Goal: Task Accomplishment & Management: Manage account settings

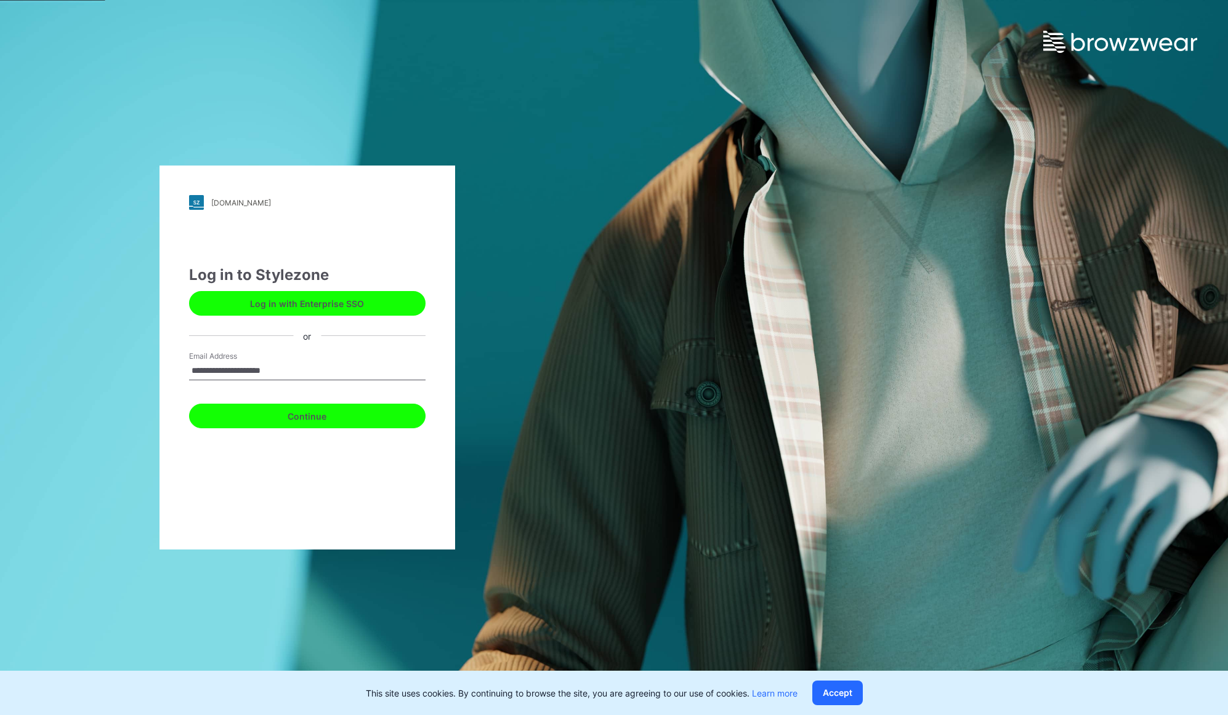
click at [299, 417] on button "Continue" at bounding box center [307, 416] width 236 height 25
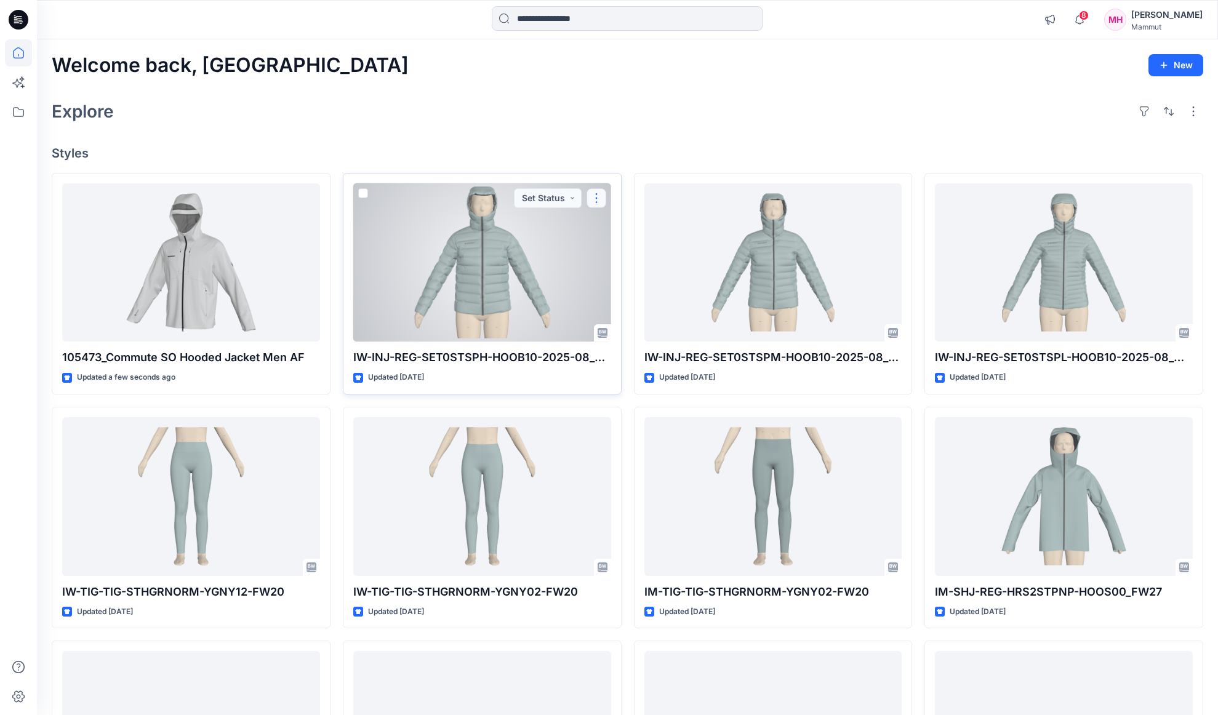
click at [602, 200] on button "button" at bounding box center [597, 198] width 20 height 20
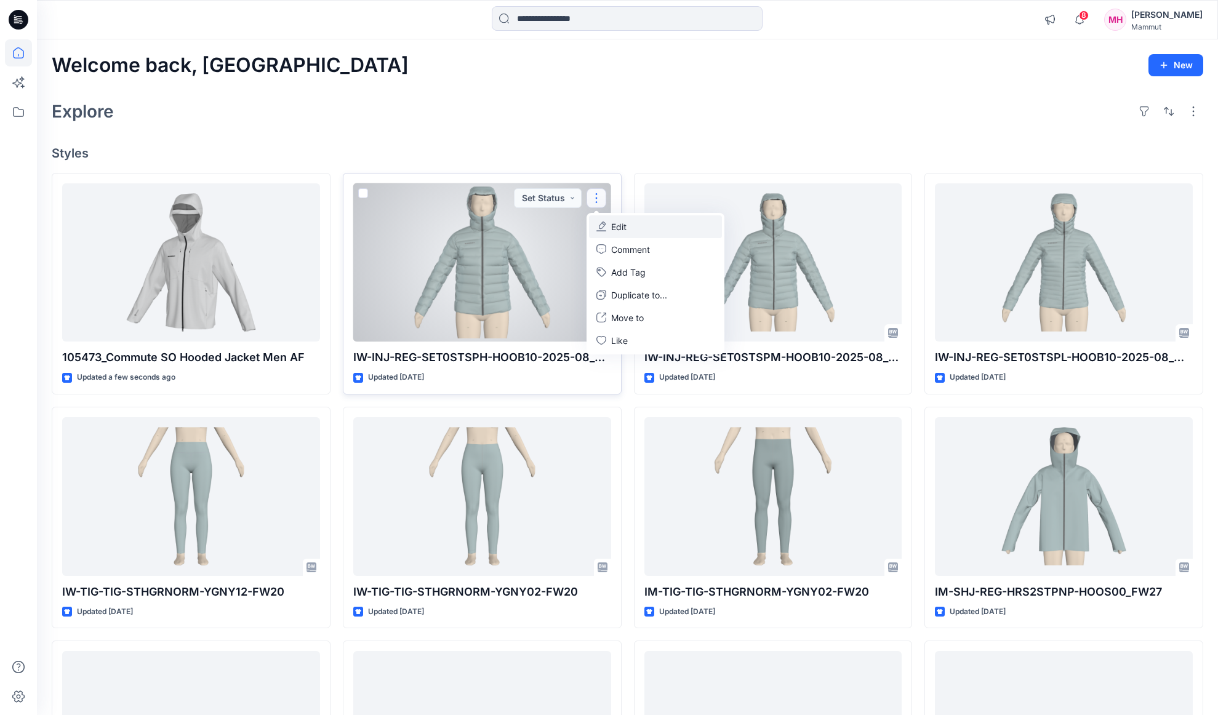
click at [670, 223] on button "Edit" at bounding box center [655, 226] width 133 height 23
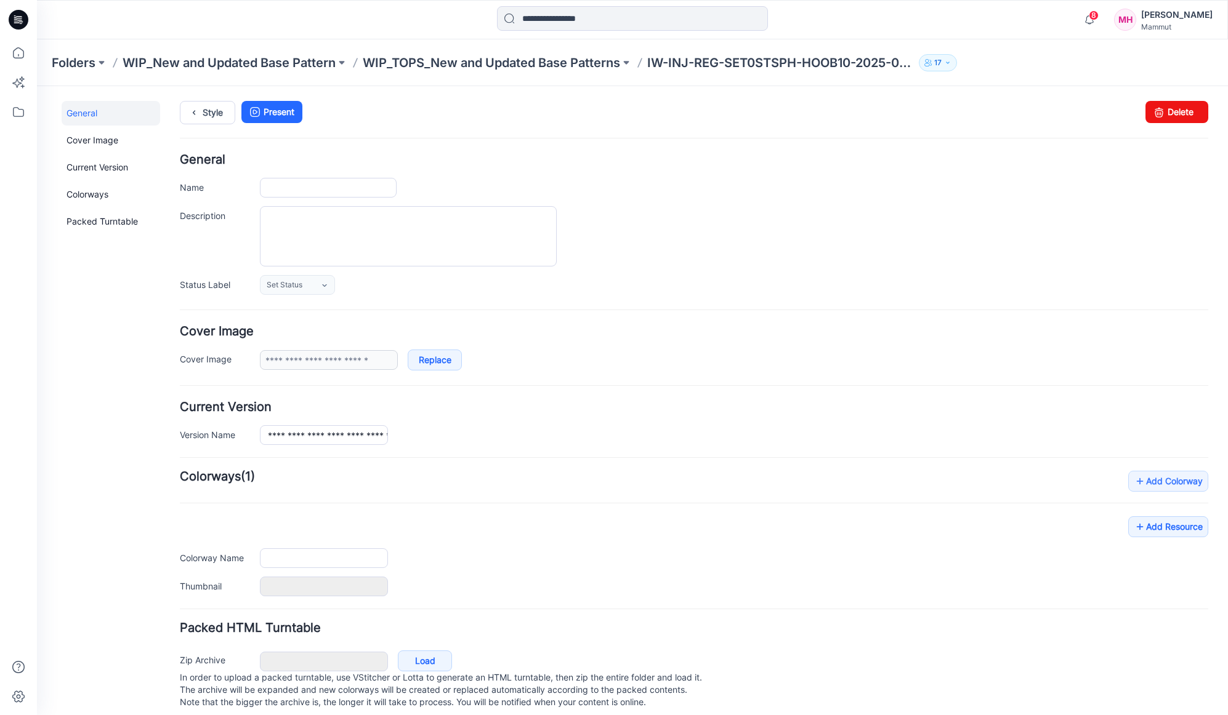
type input "**********"
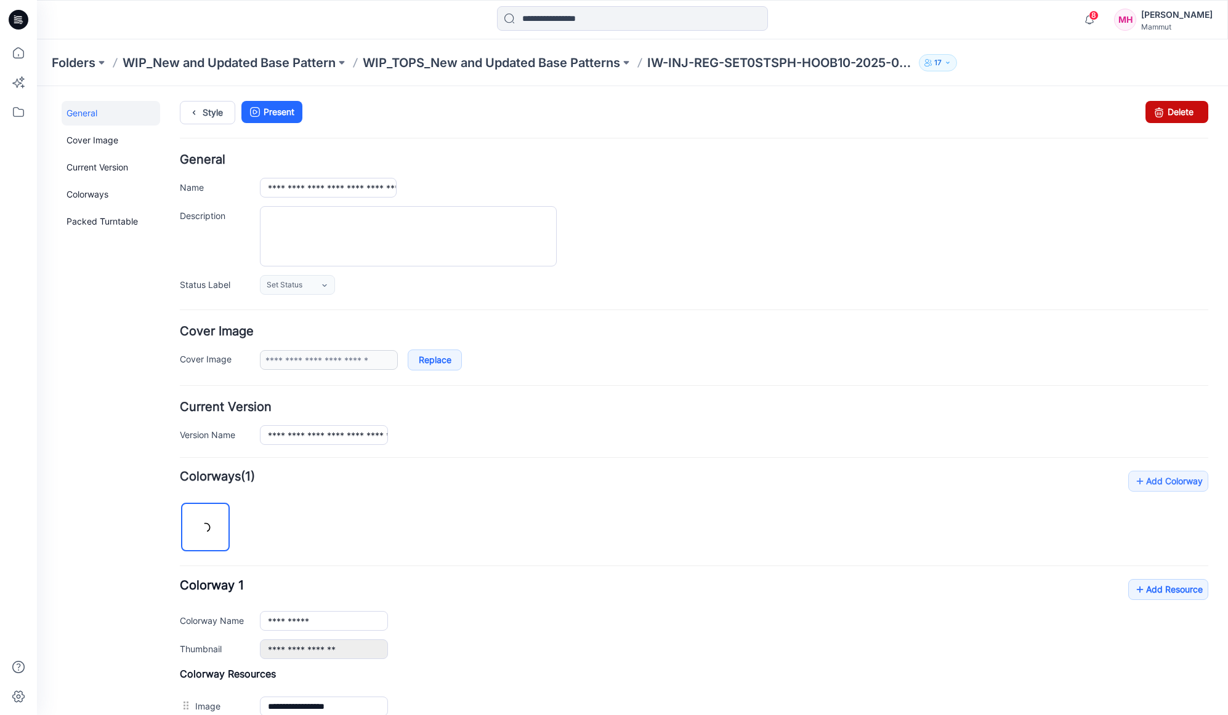
click at [1161, 113] on link "Delete" at bounding box center [1176, 112] width 63 height 22
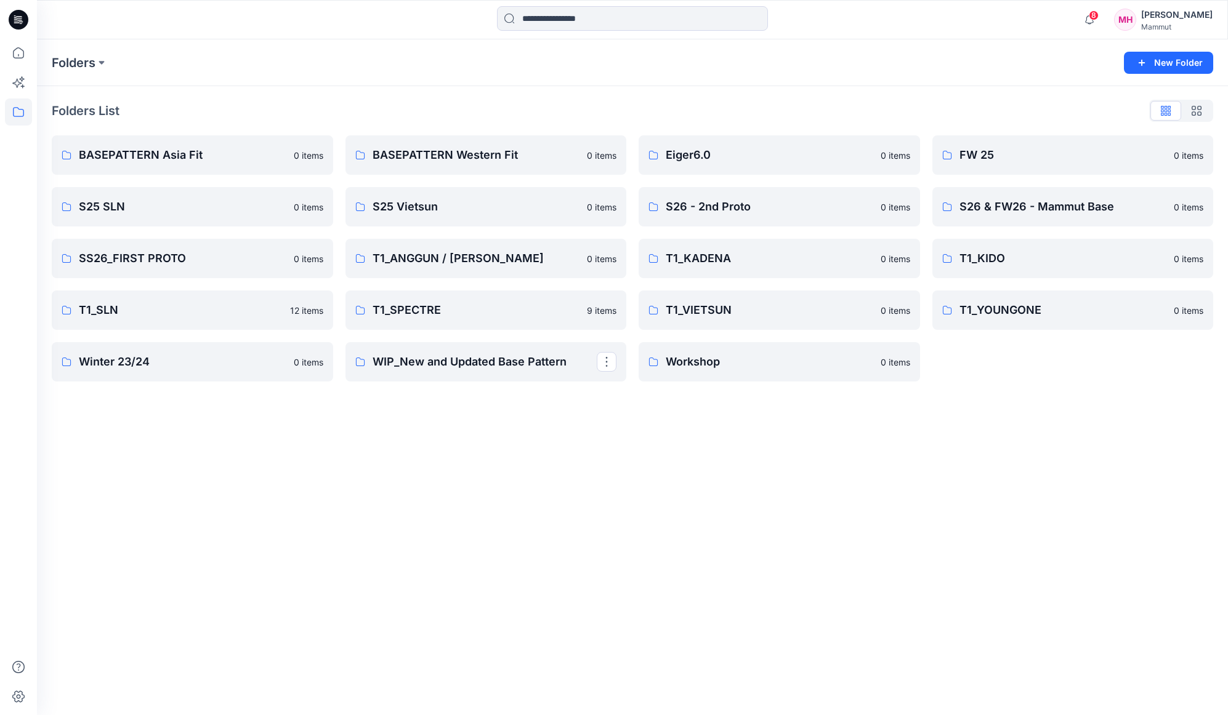
click at [401, 370] on link "WIP_New and Updated Base Pattern" at bounding box center [485, 361] width 281 height 39
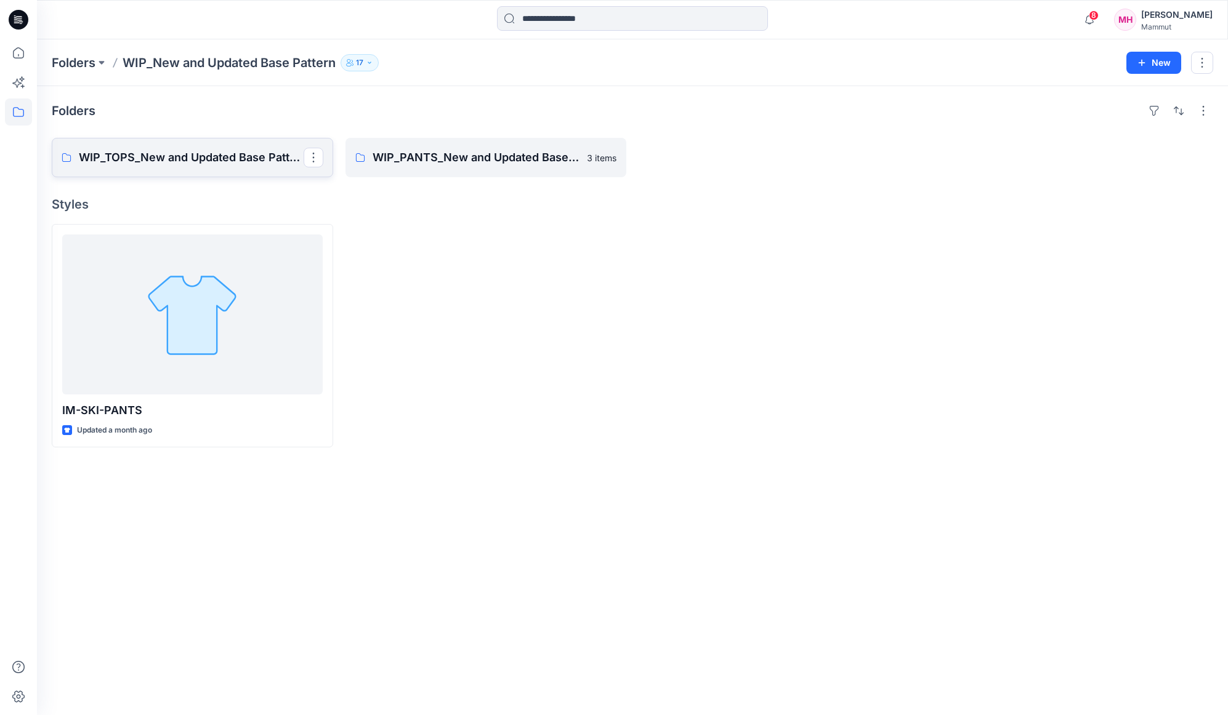
click at [204, 160] on p "WIP_TOPS_New and Updated Base Patterns" at bounding box center [191, 157] width 225 height 17
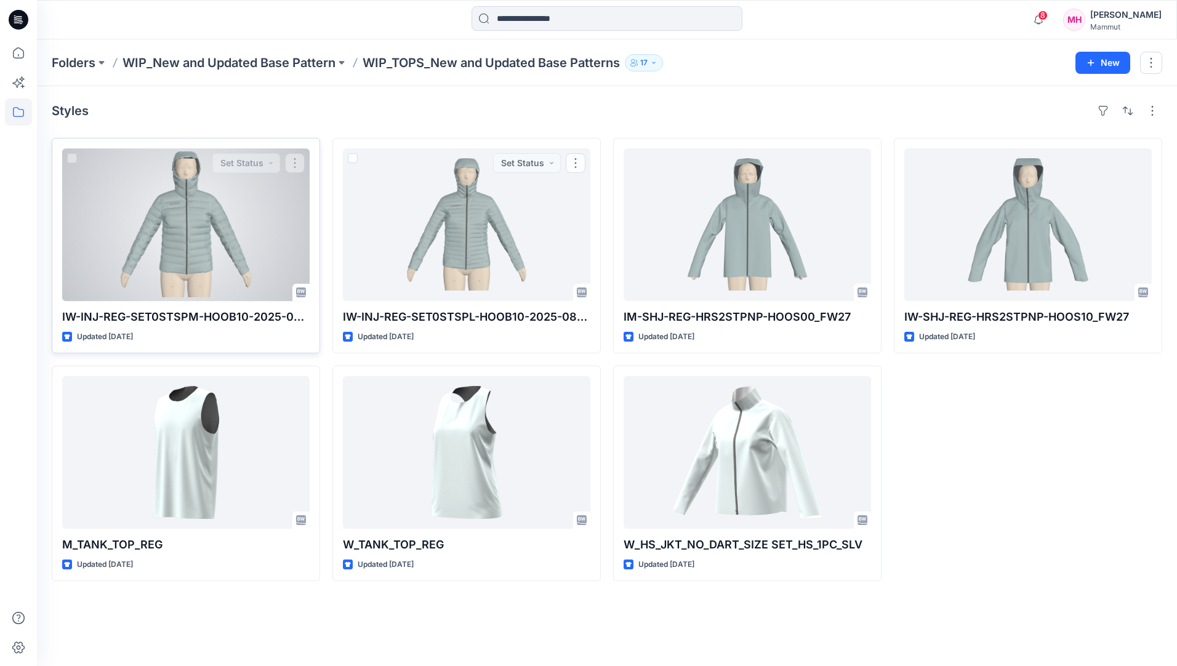
click at [192, 245] on div at bounding box center [186, 224] width 248 height 153
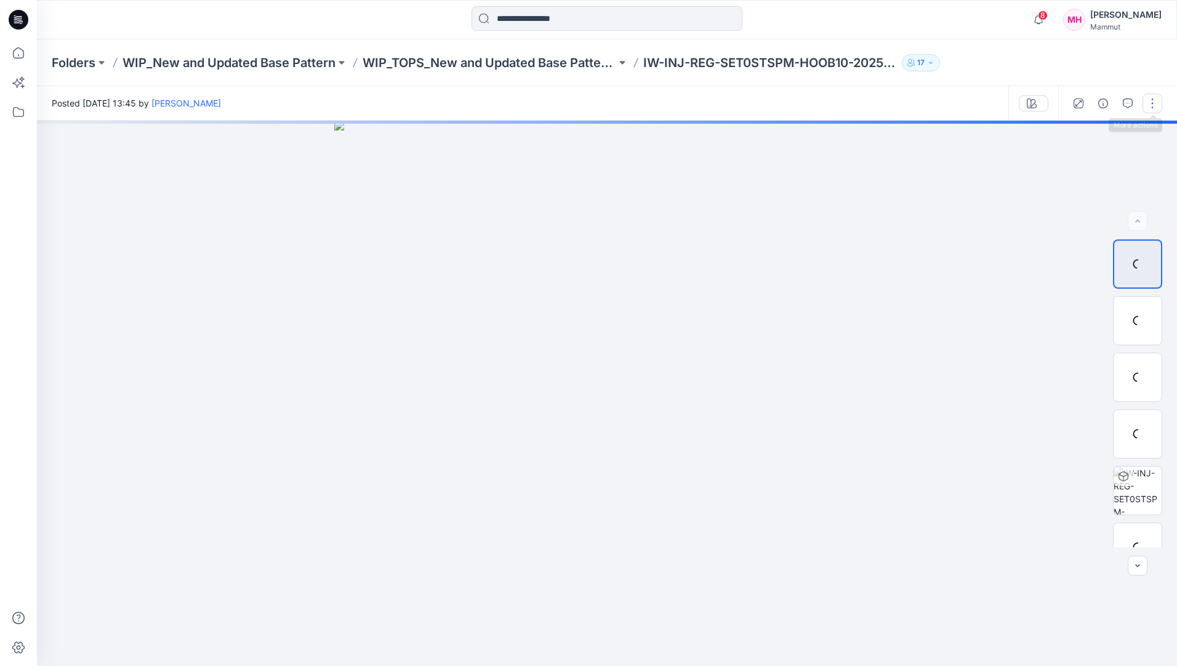
click at [1153, 102] on button "button" at bounding box center [1153, 104] width 20 height 20
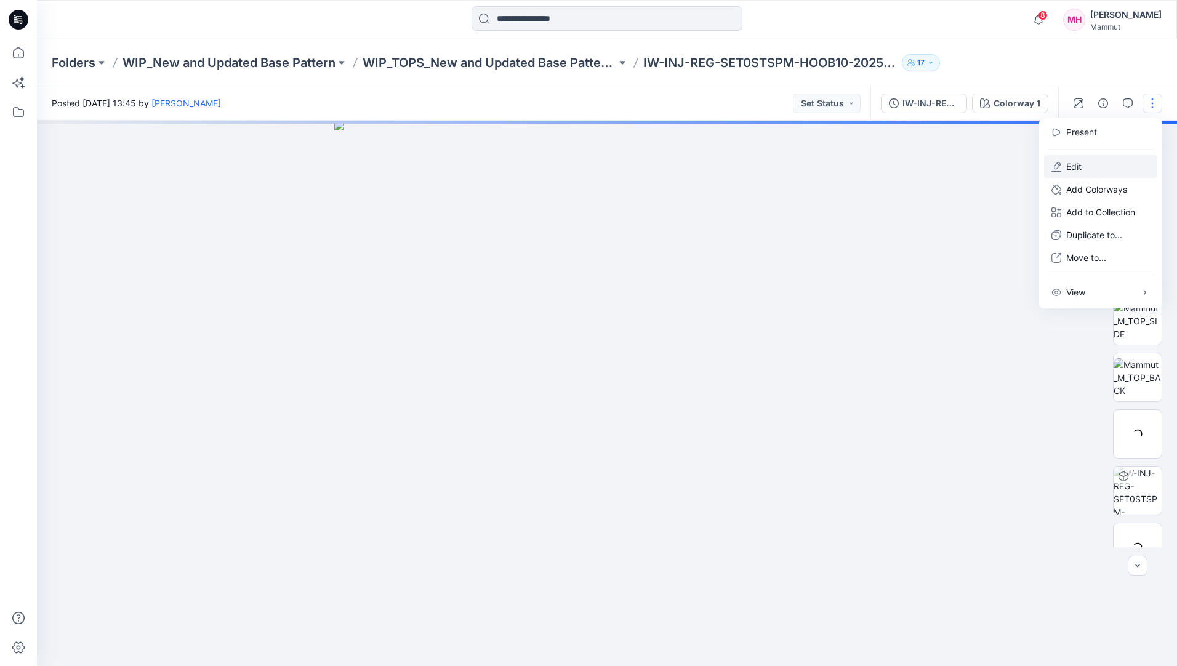
click at [1089, 169] on button "Edit" at bounding box center [1100, 166] width 113 height 23
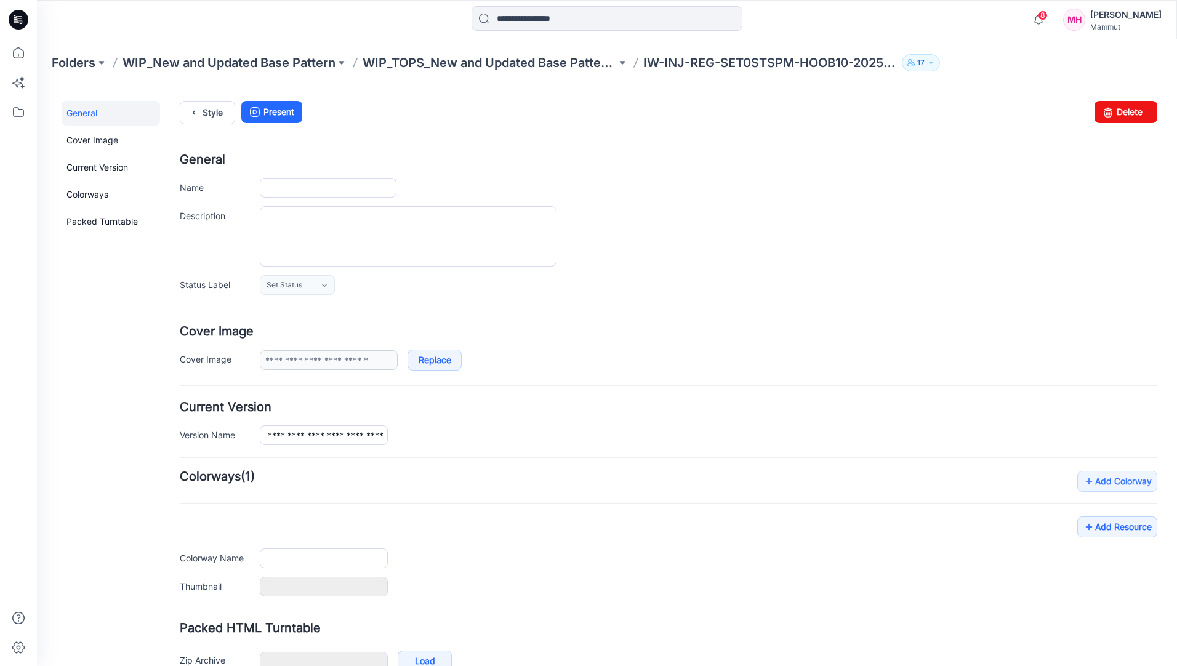
type input "**********"
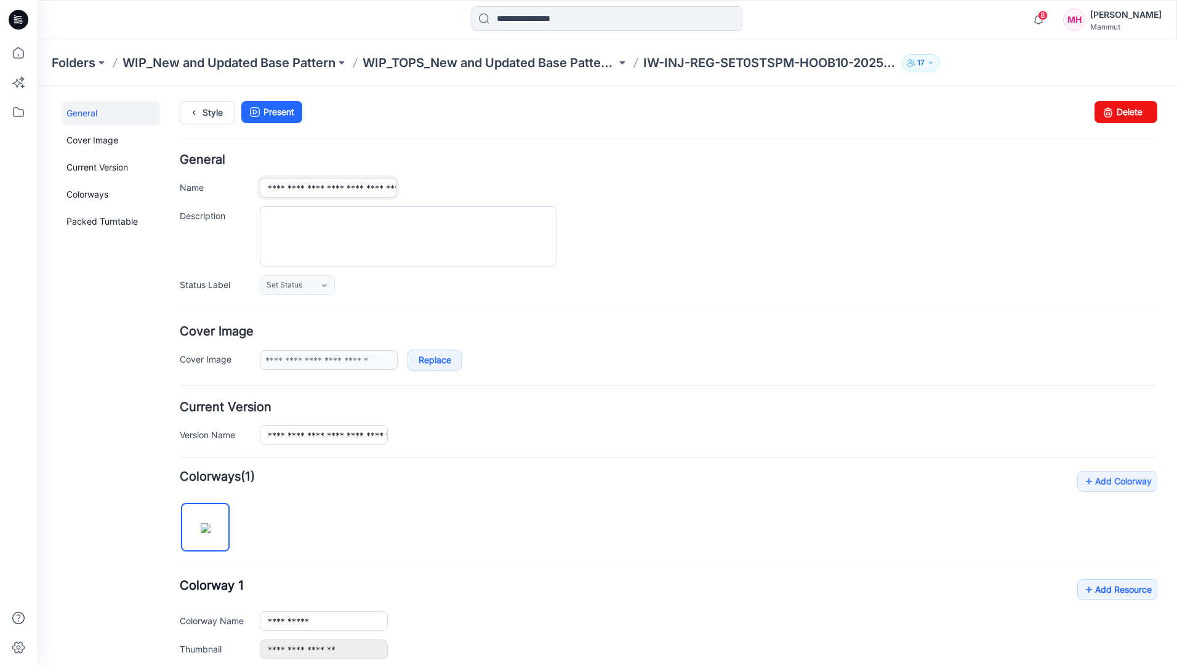
scroll to position [0, 73]
drag, startPoint x: 267, startPoint y: 188, endPoint x: 501, endPoint y: 180, distance: 234.1
click at [498, 182] on div "**********" at bounding box center [709, 188] width 898 height 20
click at [467, 183] on div "**********" at bounding box center [709, 188] width 898 height 20
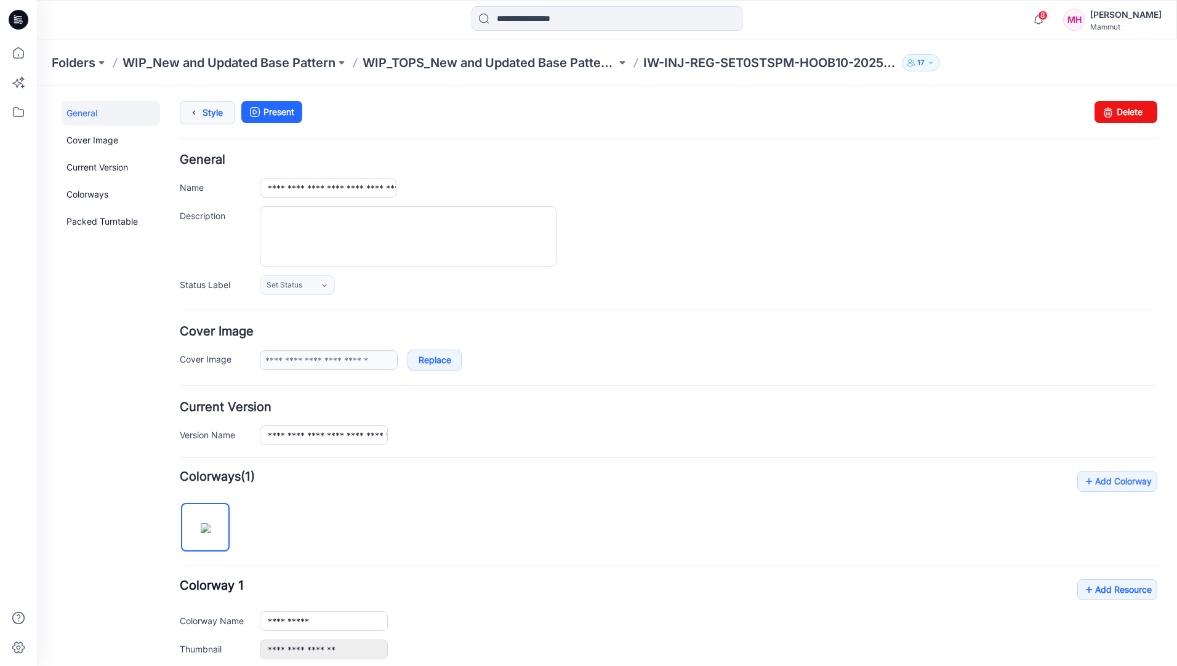
click at [204, 116] on link "Style" at bounding box center [207, 112] width 55 height 23
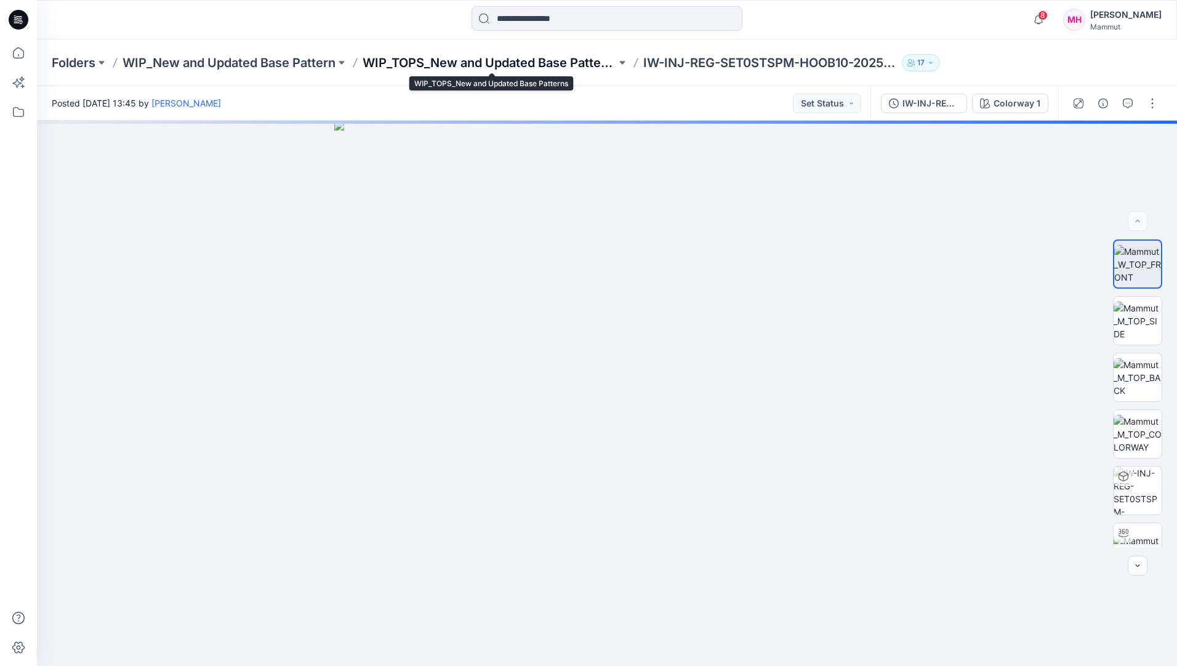
click at [540, 60] on p "WIP_TOPS_New and Updated Base Patterns" at bounding box center [490, 62] width 254 height 17
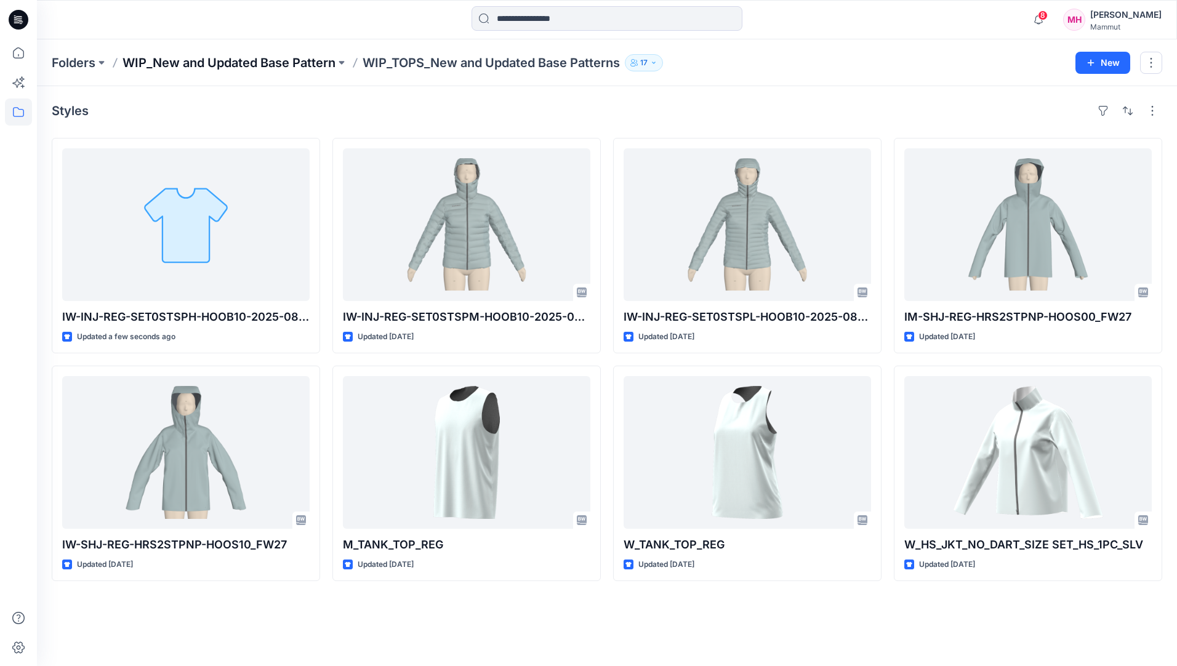
click at [310, 59] on p "WIP_New and Updated Base Pattern" at bounding box center [229, 62] width 213 height 17
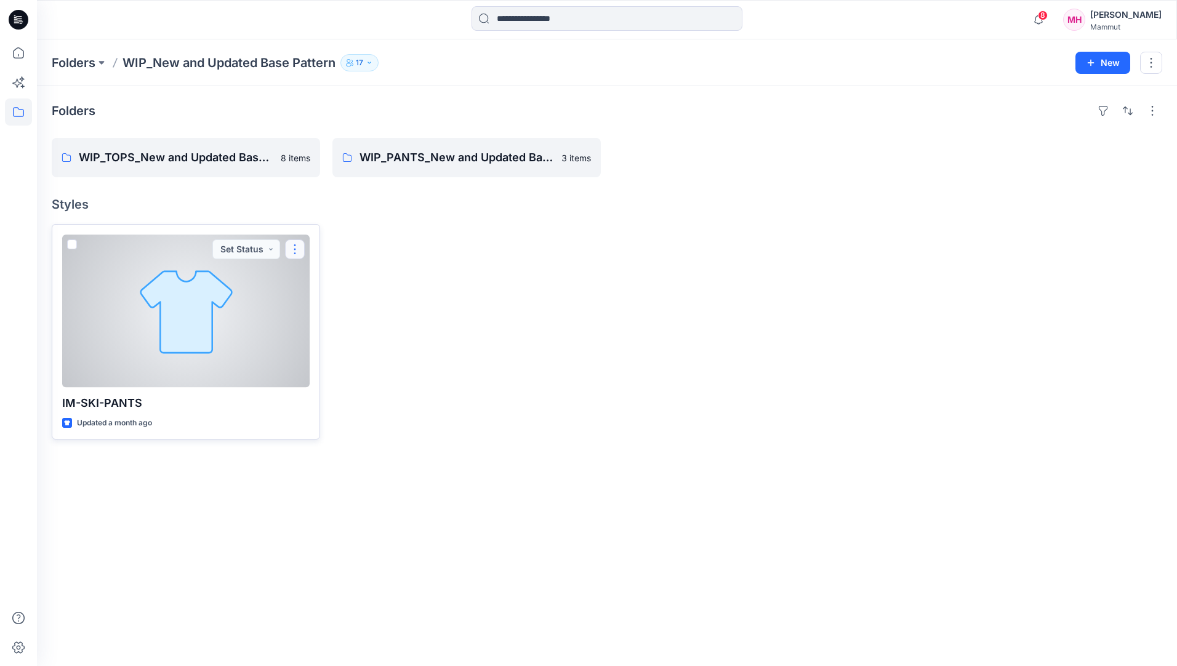
click at [294, 251] on button "button" at bounding box center [295, 250] width 20 height 20
click at [321, 280] on p "Edit" at bounding box center [317, 278] width 15 height 13
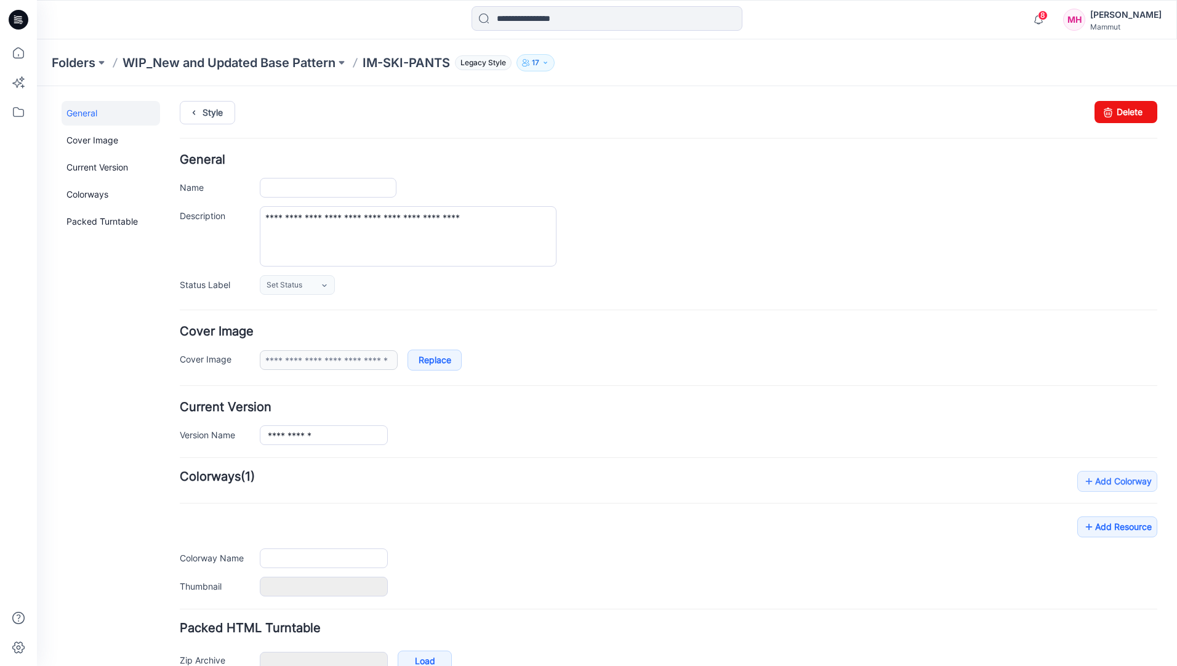
type input "**********"
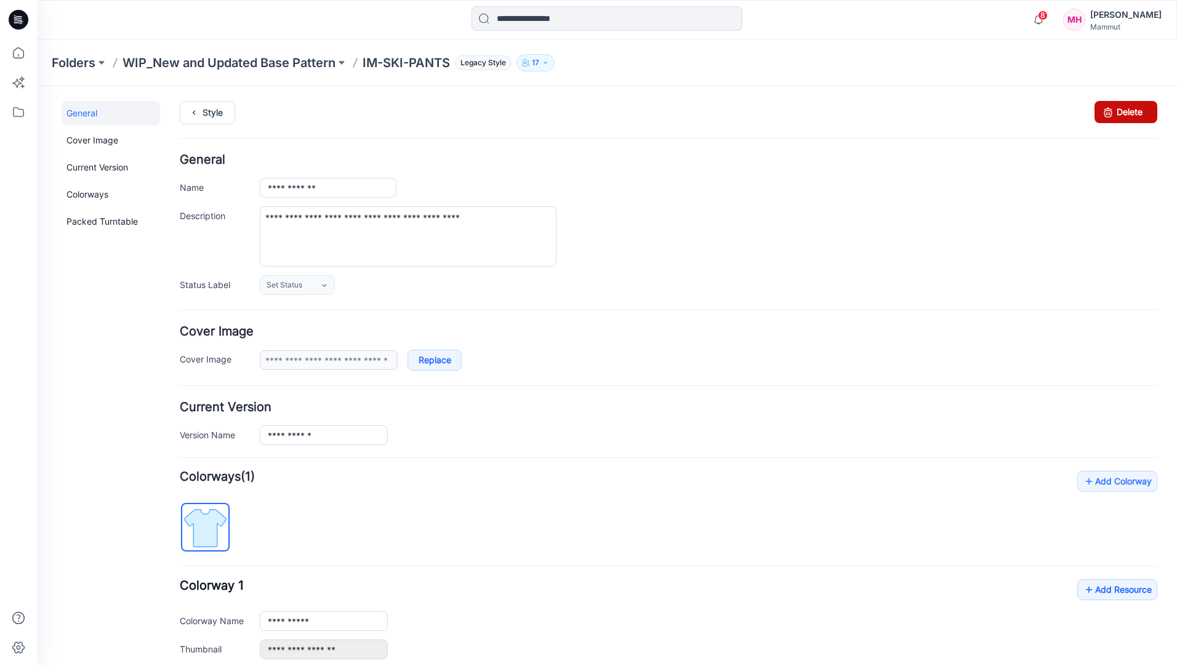
drag, startPoint x: 1132, startPoint y: 113, endPoint x: 690, endPoint y: 142, distance: 443.6
click at [1132, 113] on link "Delete" at bounding box center [1126, 112] width 63 height 22
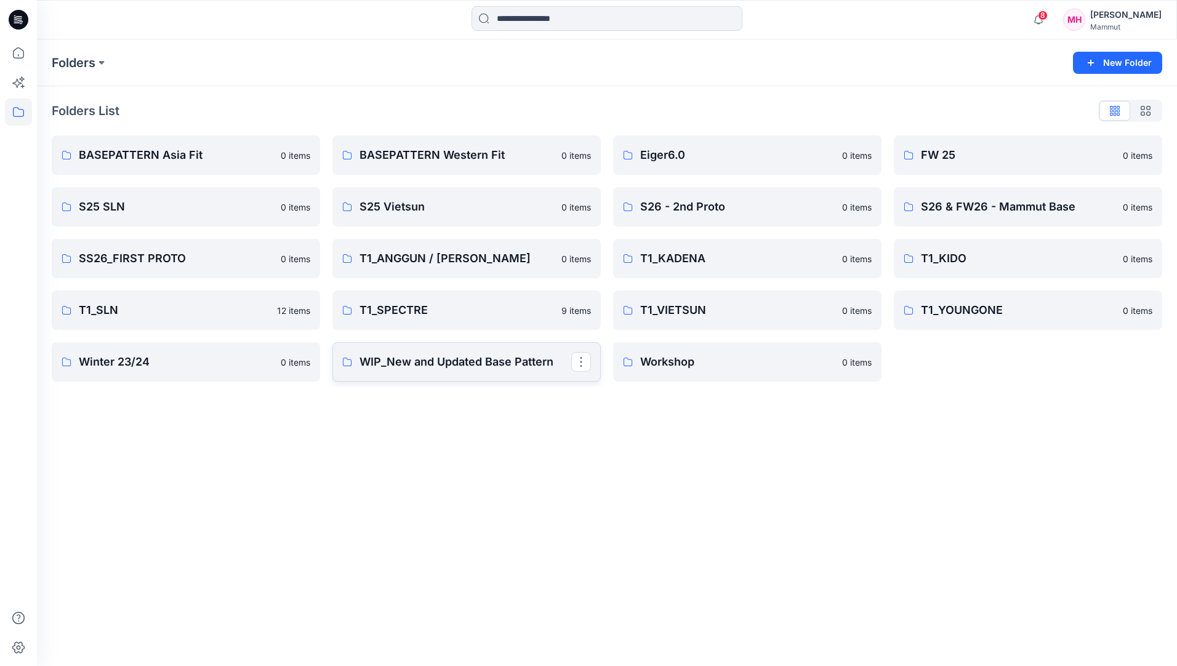
click at [407, 360] on p "WIP_New and Updated Base Pattern" at bounding box center [466, 361] width 212 height 17
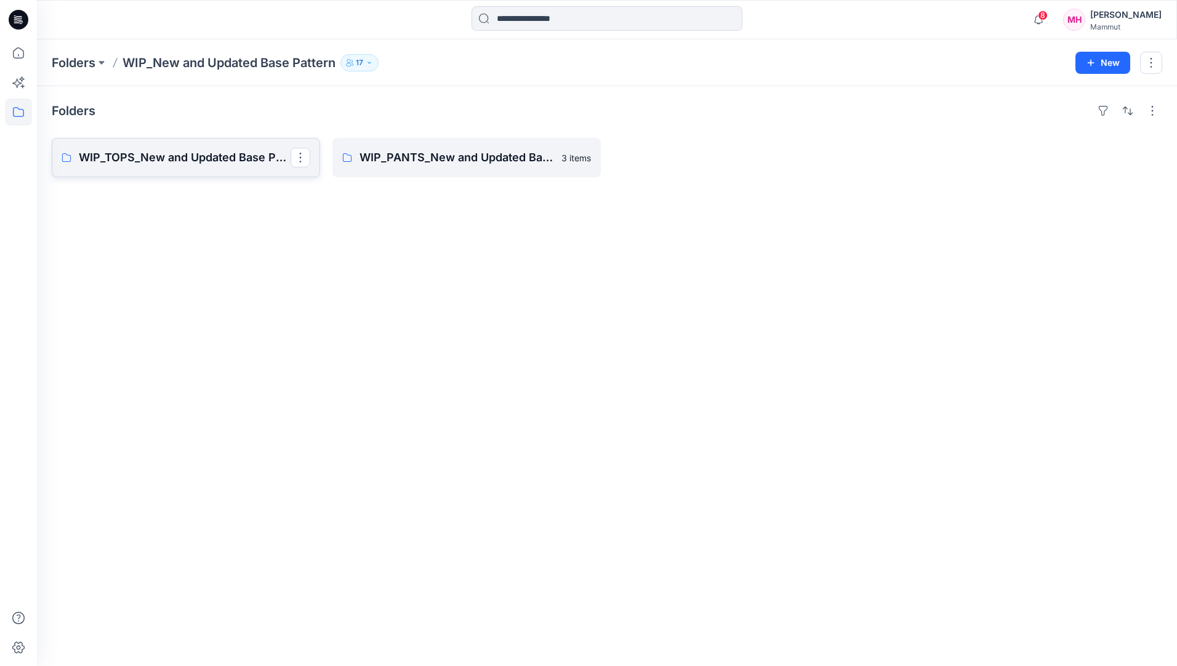
click at [137, 155] on p "WIP_TOPS_New and Updated Base Patterns" at bounding box center [185, 157] width 212 height 17
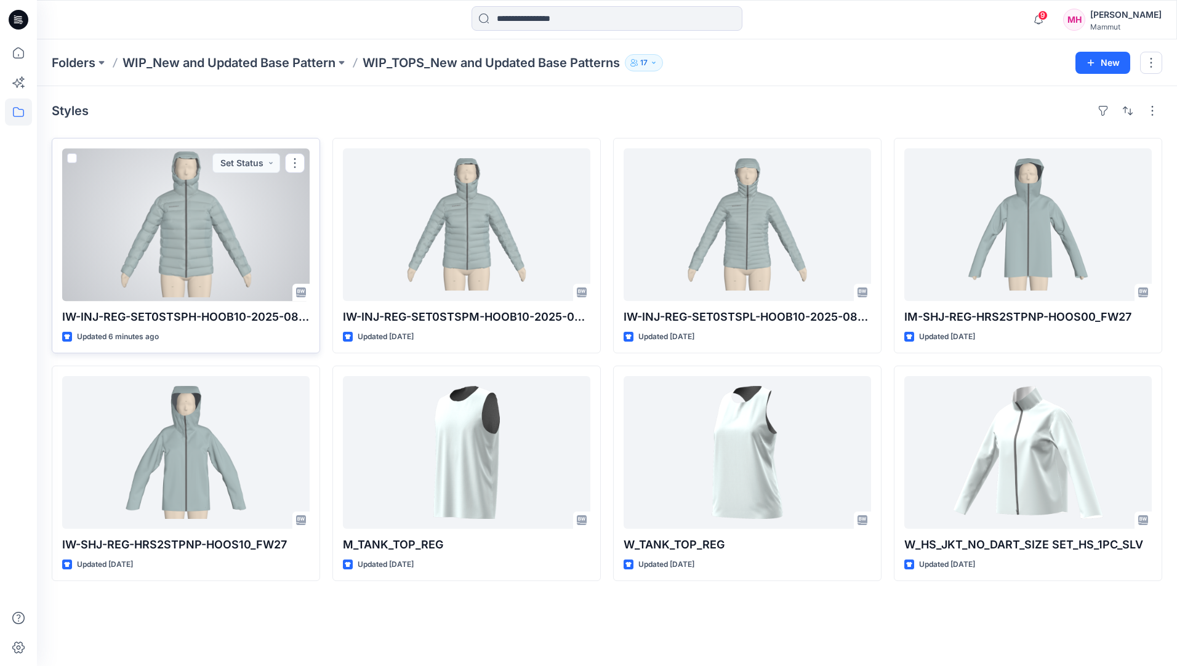
click at [301, 162] on button "button" at bounding box center [295, 163] width 20 height 20
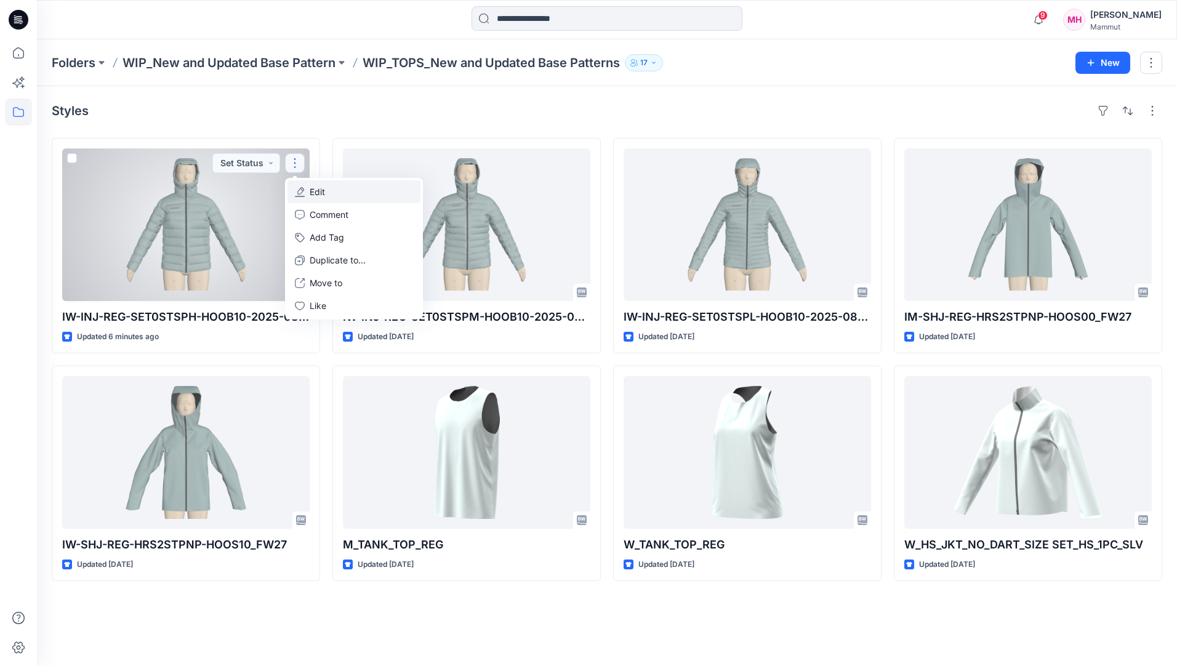
click at [339, 189] on button "Edit" at bounding box center [354, 191] width 133 height 23
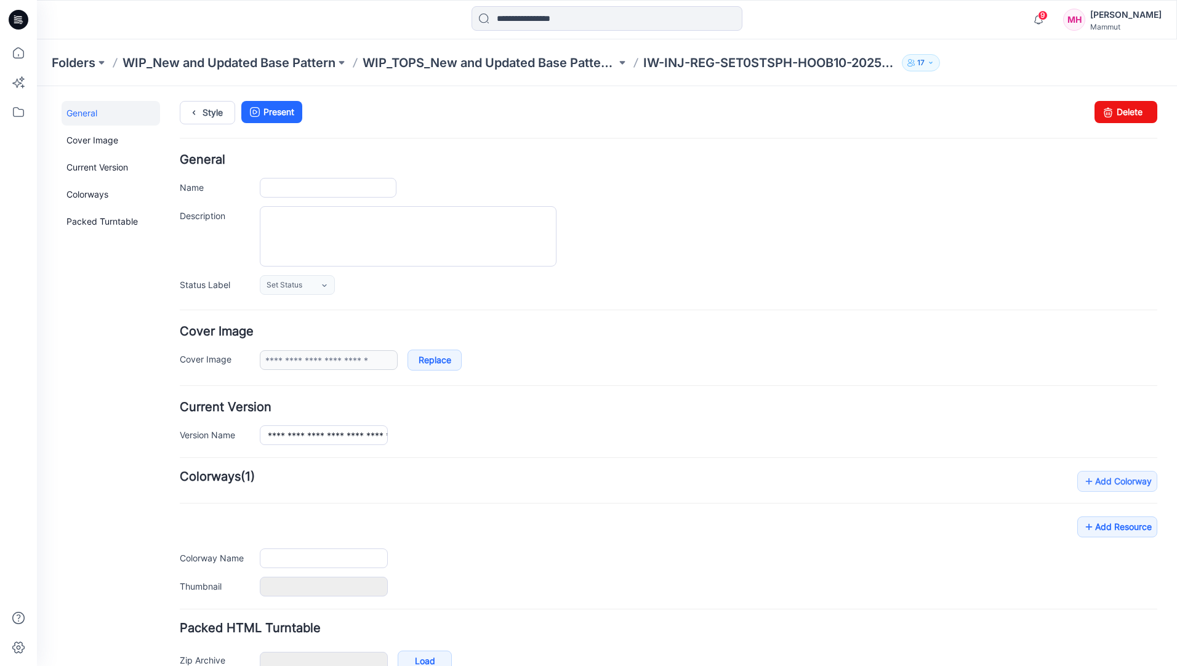
type input "**********"
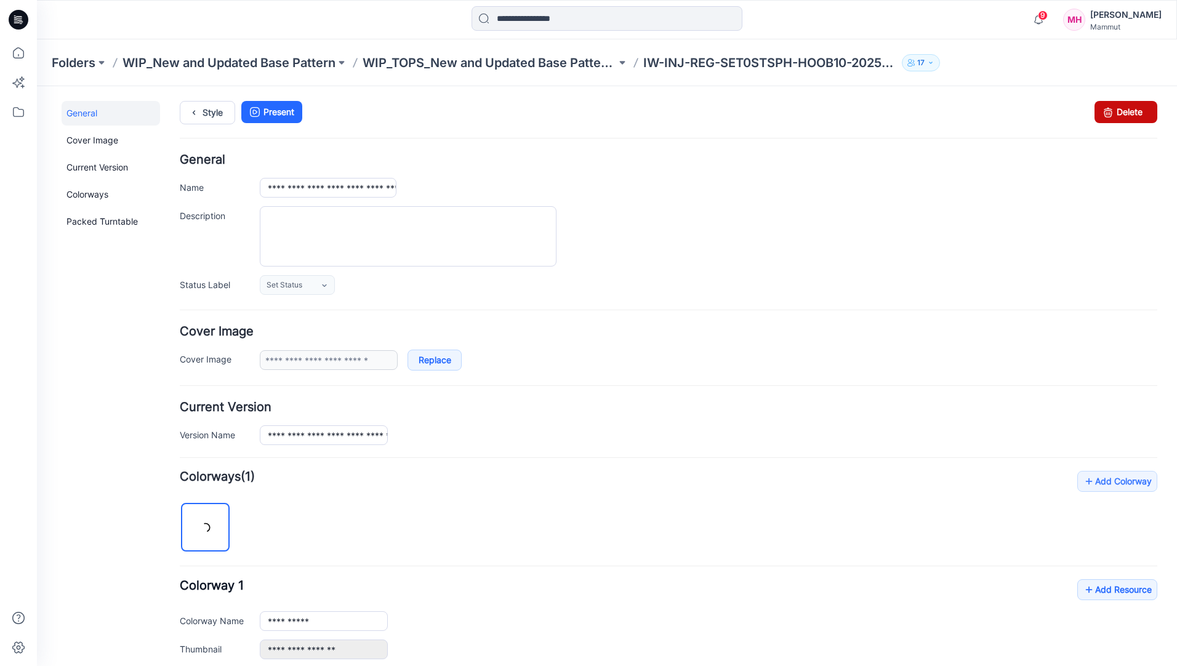
click at [1122, 107] on link "Delete" at bounding box center [1126, 112] width 63 height 22
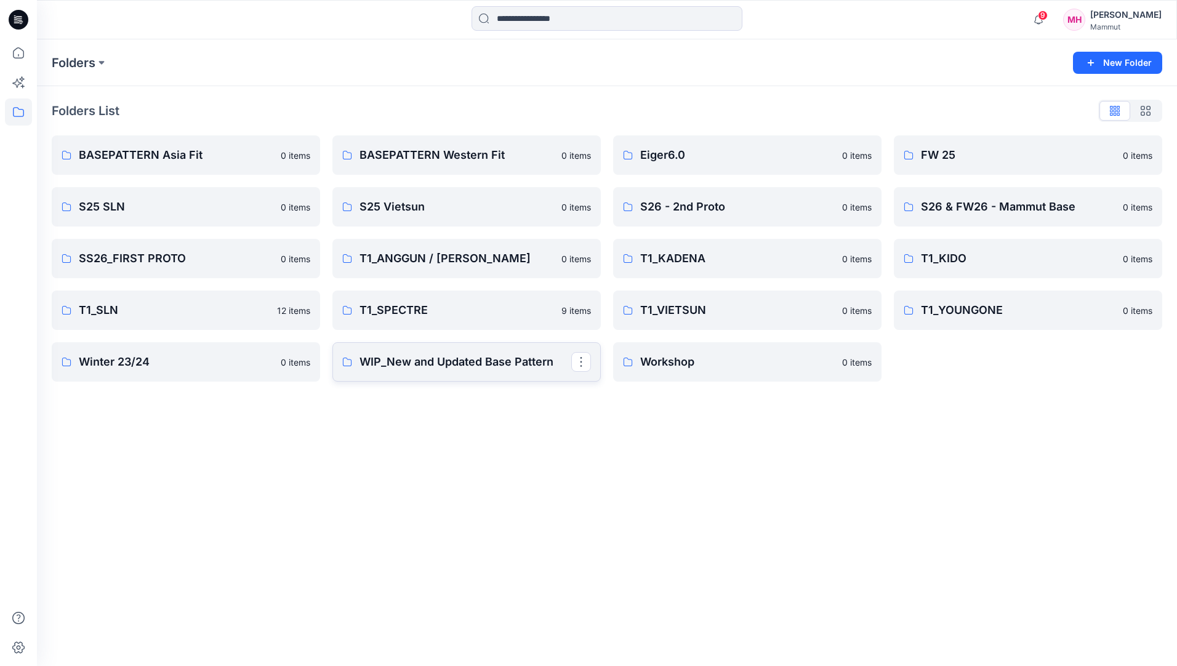
click at [493, 369] on p "WIP_New and Updated Base Pattern" at bounding box center [466, 361] width 212 height 17
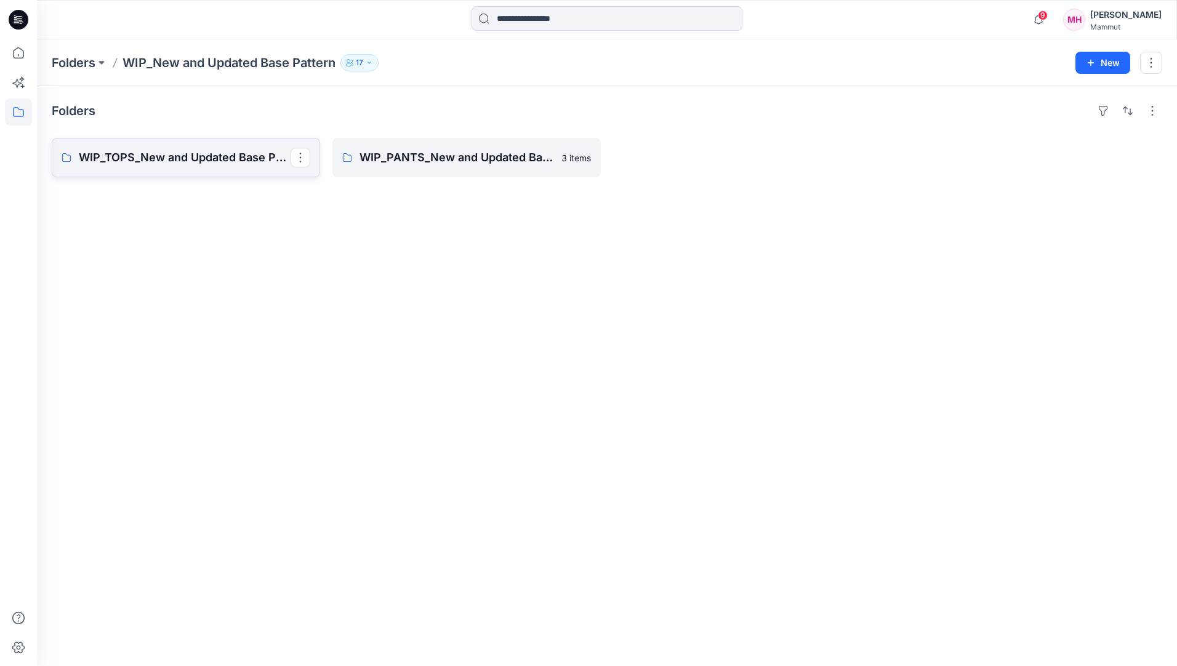
click at [130, 157] on p "WIP_TOPS_New and Updated Base Patterns" at bounding box center [185, 157] width 212 height 17
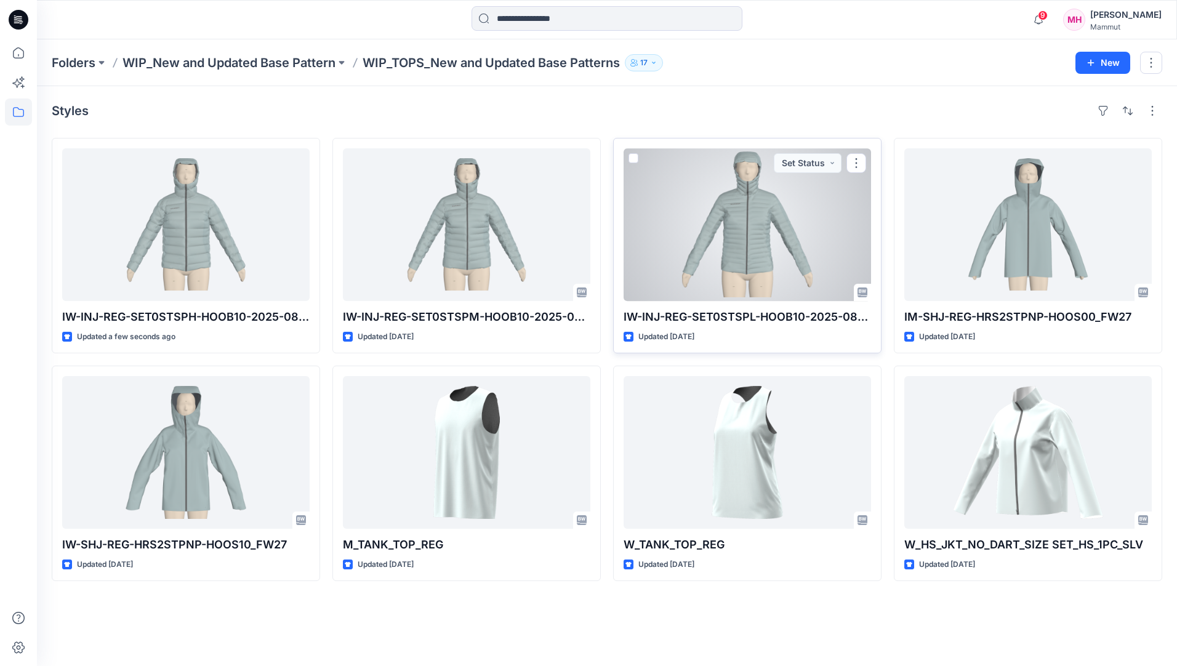
click at [751, 236] on div at bounding box center [748, 224] width 248 height 153
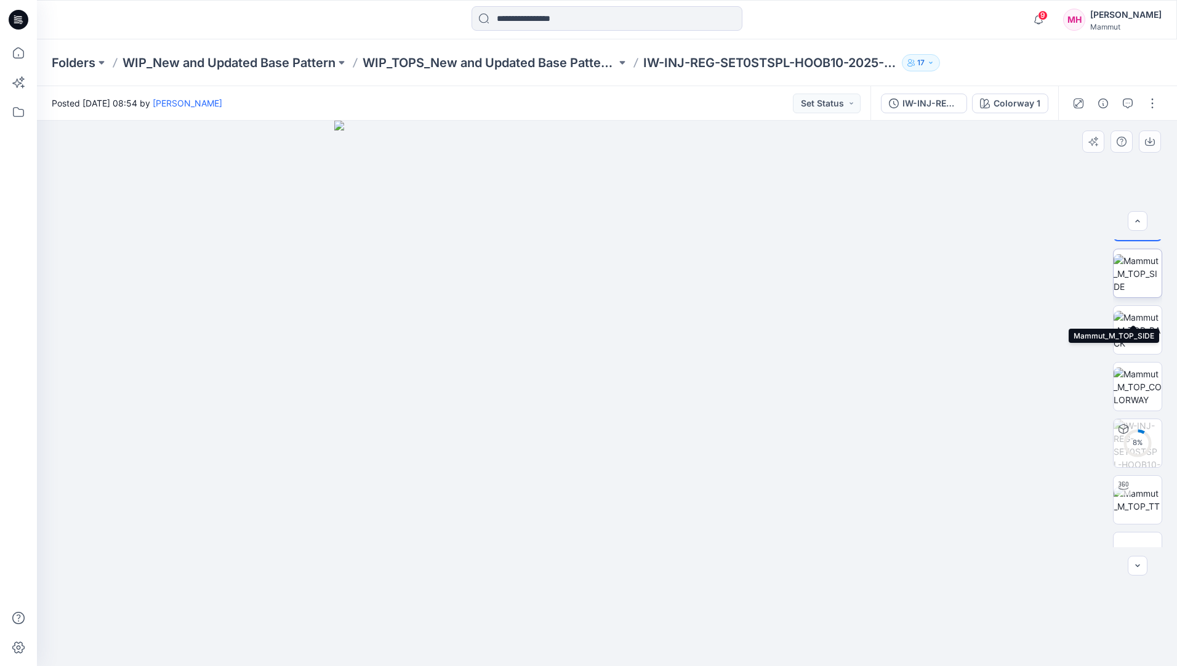
scroll to position [81, 0]
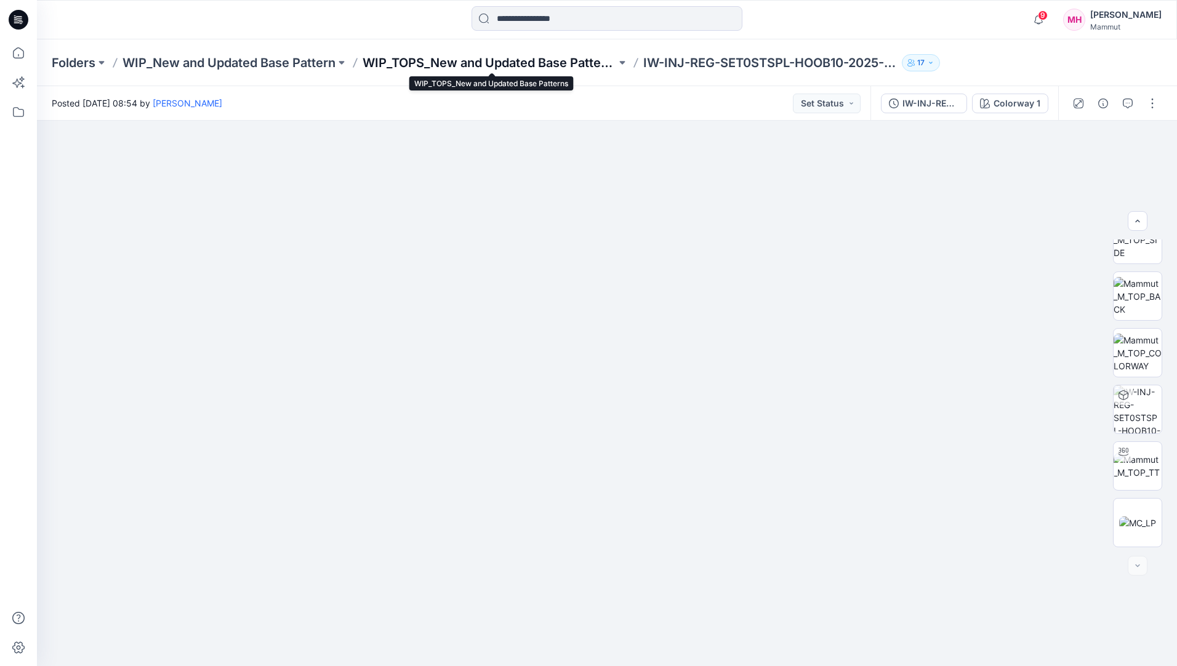
click at [568, 62] on p "WIP_TOPS_New and Updated Base Patterns" at bounding box center [490, 62] width 254 height 17
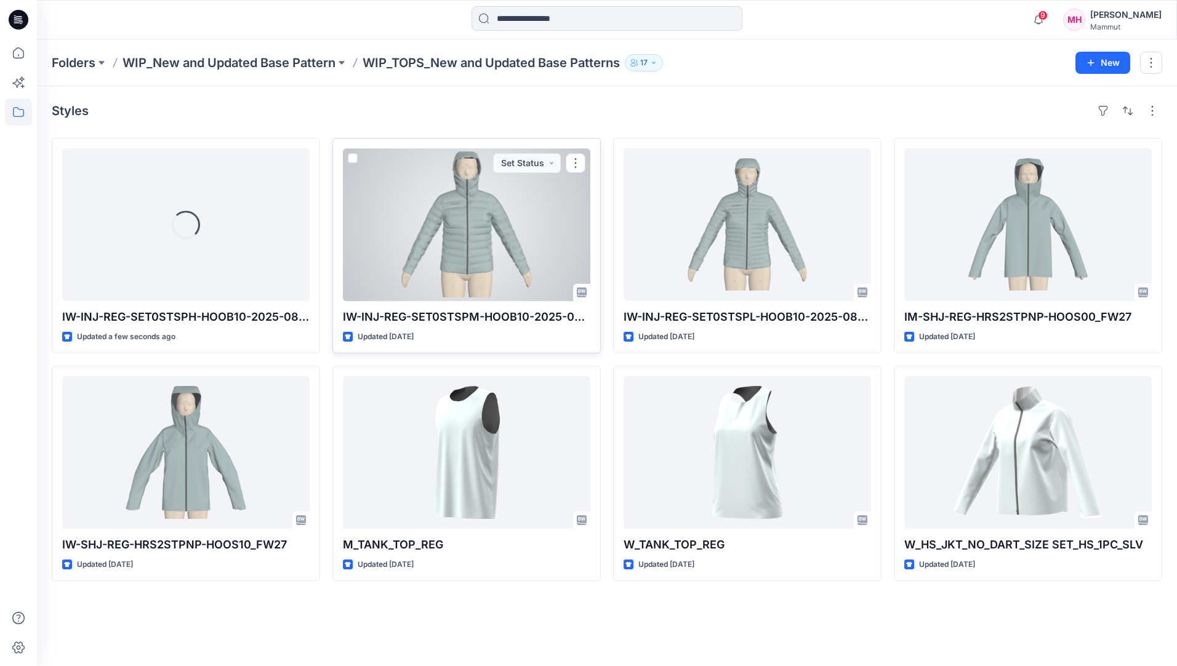
click at [437, 252] on div at bounding box center [467, 224] width 248 height 153
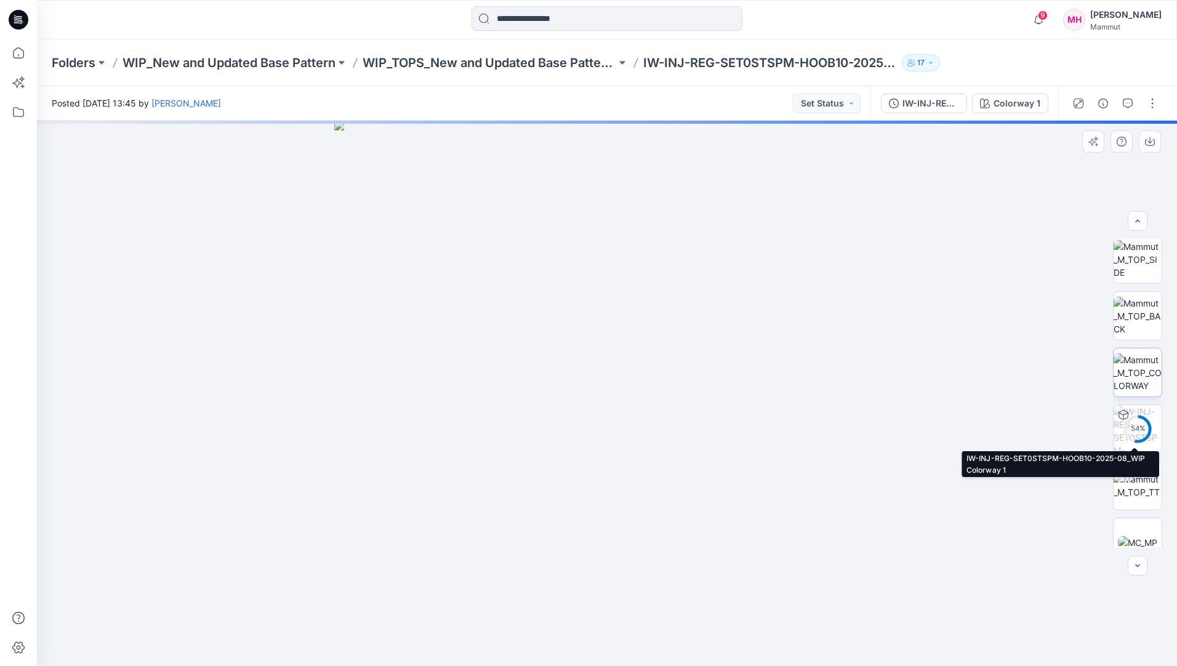
scroll to position [81, 0]
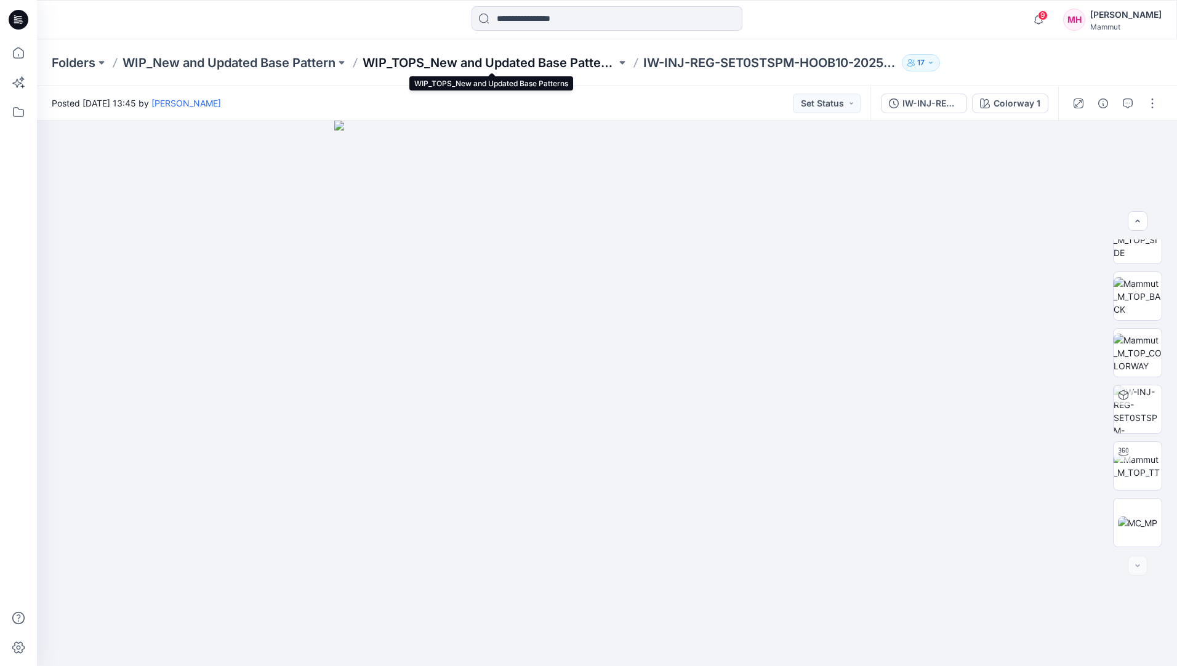
click at [520, 60] on p "WIP_TOPS_New and Updated Base Patterns" at bounding box center [490, 62] width 254 height 17
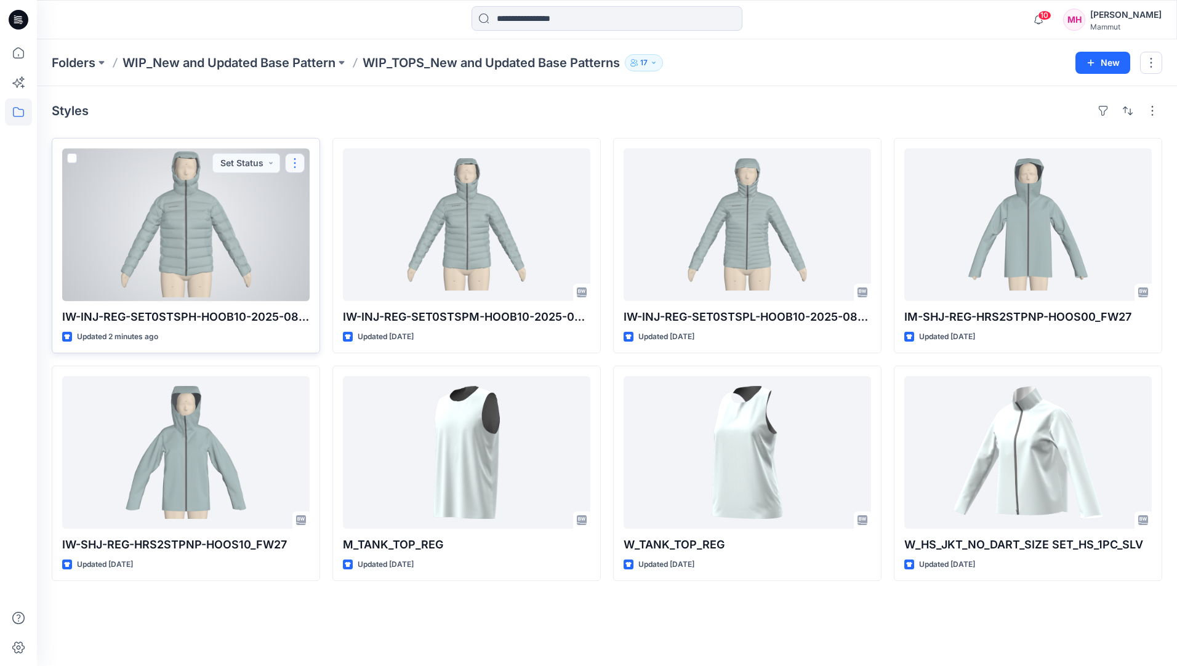
click at [295, 166] on button "button" at bounding box center [295, 163] width 20 height 20
click at [206, 193] on div at bounding box center [186, 224] width 248 height 153
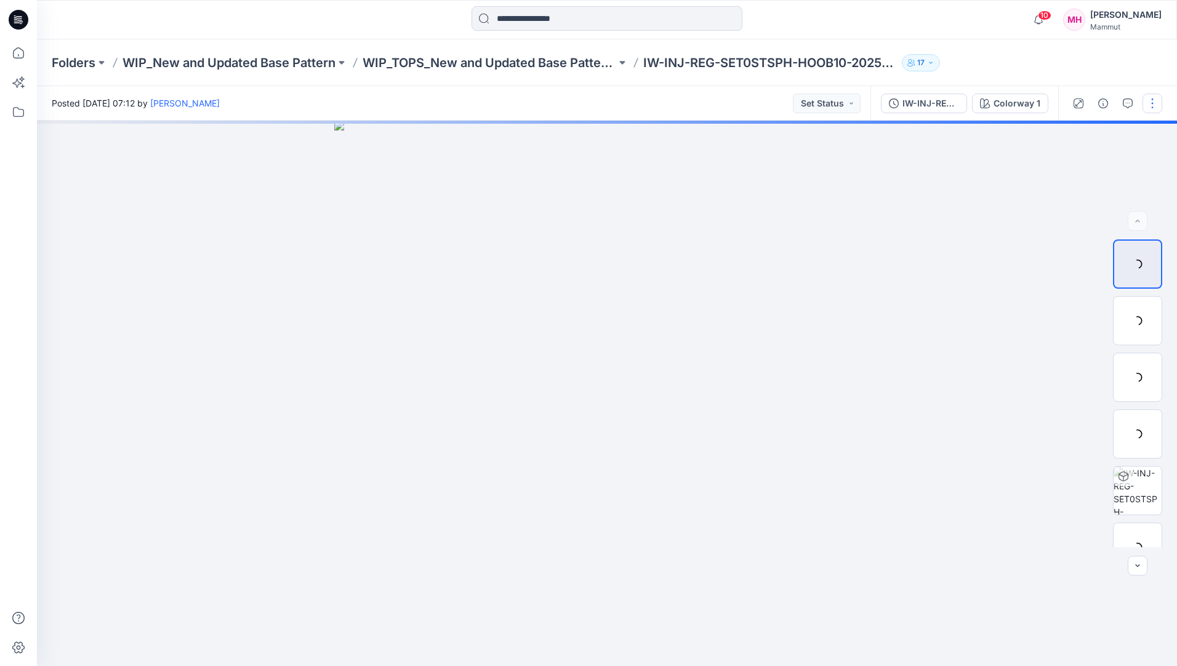
click at [1150, 110] on button "button" at bounding box center [1153, 104] width 20 height 20
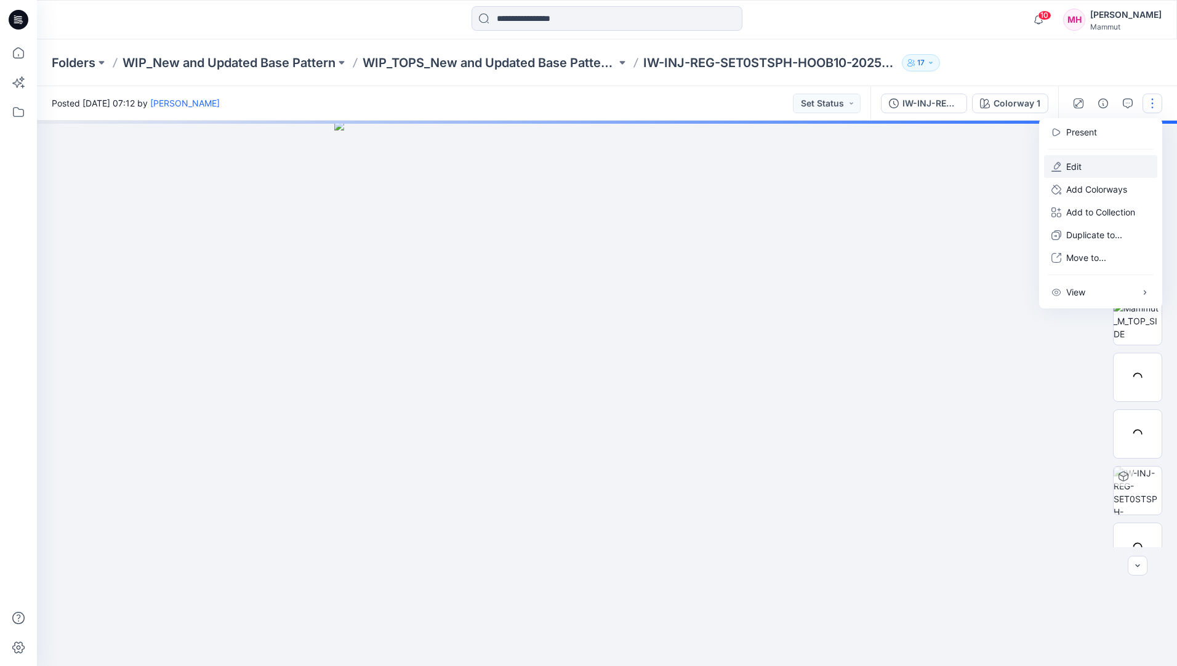
click at [1073, 170] on p "Edit" at bounding box center [1073, 166] width 15 height 13
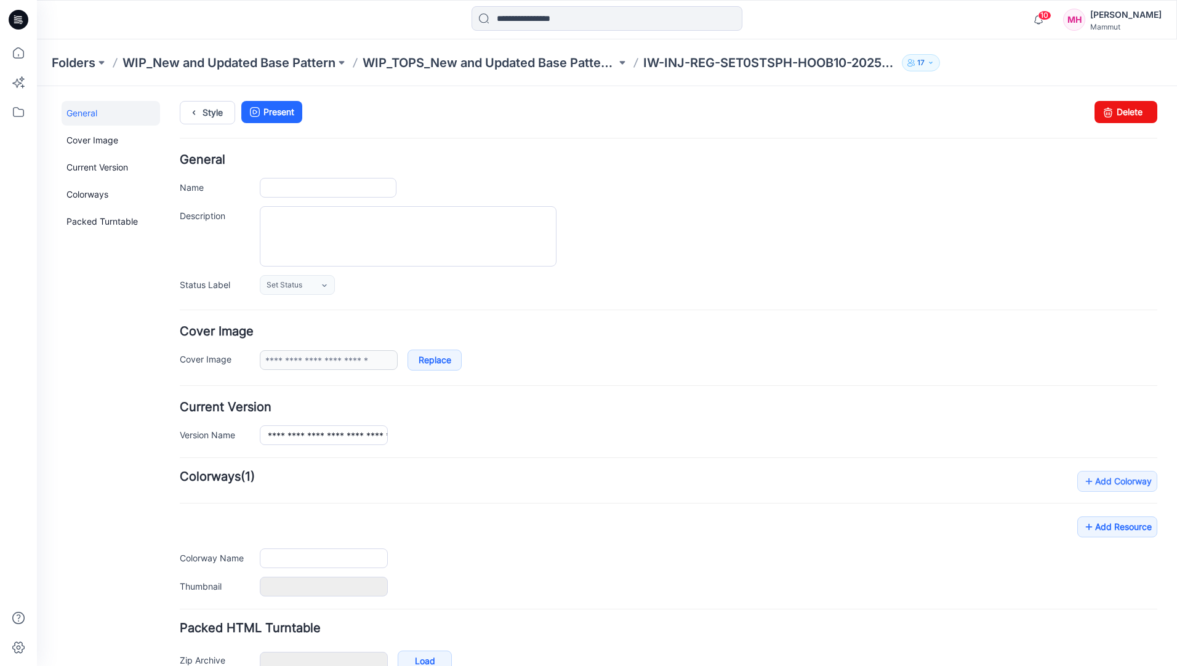
type input "**********"
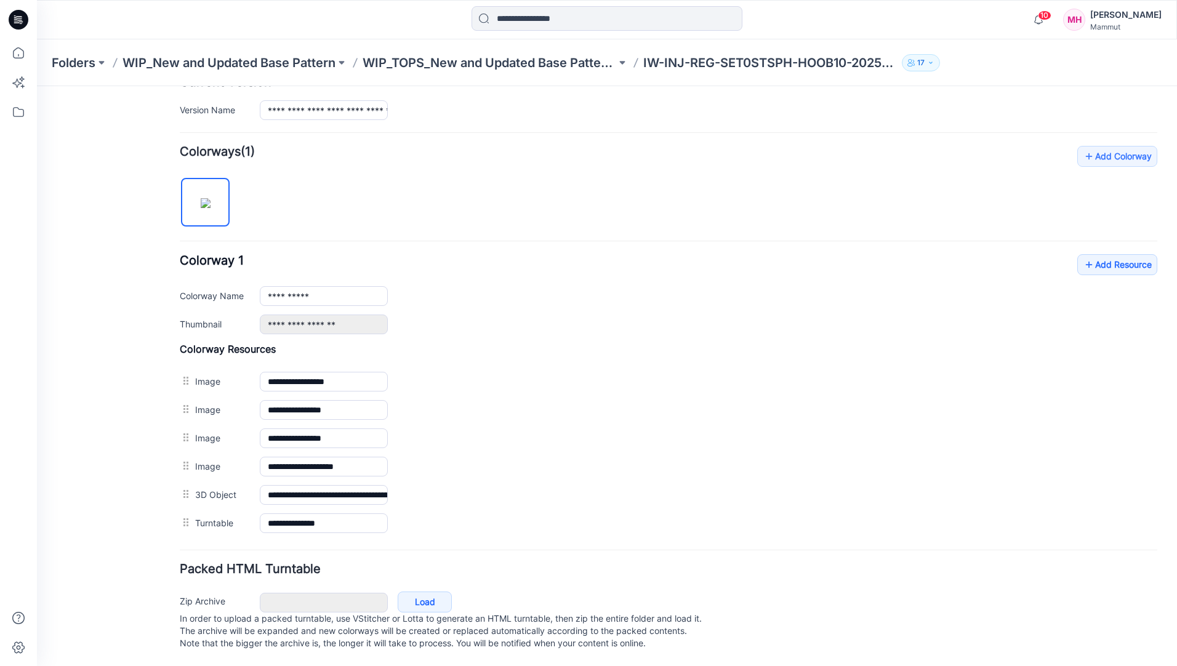
scroll to position [337, 0]
click at [1117, 259] on link "Add Resource" at bounding box center [1117, 264] width 80 height 21
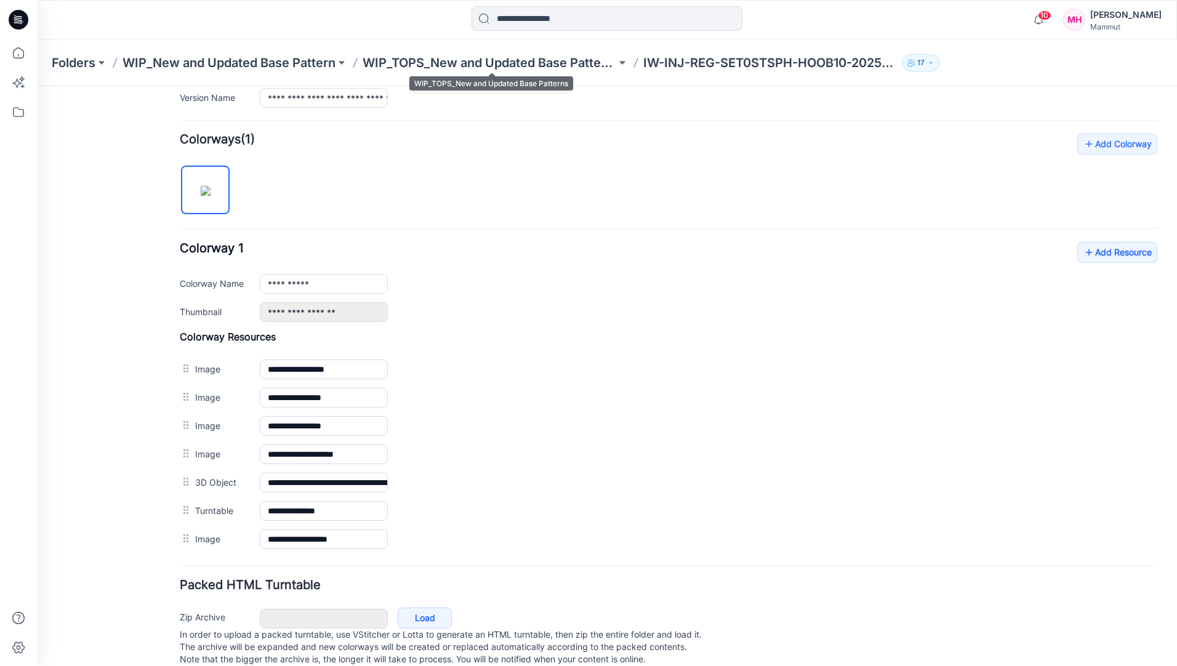
click at [436, 58] on p "WIP_TOPS_New and Updated Base Patterns" at bounding box center [490, 62] width 254 height 17
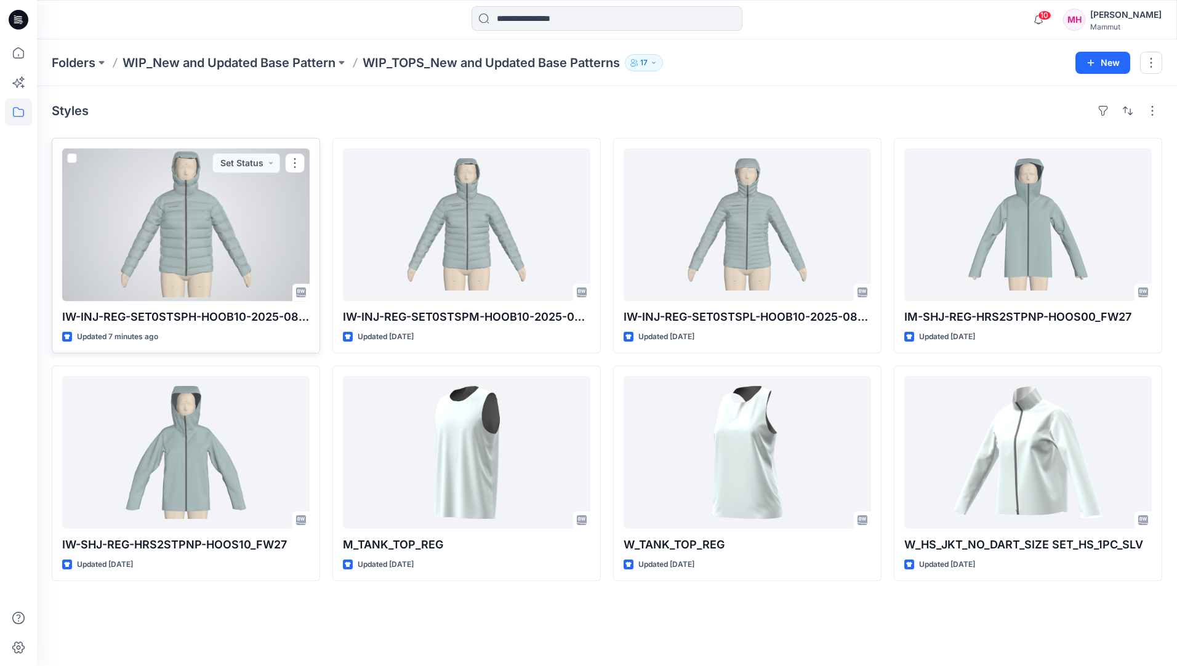
click at [169, 227] on div at bounding box center [186, 224] width 248 height 153
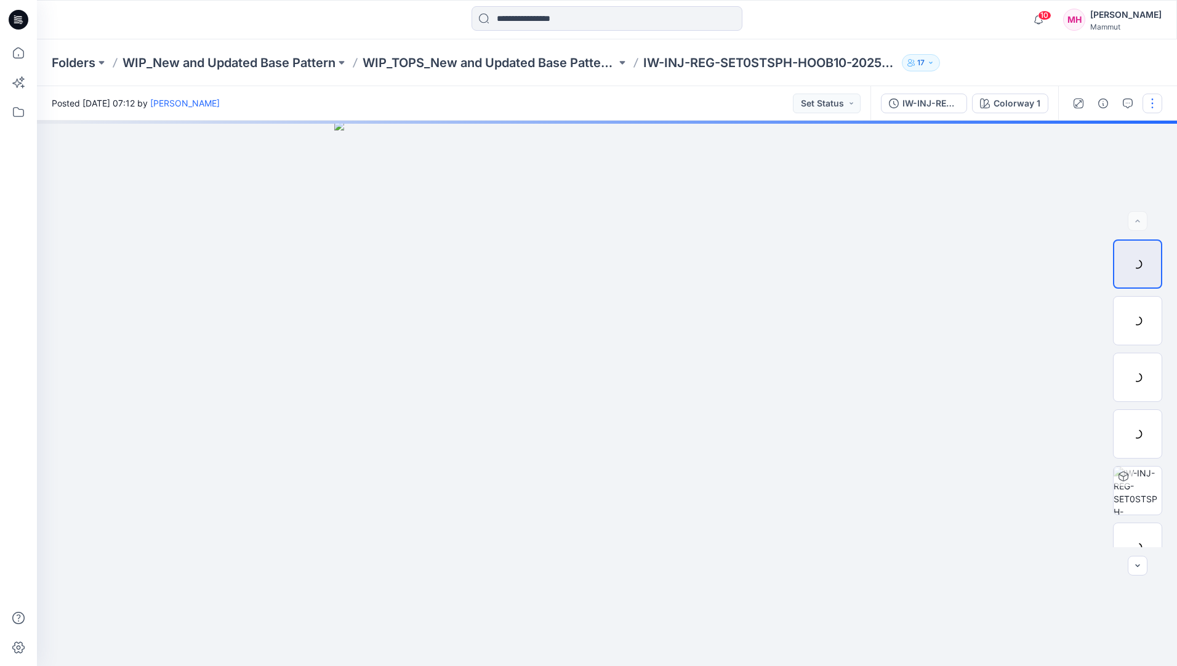
click at [1150, 102] on button "button" at bounding box center [1153, 104] width 20 height 20
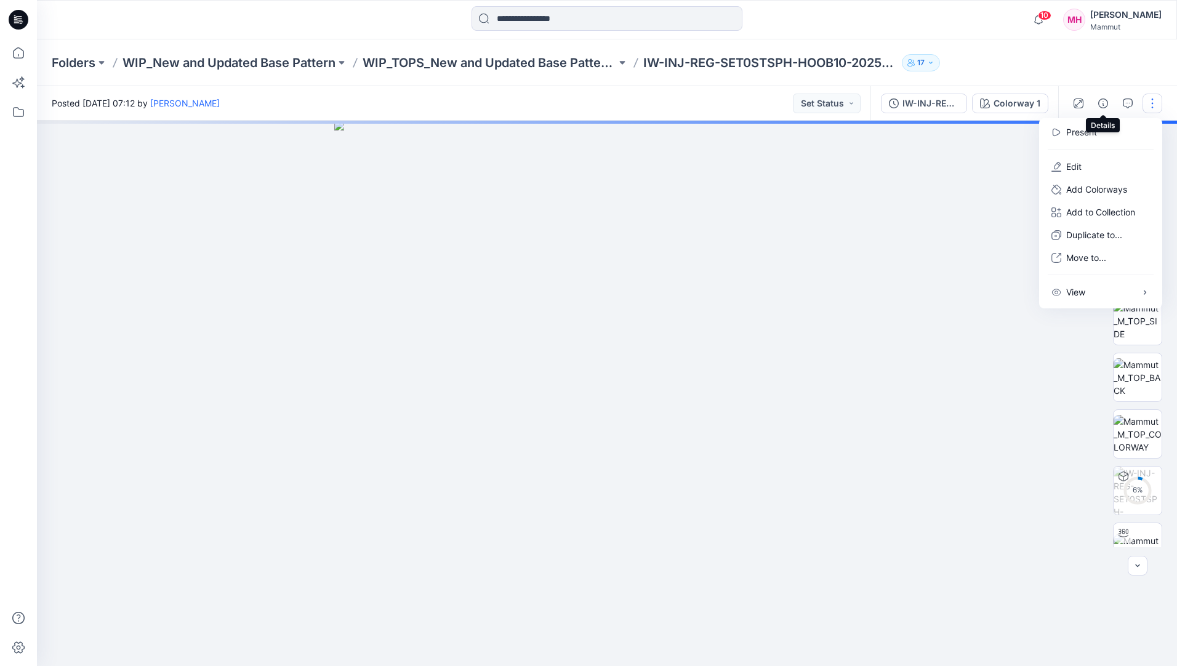
click at [1101, 103] on icon "button" at bounding box center [1103, 104] width 10 height 10
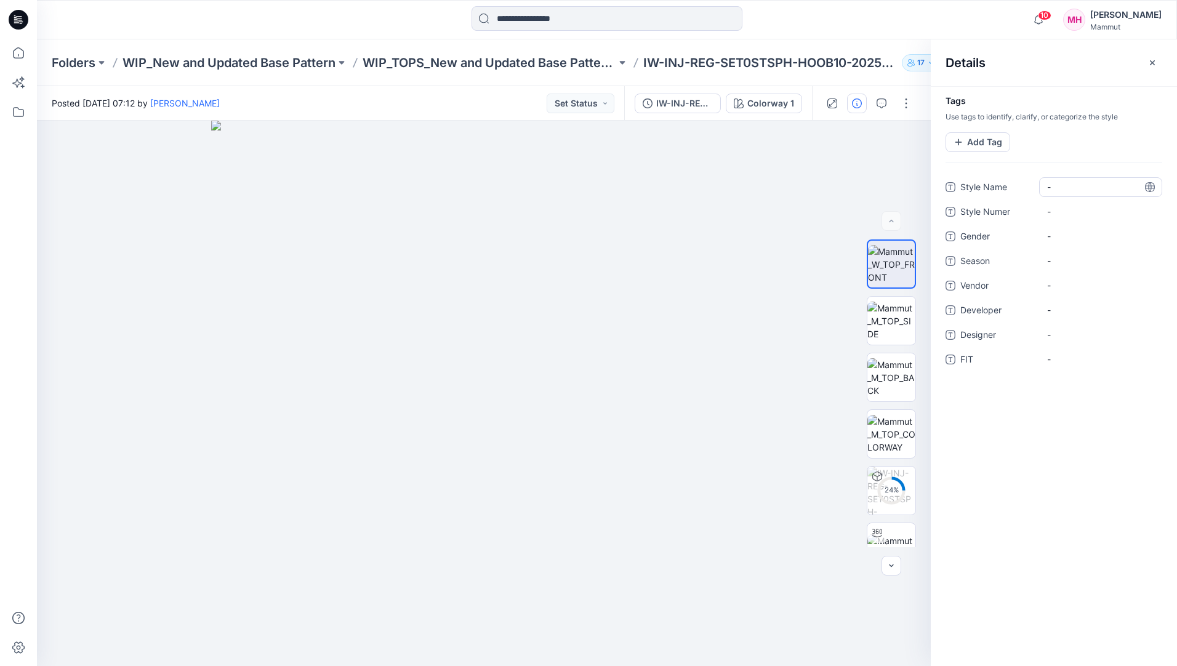
click at [1068, 189] on Name "-" at bounding box center [1100, 186] width 107 height 13
type textarea "*"
type textarea "**********"
click at [1066, 237] on span "-" at bounding box center [1100, 236] width 107 height 13
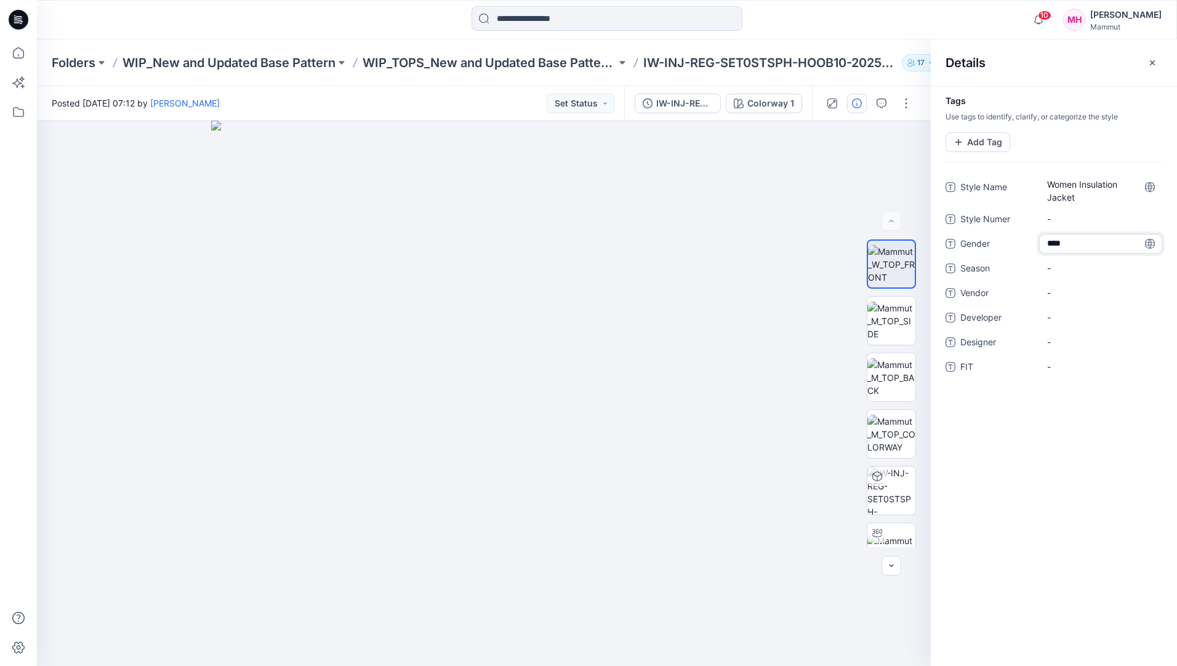
type textarea "*****"
click at [1065, 267] on span "-" at bounding box center [1100, 268] width 107 height 13
type textarea "****"
click at [1058, 291] on span "-" at bounding box center [1100, 292] width 107 height 13
type textarea "*********"
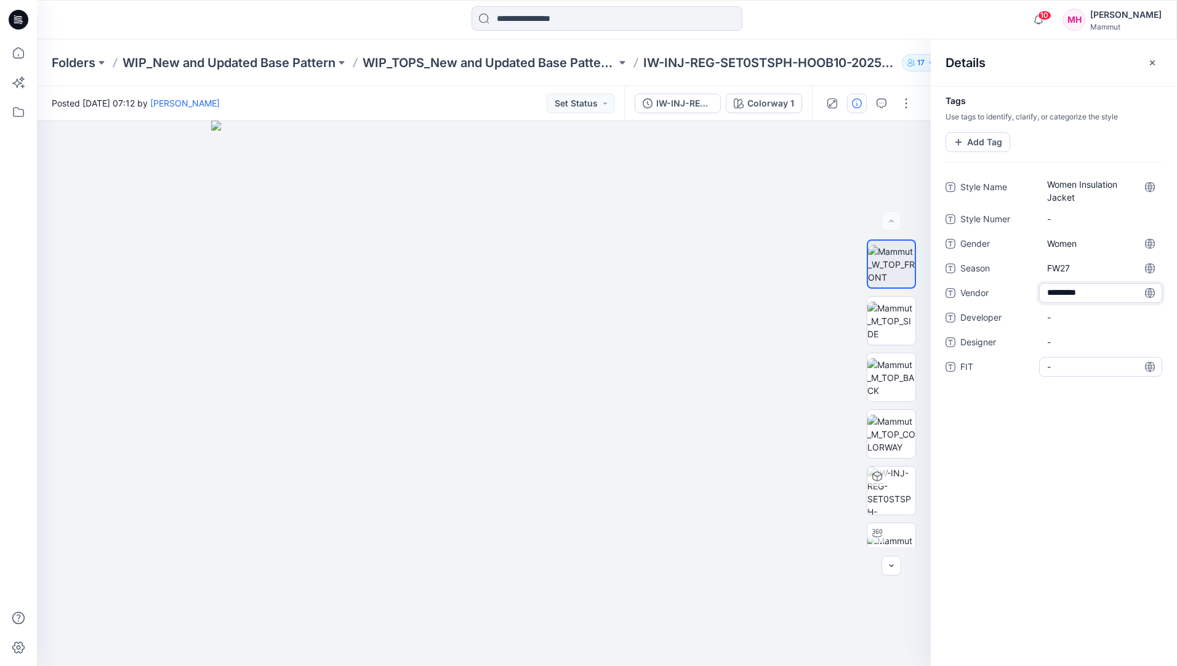
click at [1068, 364] on span "-" at bounding box center [1100, 366] width 107 height 13
type textarea "**********"
click at [1075, 486] on div "**********" at bounding box center [1054, 376] width 246 height 580
click at [1155, 59] on icon "button" at bounding box center [1153, 63] width 10 height 10
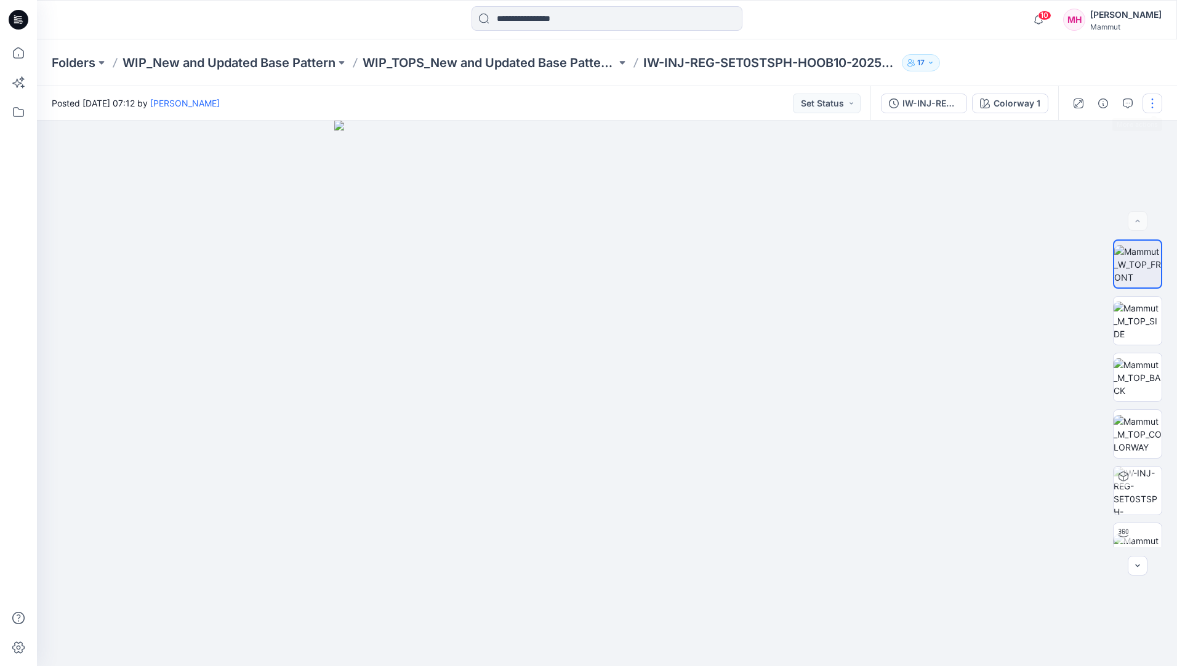
click at [1157, 99] on button "button" at bounding box center [1153, 104] width 20 height 20
click at [1087, 160] on button "Edit" at bounding box center [1100, 166] width 113 height 23
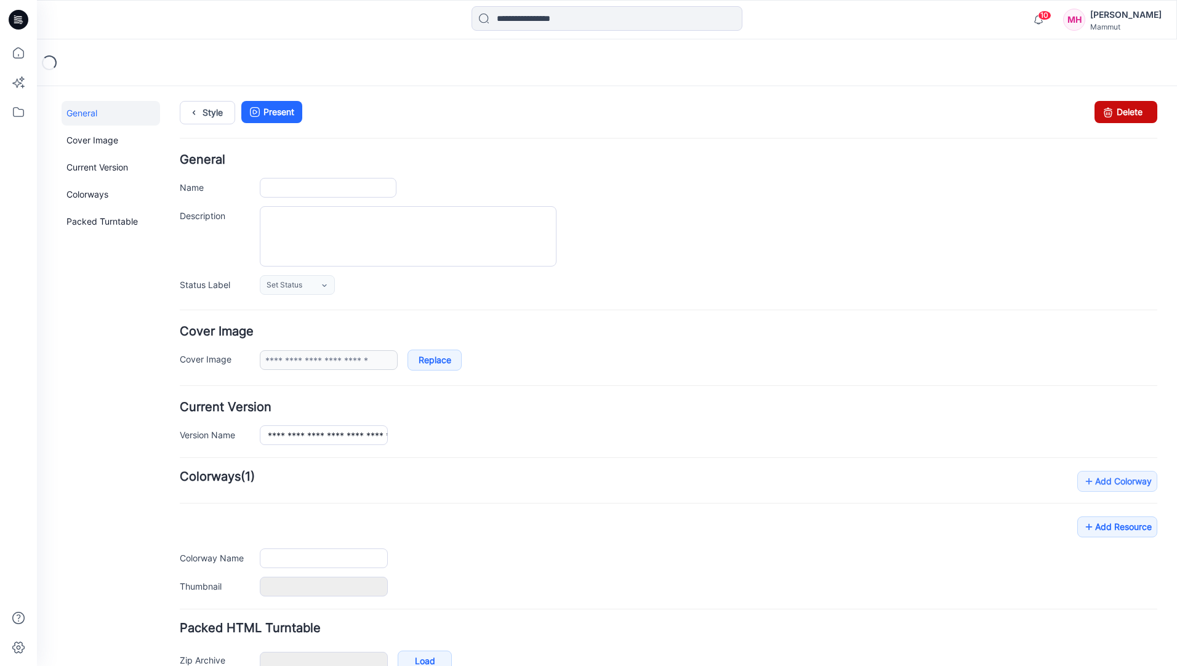
type input "**********"
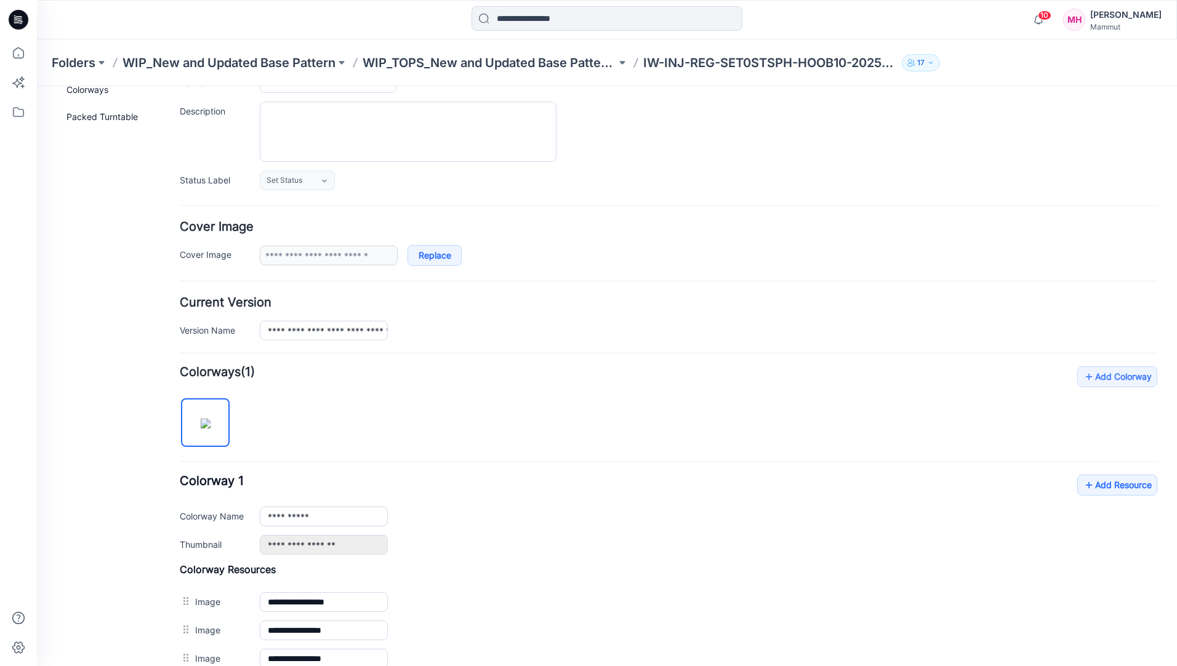
scroll to position [366, 0]
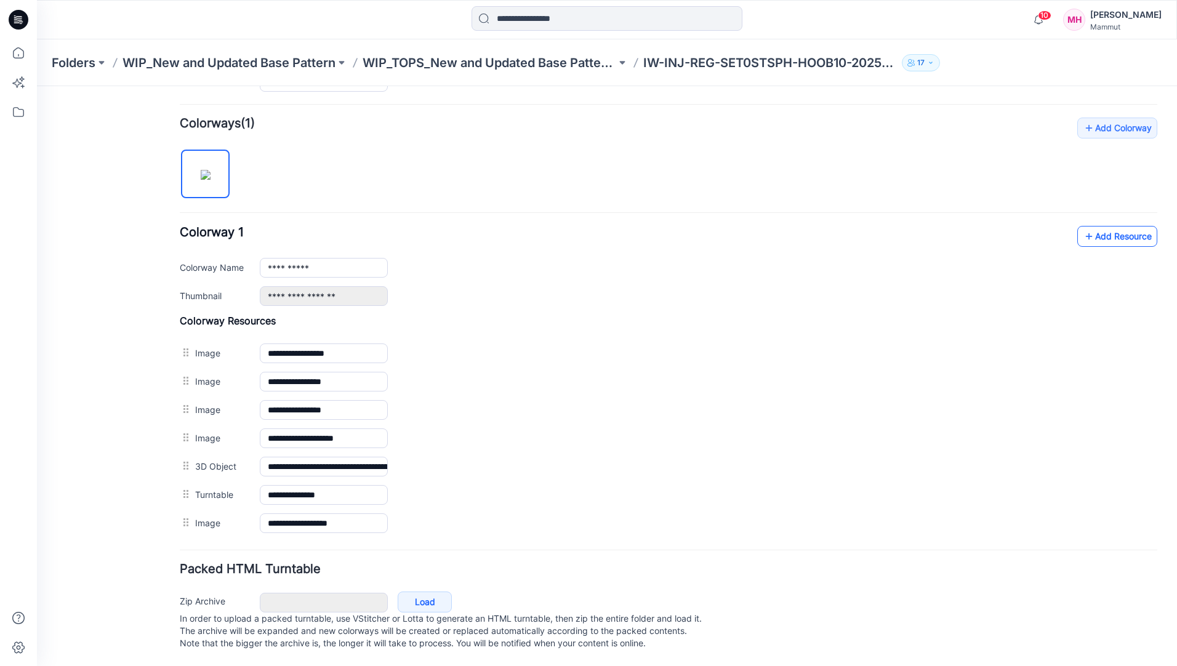
click at [1129, 226] on link "Add Resource" at bounding box center [1117, 236] width 80 height 21
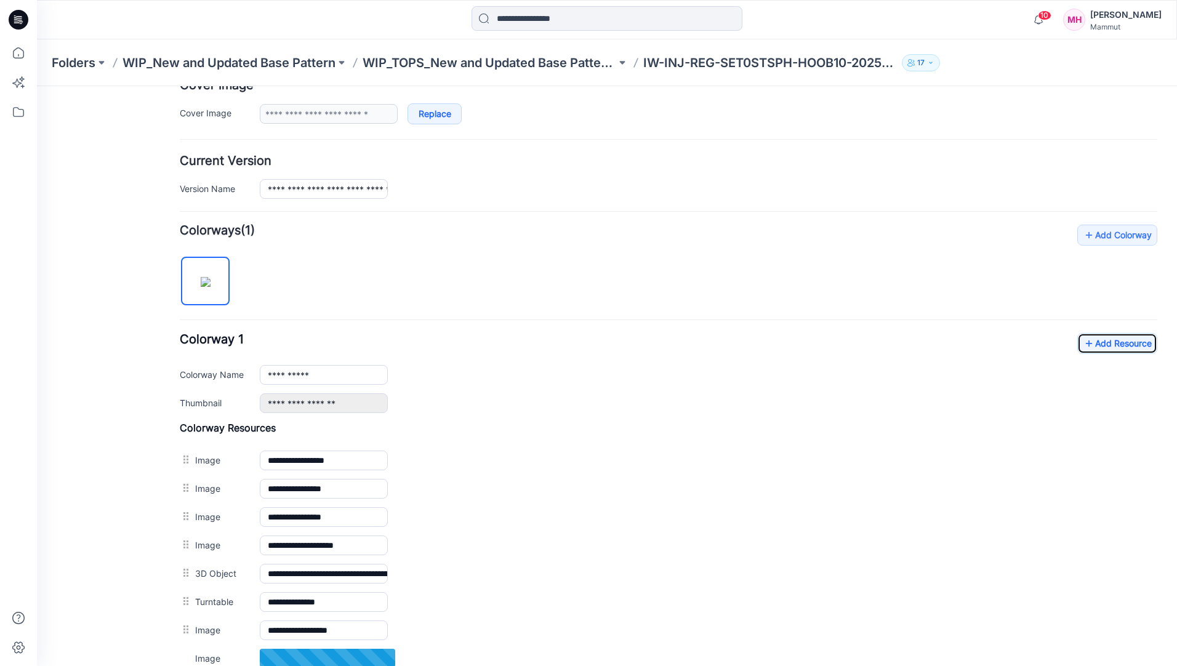
scroll to position [0, 0]
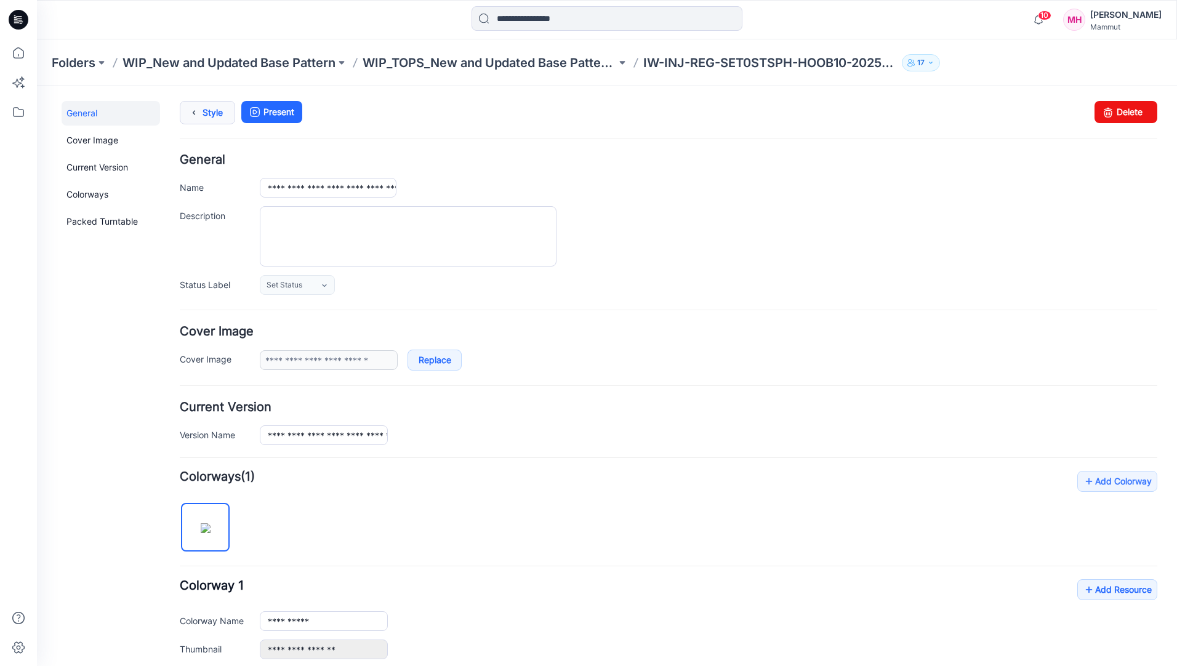
click at [198, 112] on icon at bounding box center [193, 113] width 17 height 22
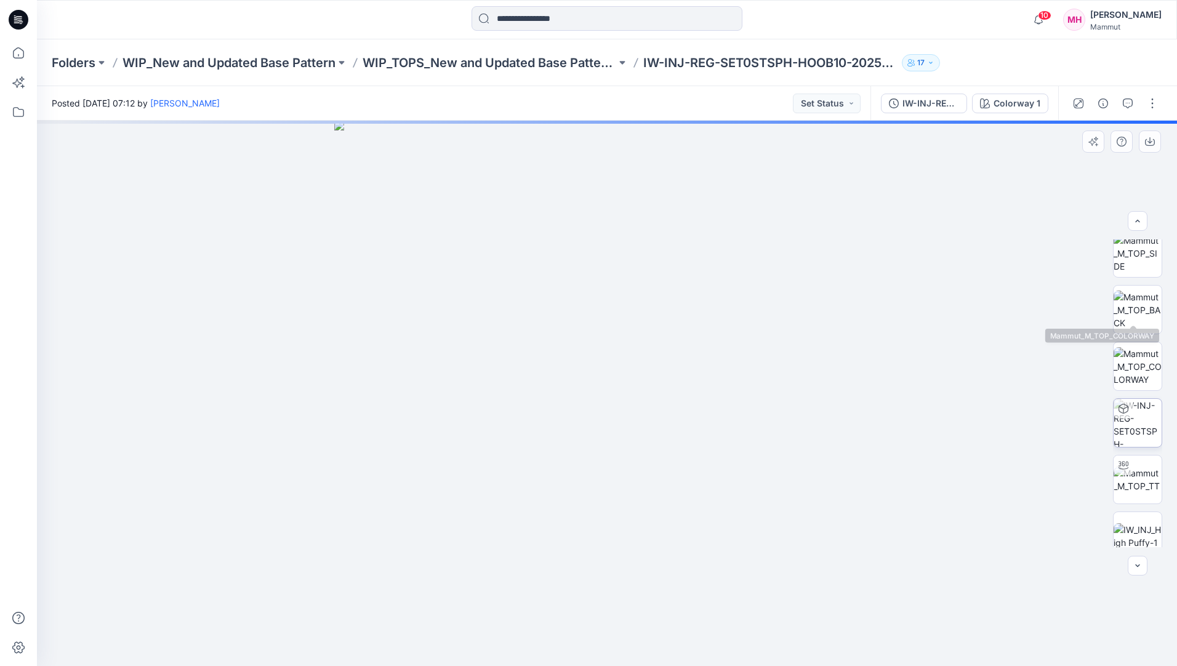
scroll to position [138, 0]
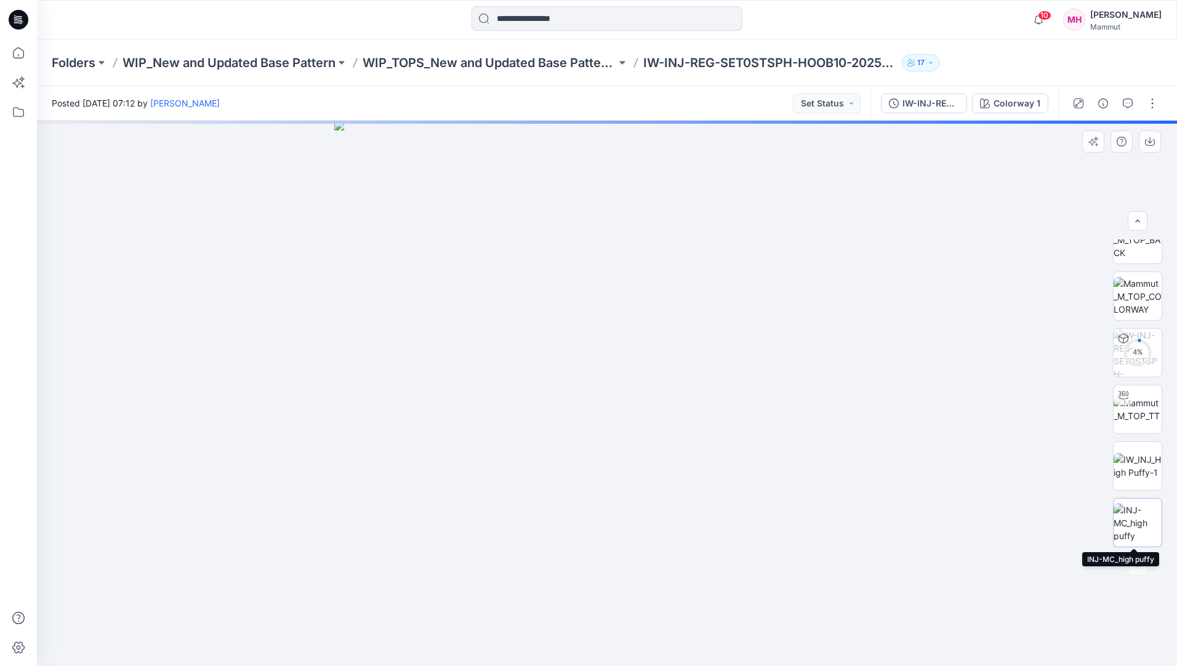
click at [1136, 522] on img at bounding box center [1138, 523] width 48 height 39
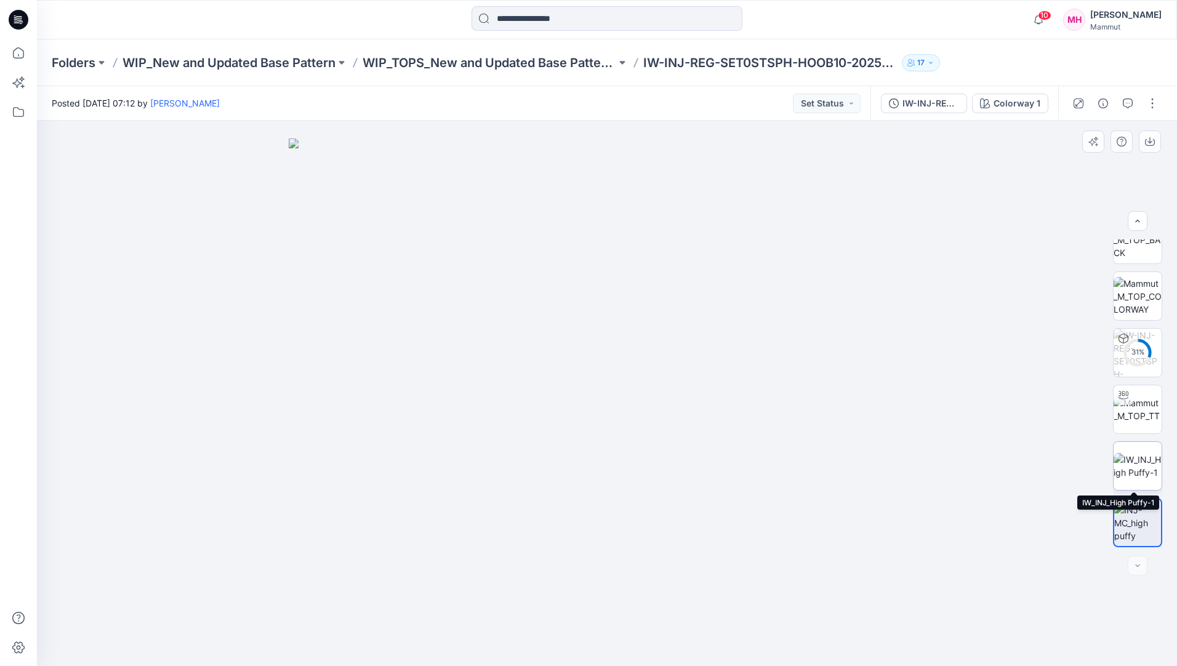
click at [1138, 472] on img at bounding box center [1138, 466] width 48 height 26
click at [502, 72] on div "Folders WIP_New and Updated Base Pattern WIP_TOPS_New and Updated Base Patterns…" at bounding box center [607, 62] width 1140 height 47
click at [498, 63] on p "WIP_TOPS_New and Updated Base Patterns" at bounding box center [490, 62] width 254 height 17
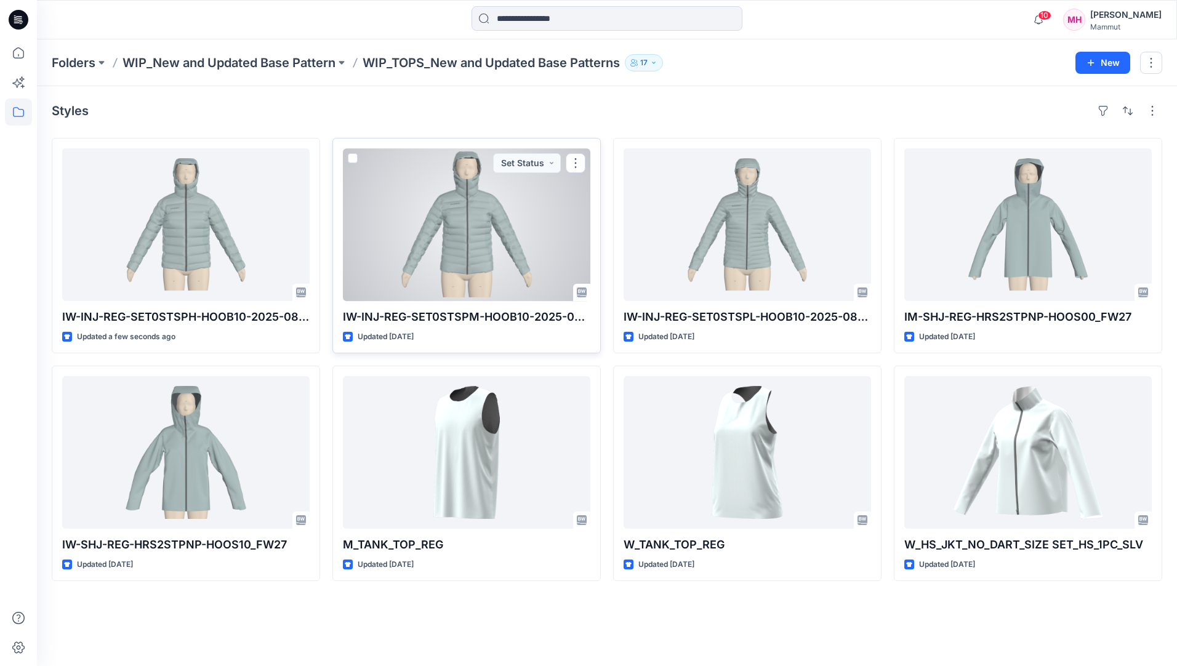
click at [480, 217] on div at bounding box center [467, 224] width 248 height 153
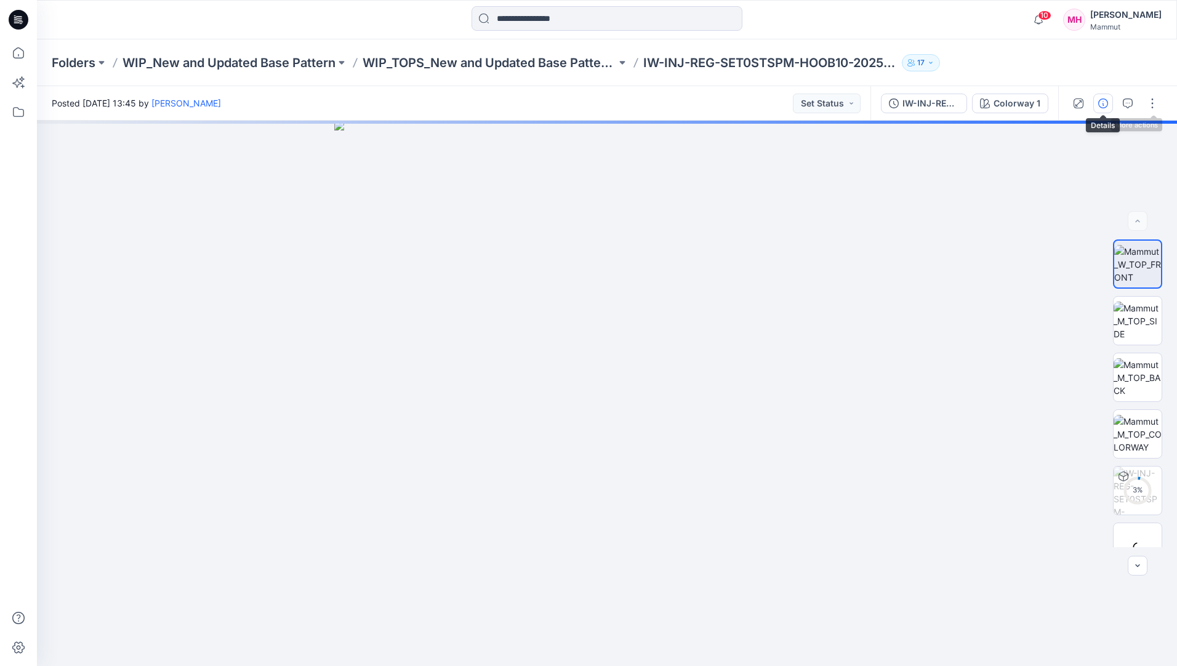
click at [1107, 108] on button "button" at bounding box center [1103, 104] width 20 height 20
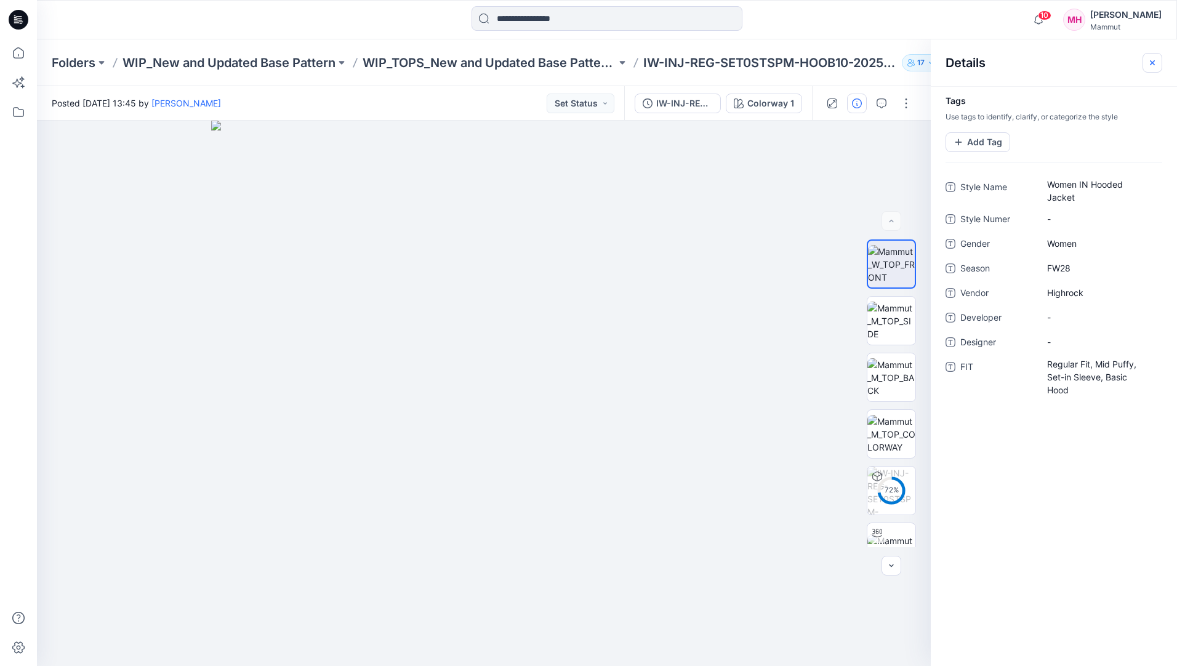
click at [1146, 65] on button "button" at bounding box center [1153, 63] width 20 height 20
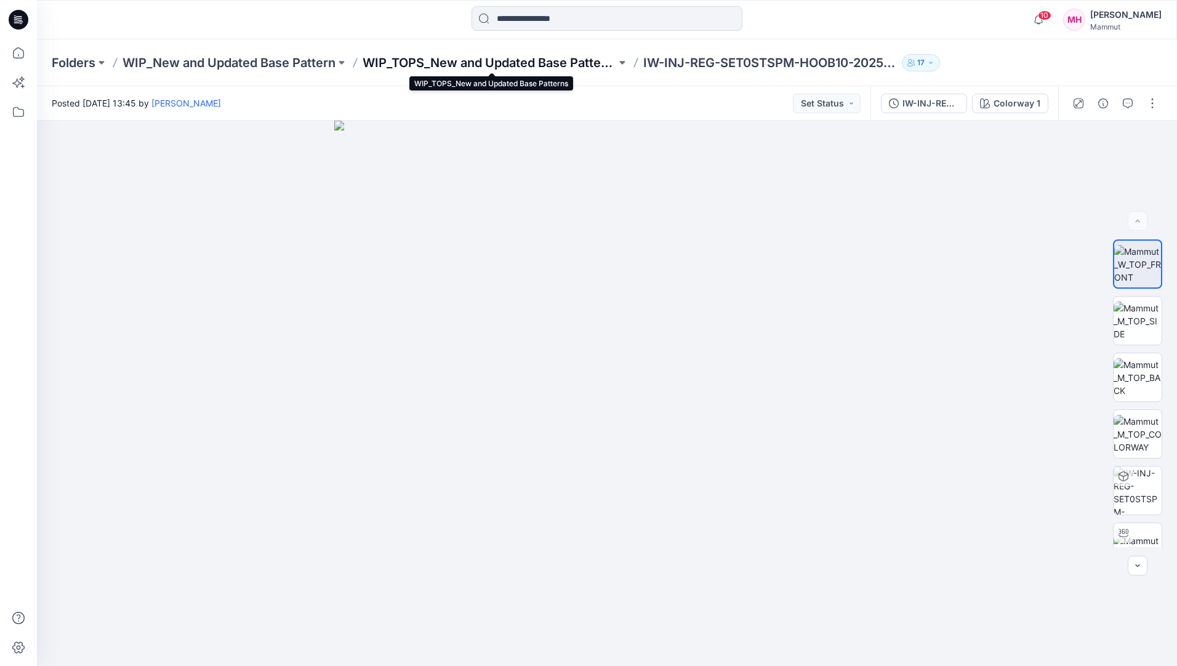
click at [515, 62] on p "WIP_TOPS_New and Updated Base Patterns" at bounding box center [490, 62] width 254 height 17
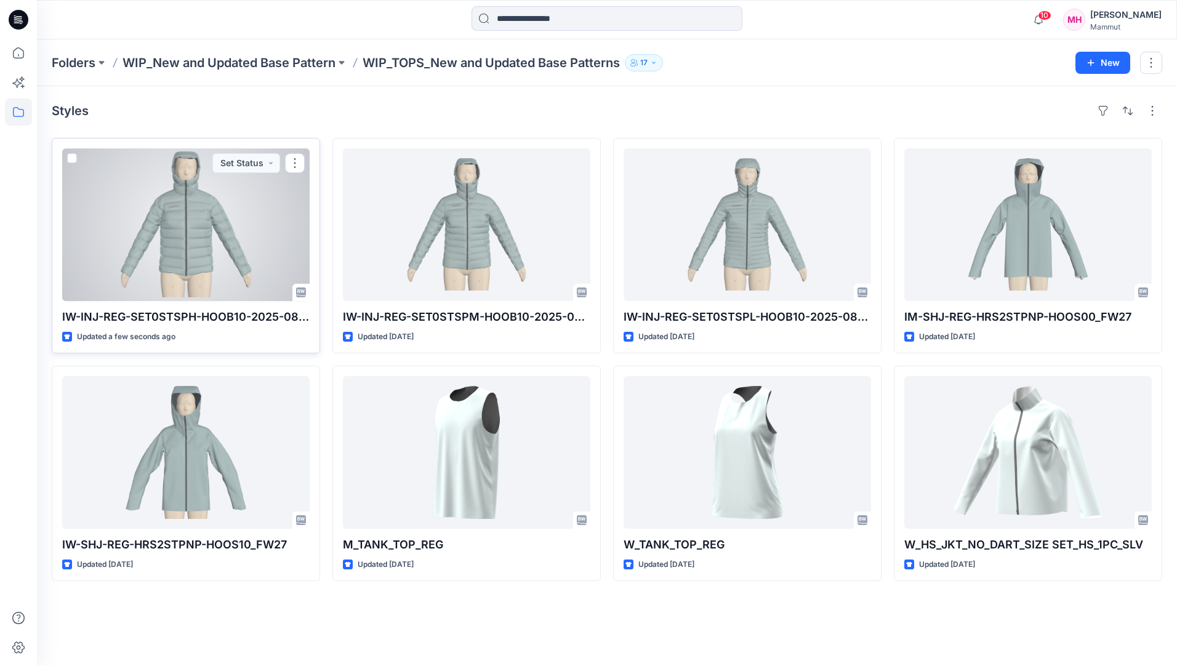
click at [177, 250] on div at bounding box center [186, 224] width 248 height 153
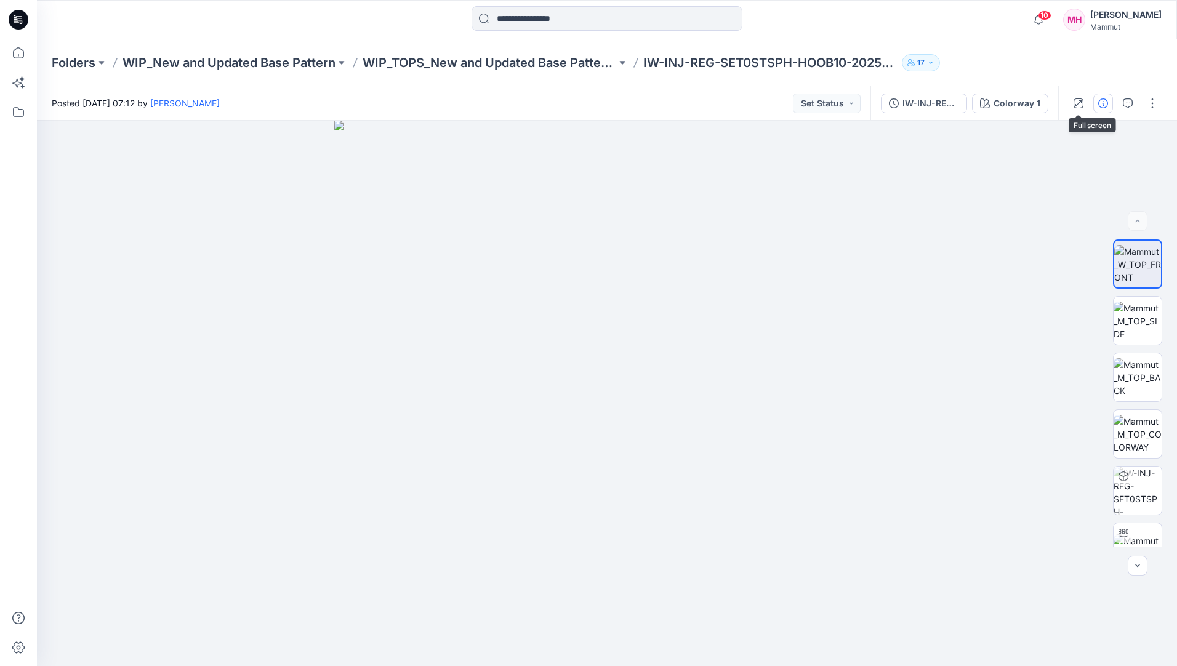
click at [1102, 100] on icon "button" at bounding box center [1103, 104] width 10 height 10
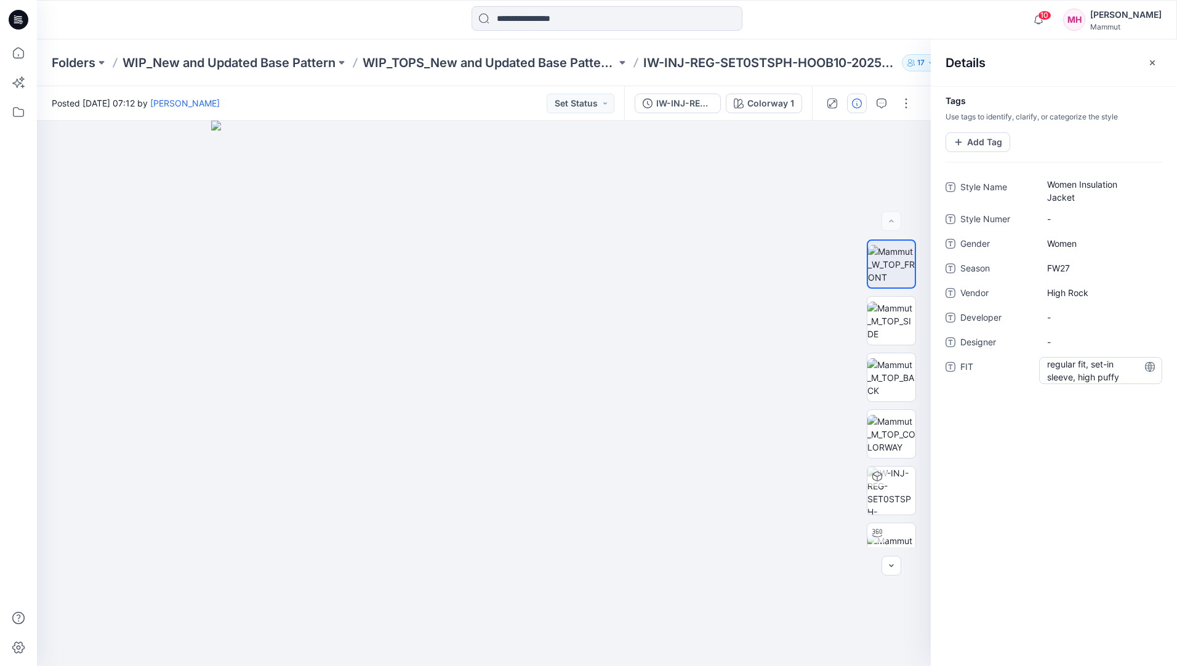
click at [1129, 379] on span "regular fit, set-in sleeve, high puffy" at bounding box center [1100, 371] width 107 height 26
type textarea "**********"
drag, startPoint x: 1029, startPoint y: 503, endPoint x: 1002, endPoint y: 368, distance: 138.1
click at [1029, 502] on div "Tags Use tags to identify, clarify, or categorize the style Add Tag Style Name …" at bounding box center [1054, 376] width 246 height 580
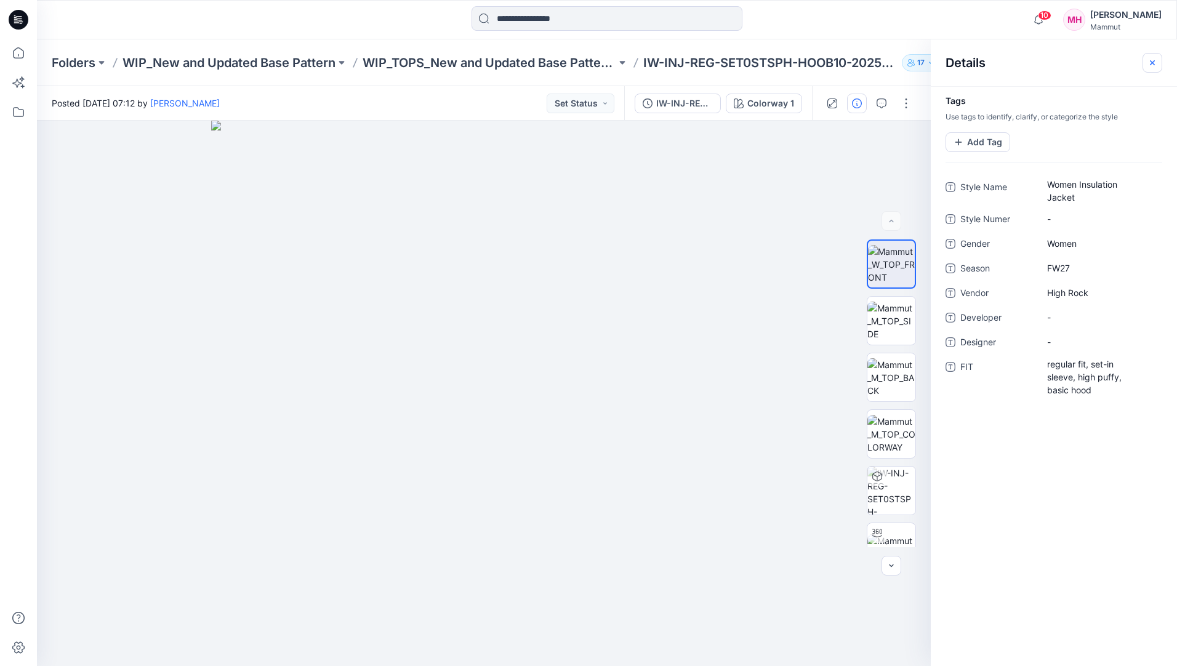
click at [1151, 59] on icon "button" at bounding box center [1153, 63] width 10 height 10
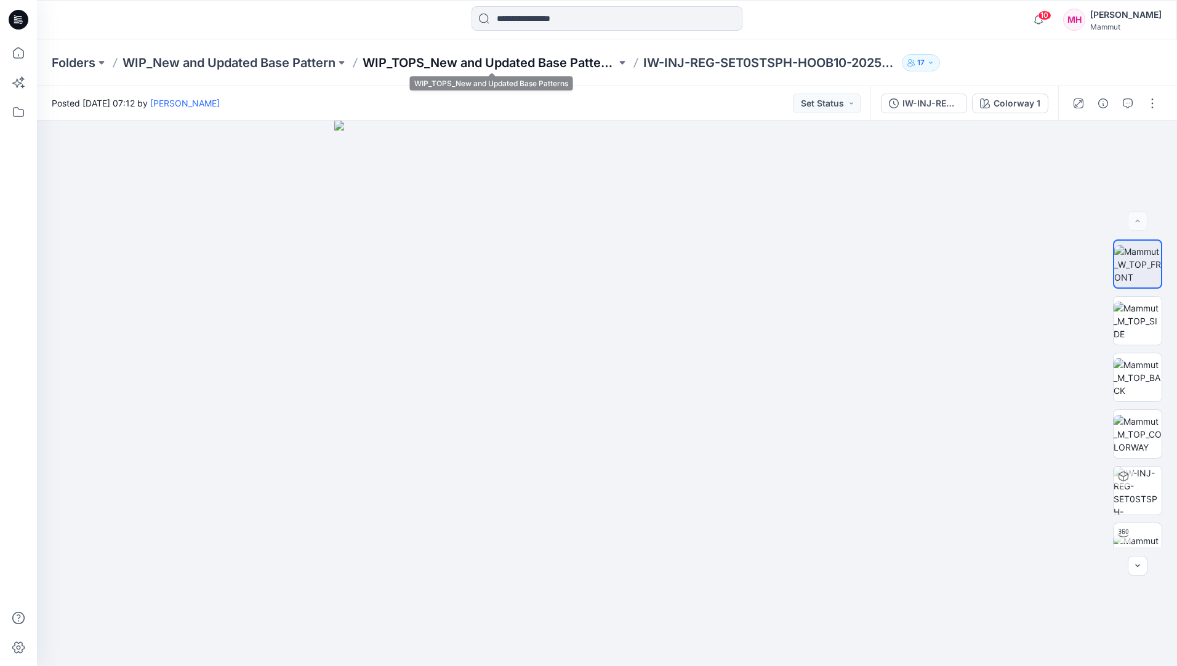
click at [537, 55] on p "WIP_TOPS_New and Updated Base Patterns" at bounding box center [490, 62] width 254 height 17
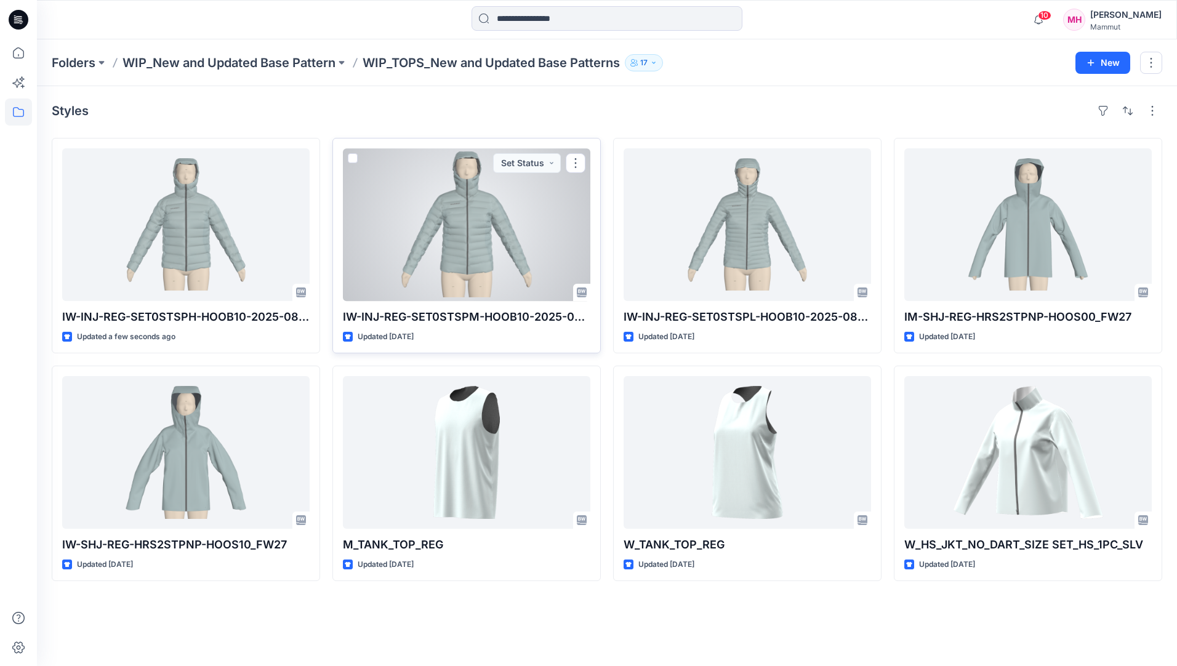
click at [451, 226] on div at bounding box center [467, 224] width 248 height 153
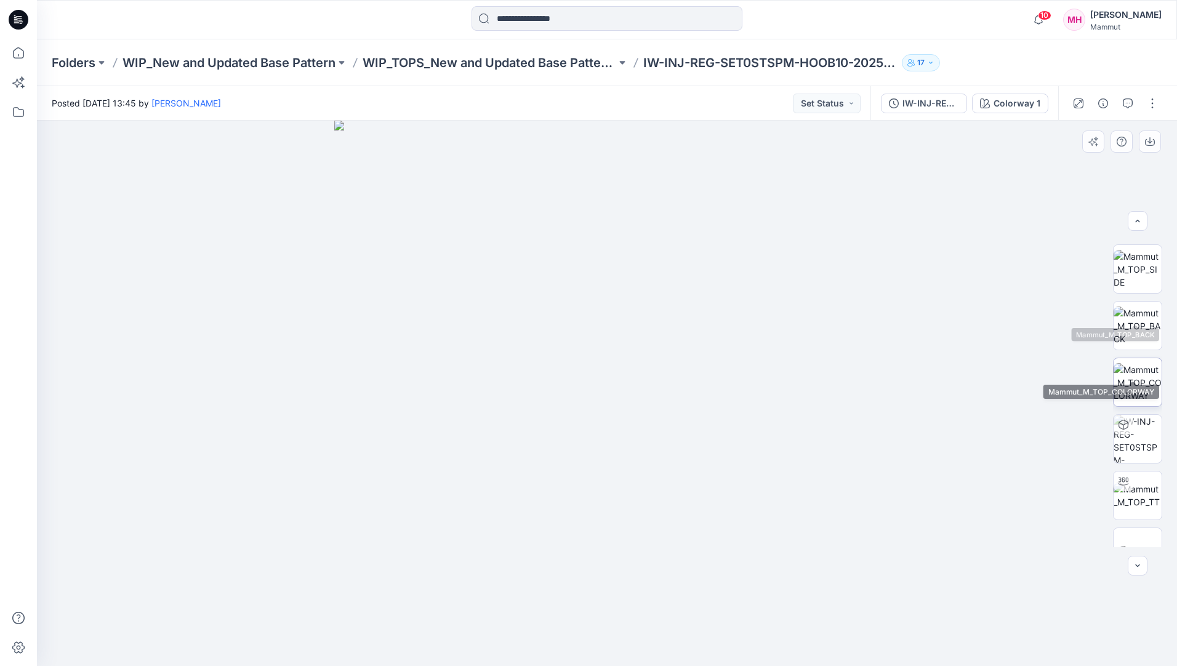
scroll to position [81, 0]
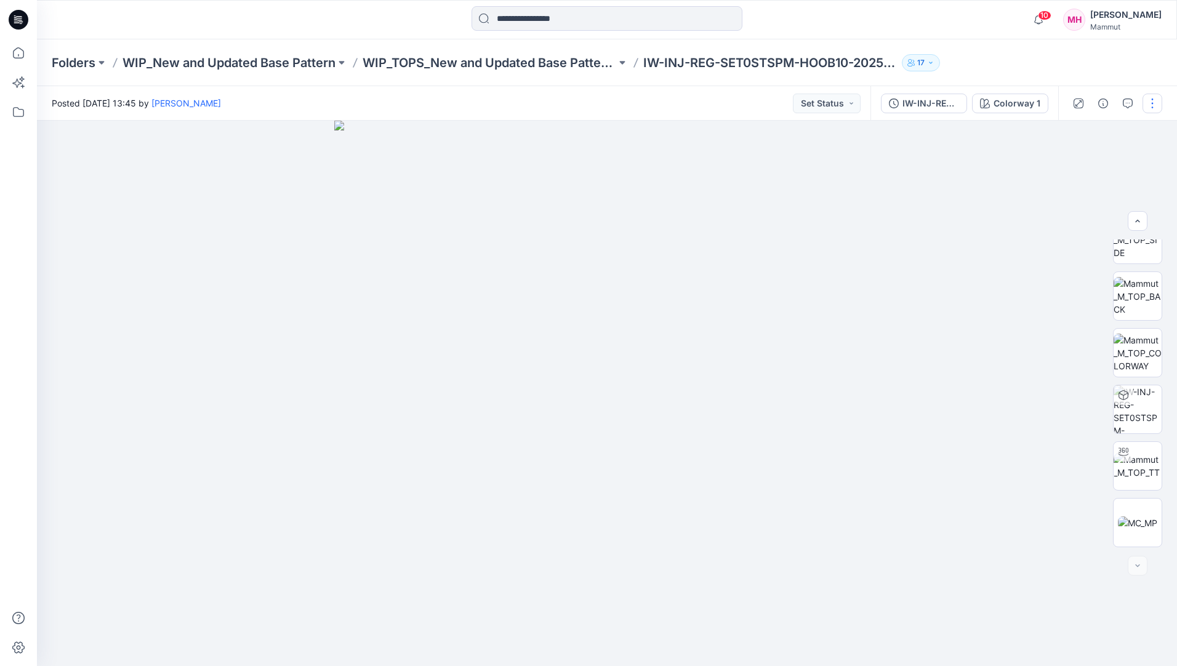
click at [1149, 98] on button "button" at bounding box center [1153, 104] width 20 height 20
click at [1100, 161] on button "Edit" at bounding box center [1100, 166] width 113 height 23
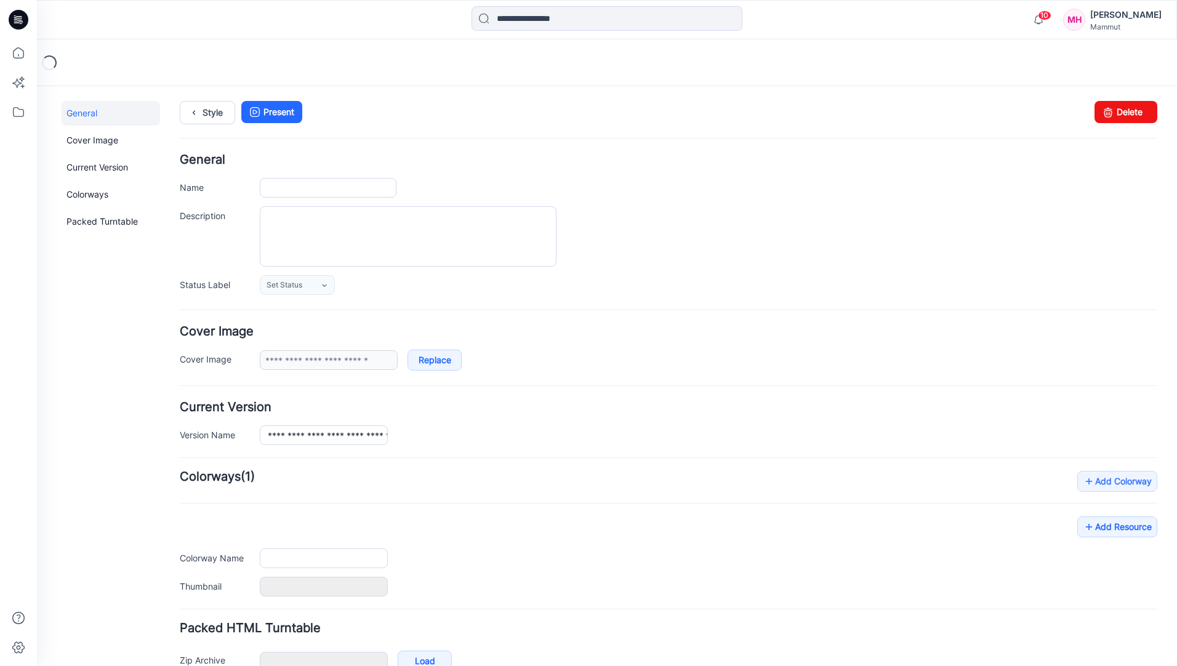
type input "**********"
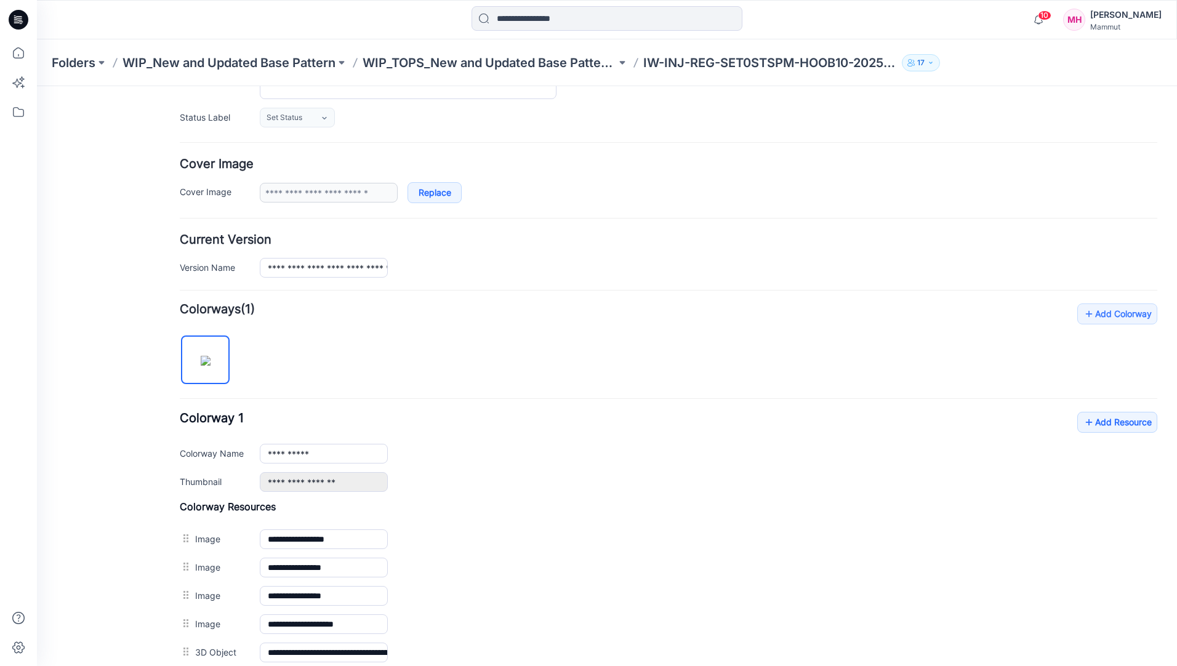
scroll to position [366, 0]
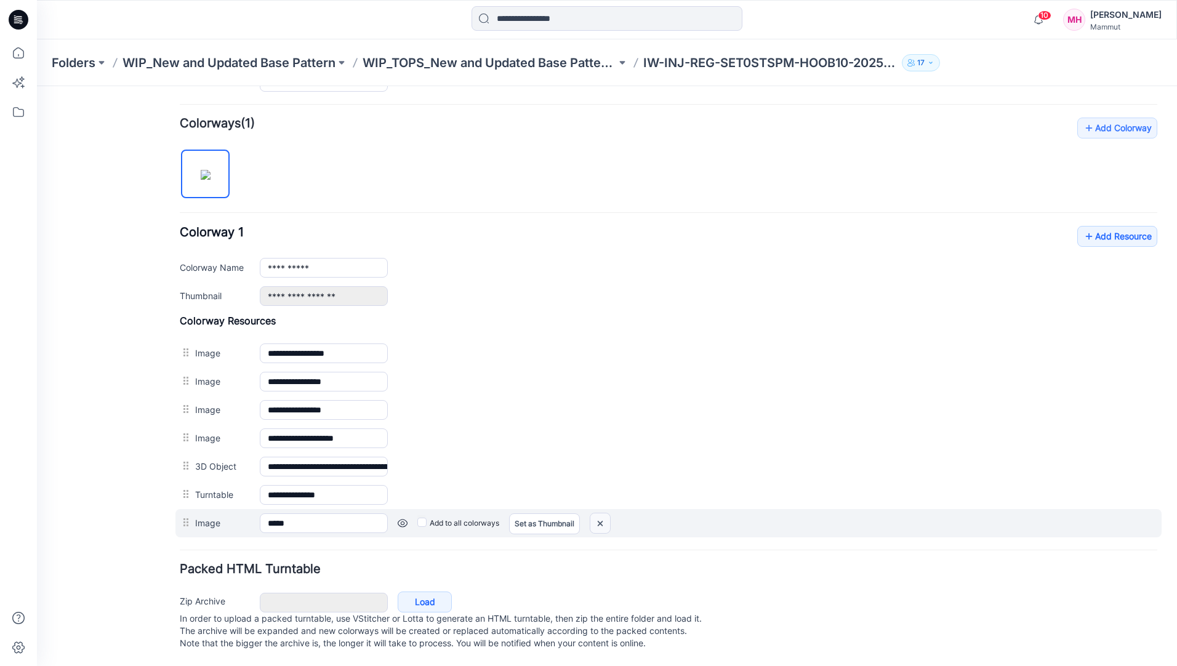
drag, startPoint x: 598, startPoint y: 510, endPoint x: 677, endPoint y: 135, distance: 383.6
click at [599, 513] on img at bounding box center [600, 523] width 20 height 20
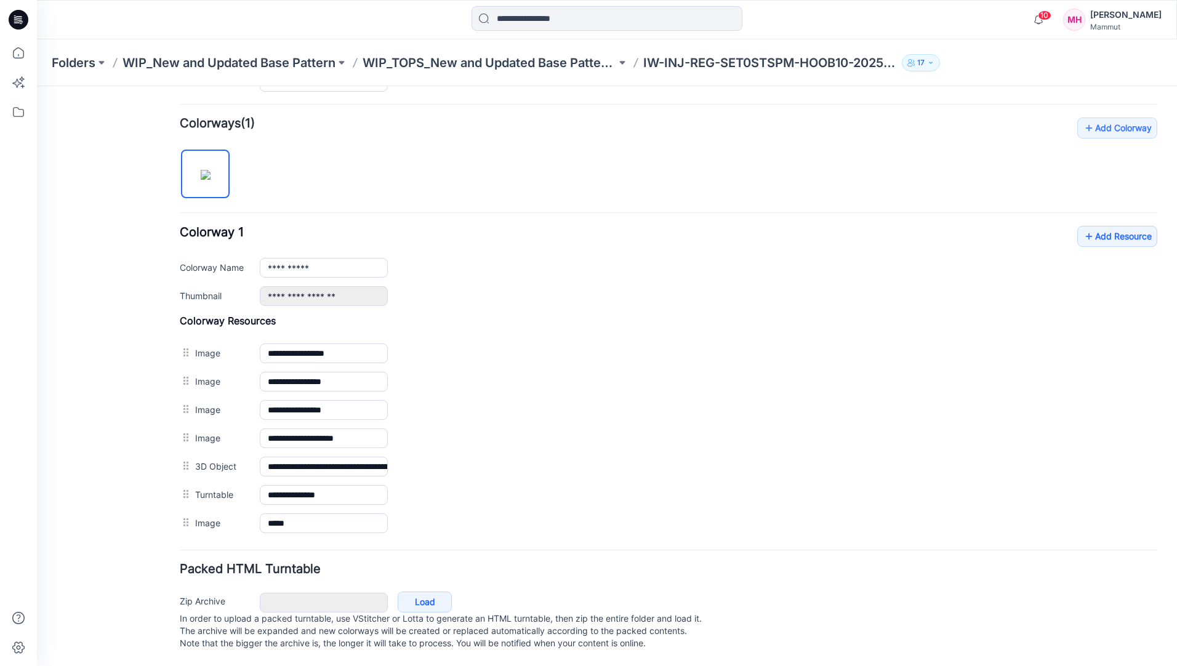
scroll to position [337, 0]
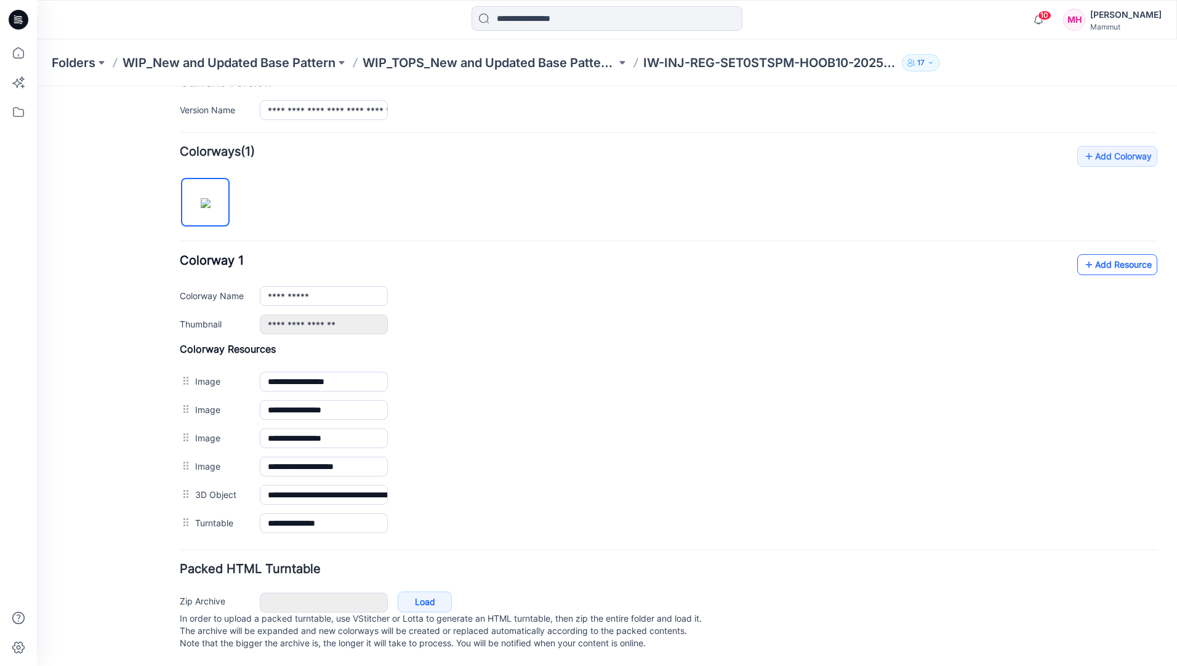
click at [1120, 254] on link "Add Resource" at bounding box center [1117, 264] width 80 height 21
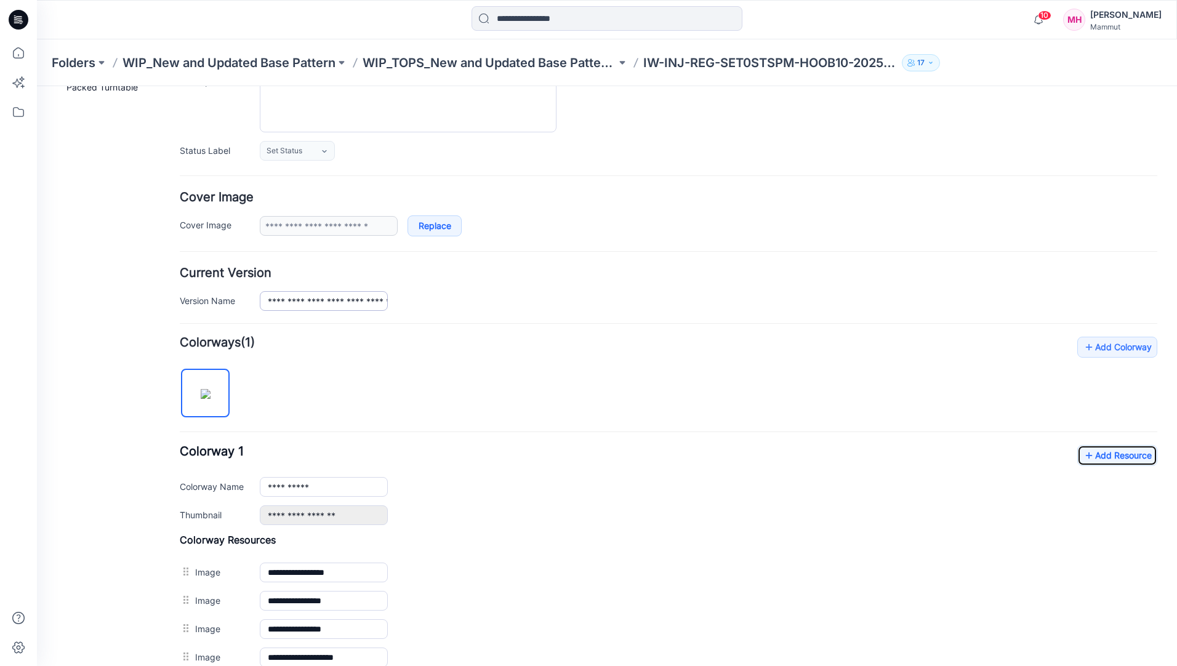
scroll to position [0, 0]
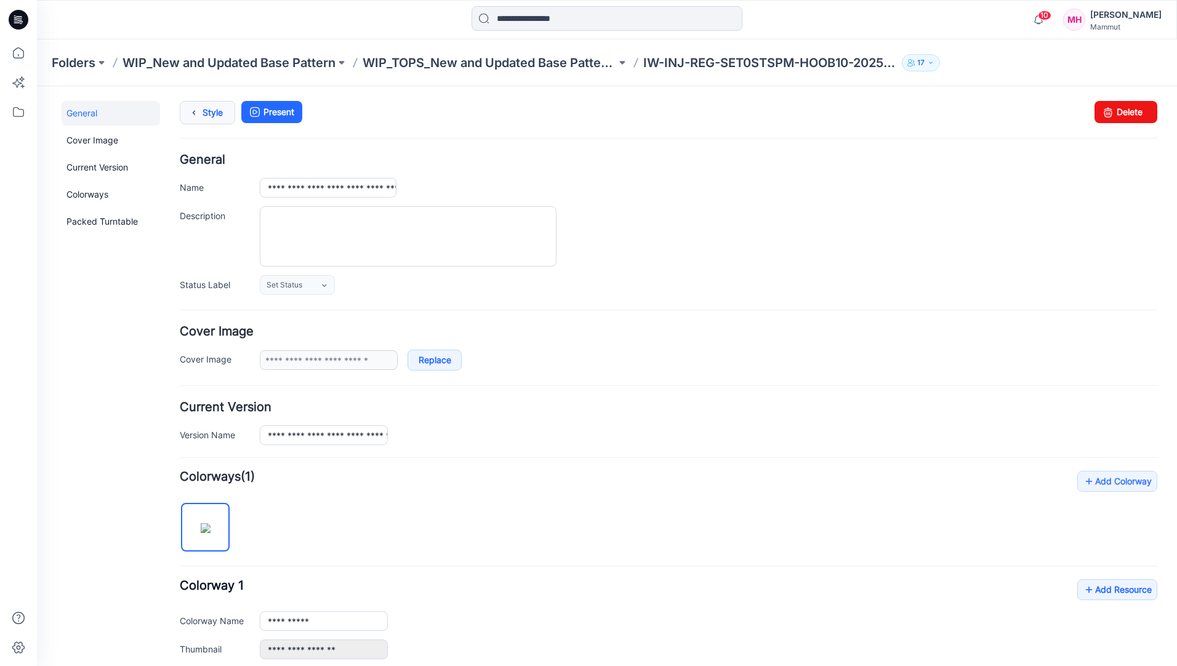
click at [199, 111] on icon at bounding box center [193, 113] width 17 height 22
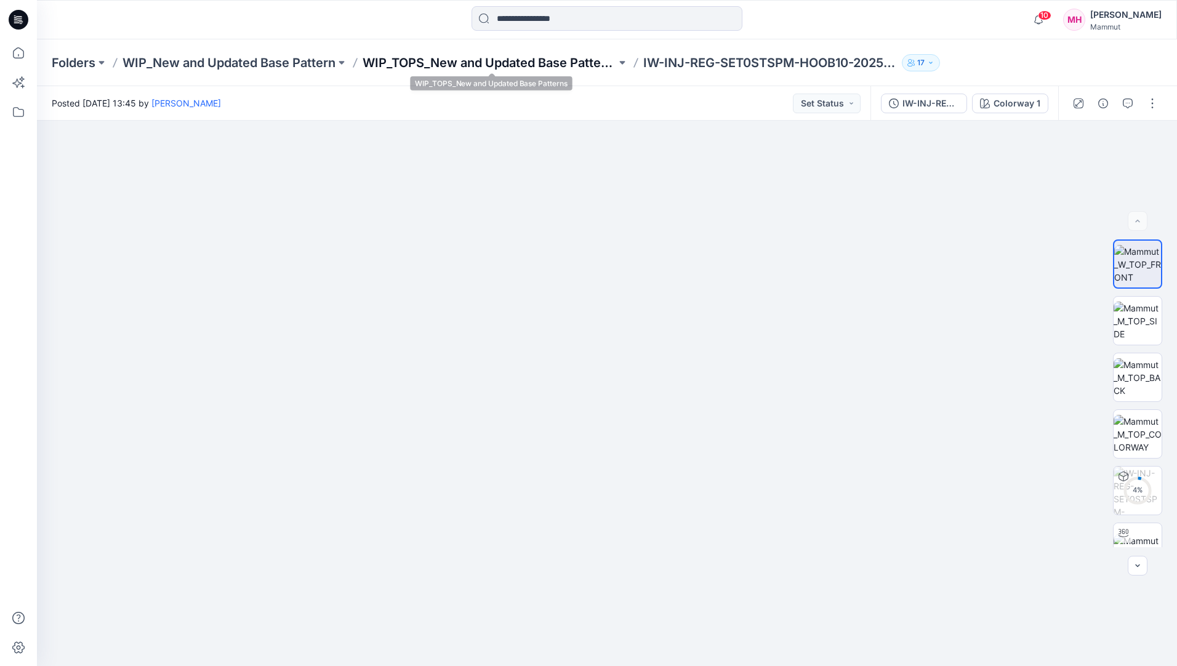
click at [468, 60] on p "WIP_TOPS_New and Updated Base Patterns" at bounding box center [490, 62] width 254 height 17
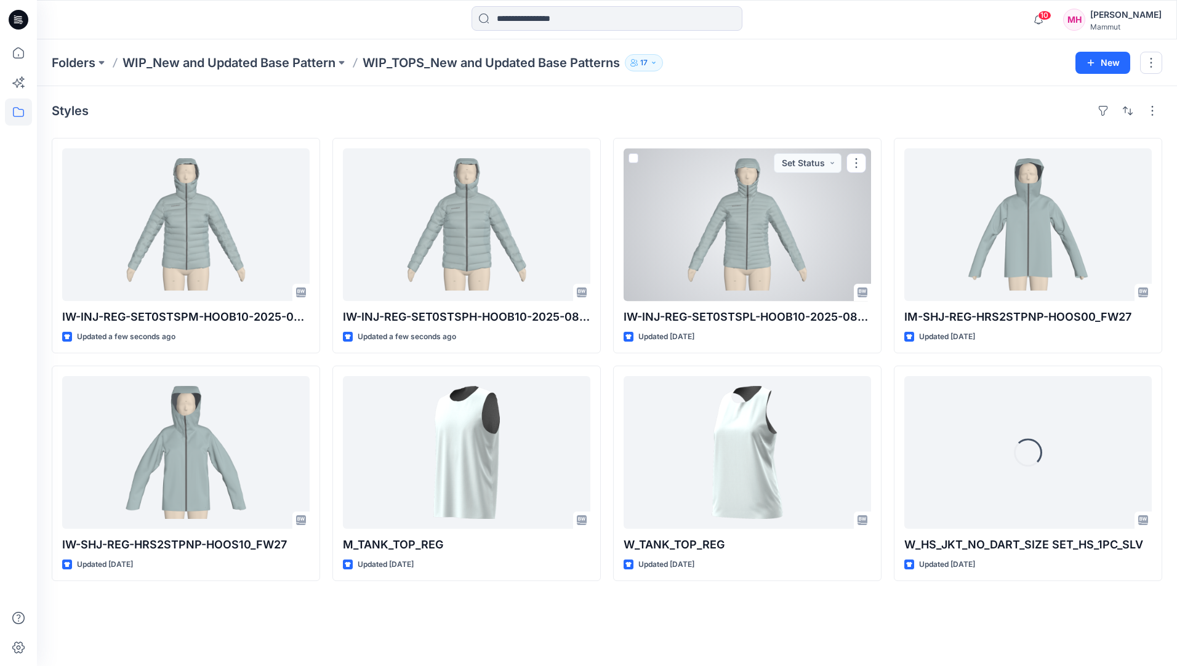
click at [754, 225] on div at bounding box center [748, 224] width 248 height 153
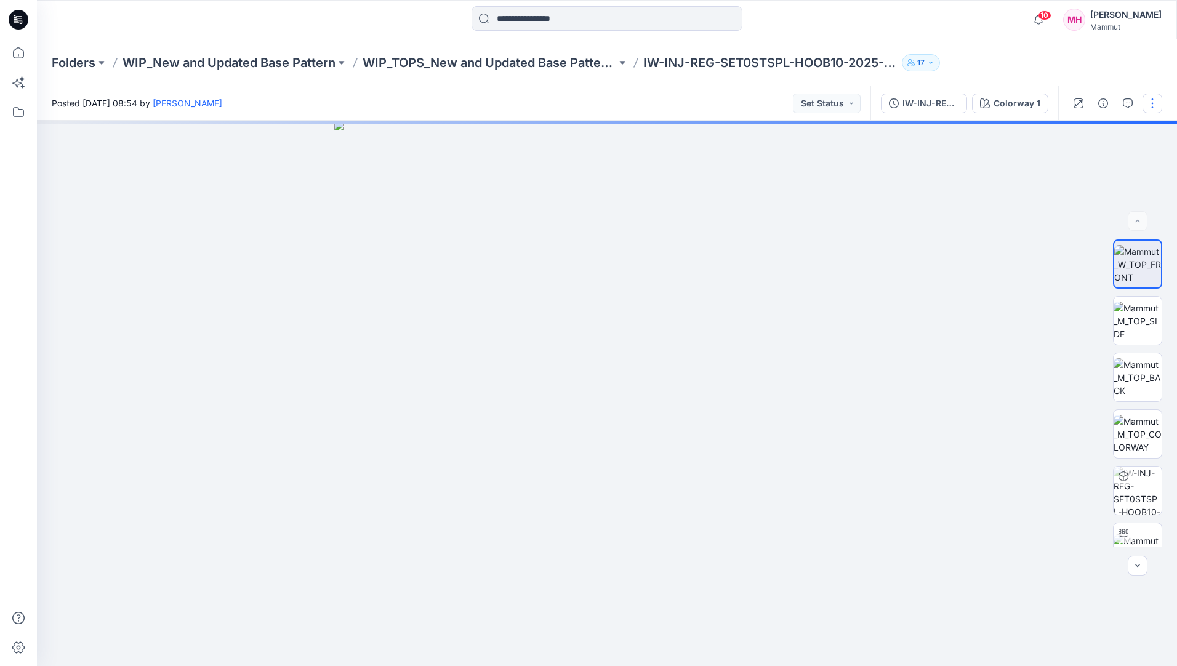
click at [1150, 103] on button "button" at bounding box center [1153, 104] width 20 height 20
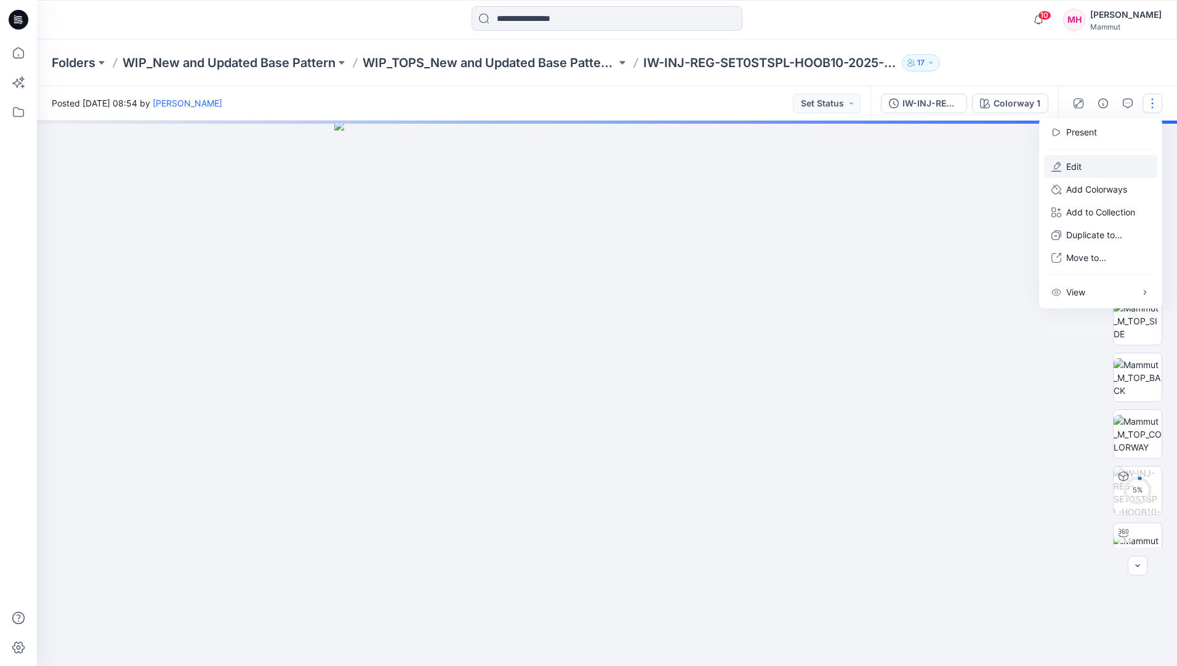
click at [1082, 167] on button "Edit" at bounding box center [1100, 166] width 113 height 23
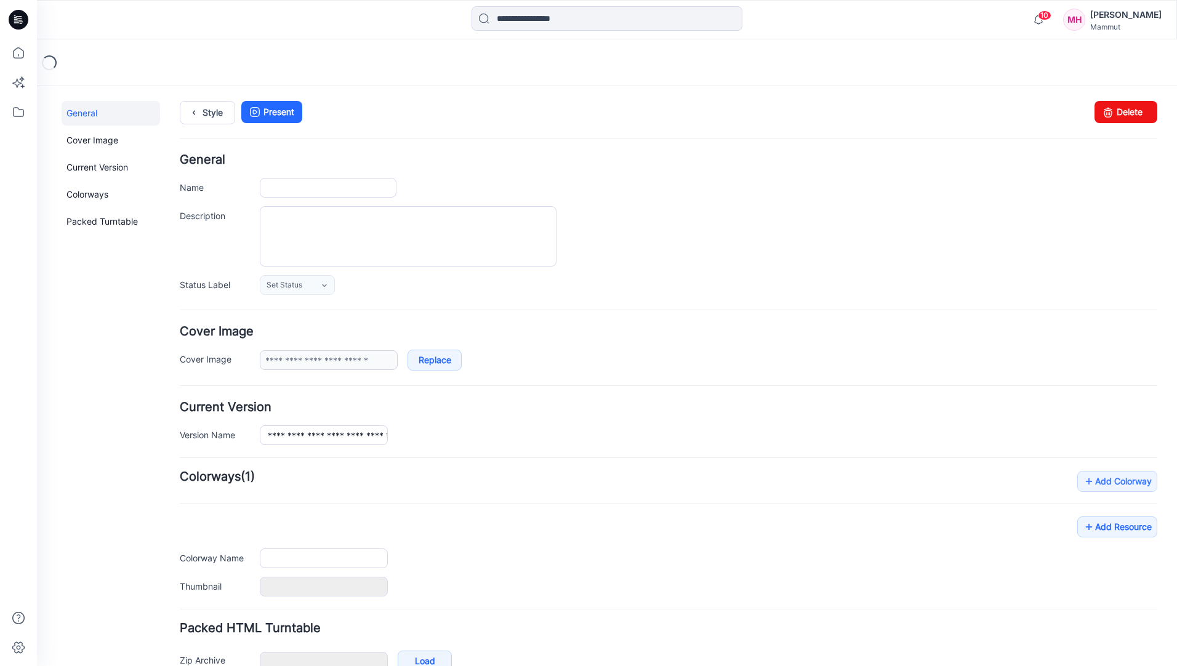
type input "**********"
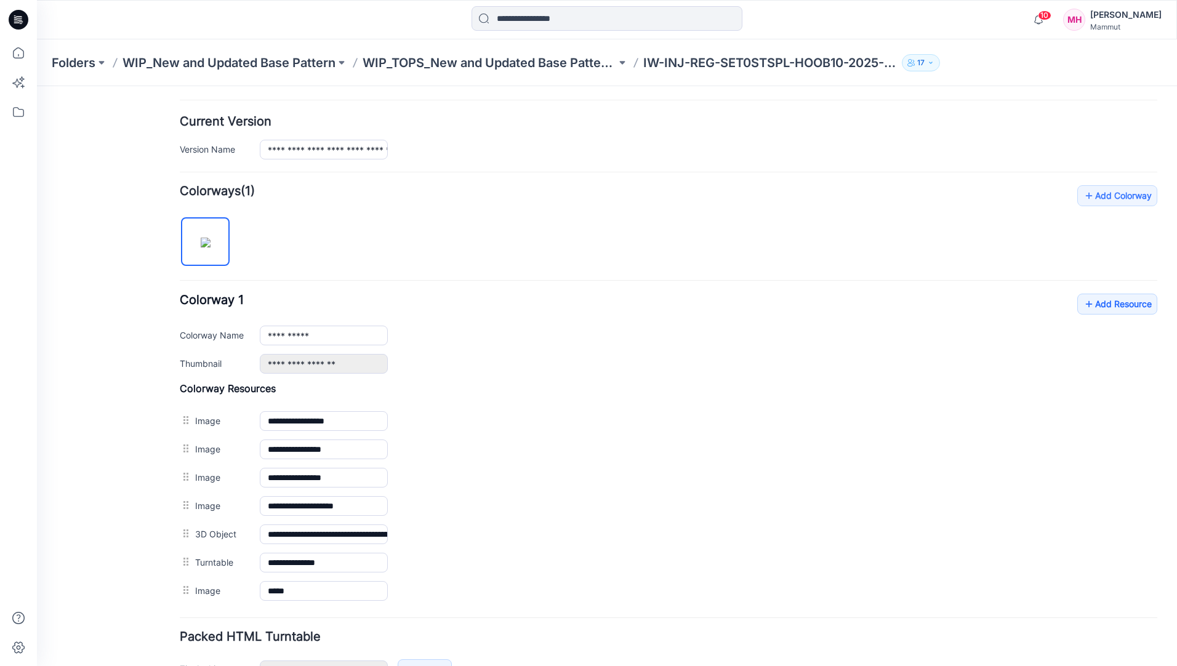
scroll to position [366, 0]
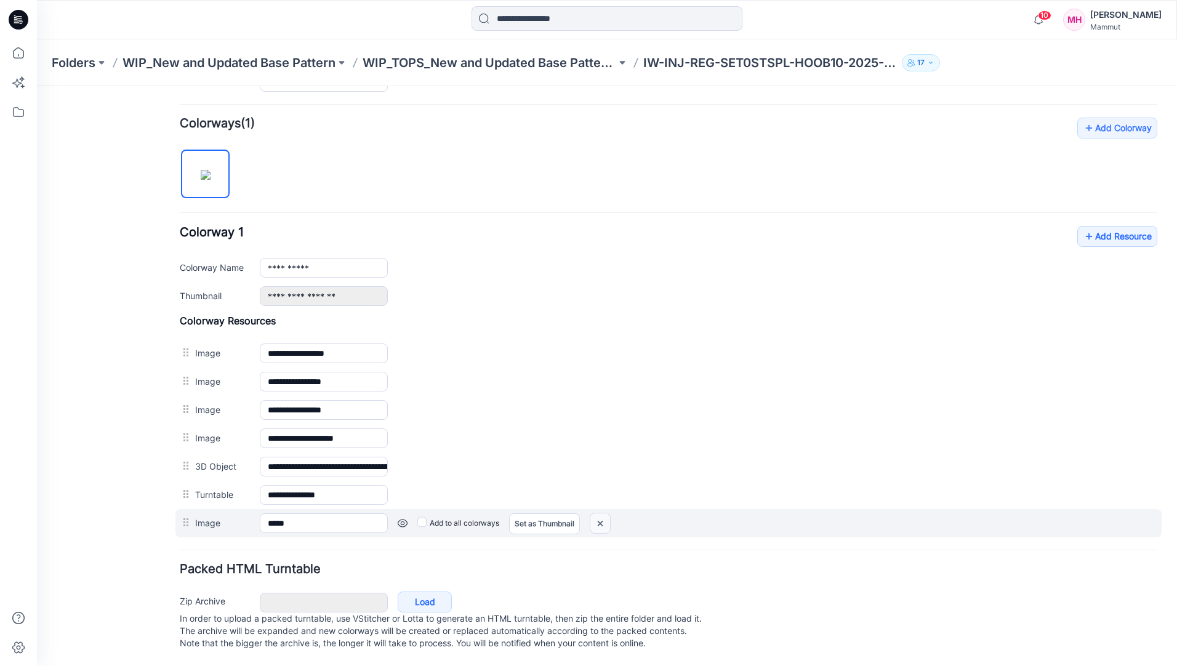
click at [602, 513] on img at bounding box center [600, 523] width 20 height 20
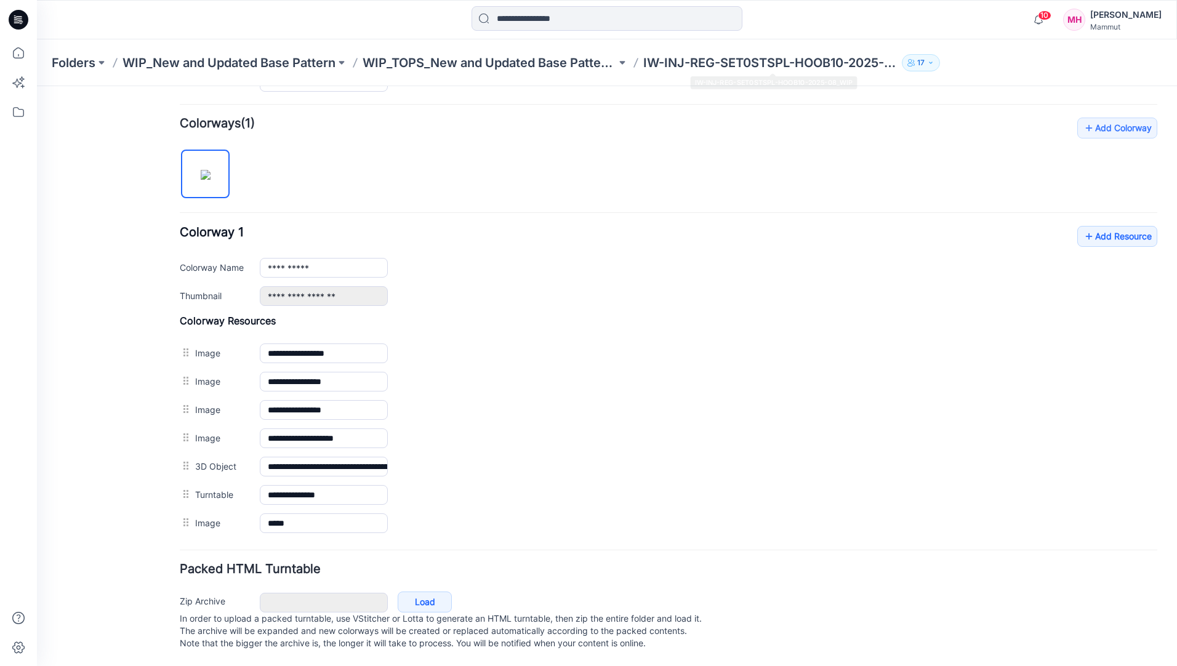
scroll to position [337, 0]
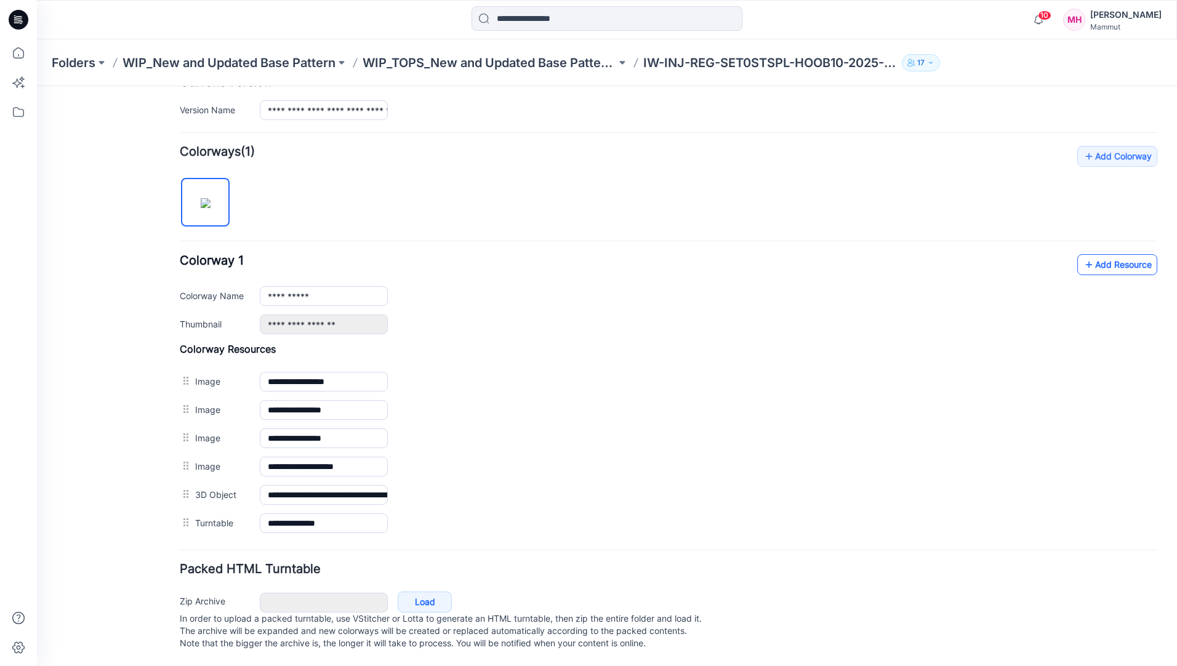
click at [1102, 254] on link "Add Resource" at bounding box center [1117, 264] width 80 height 21
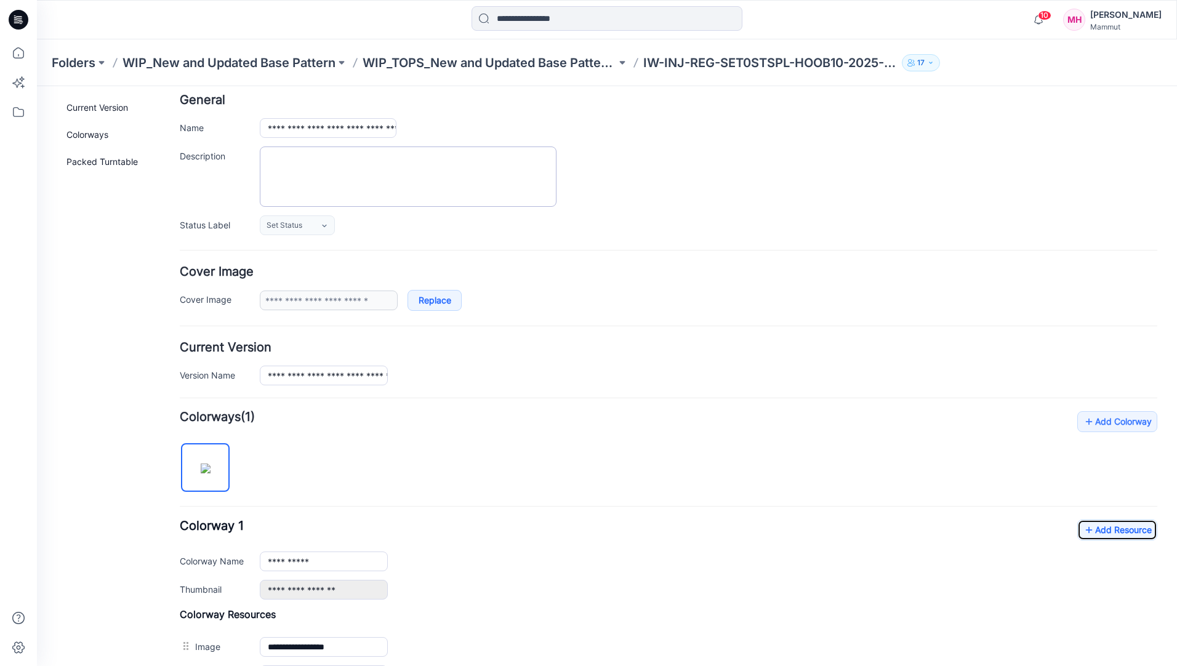
scroll to position [0, 0]
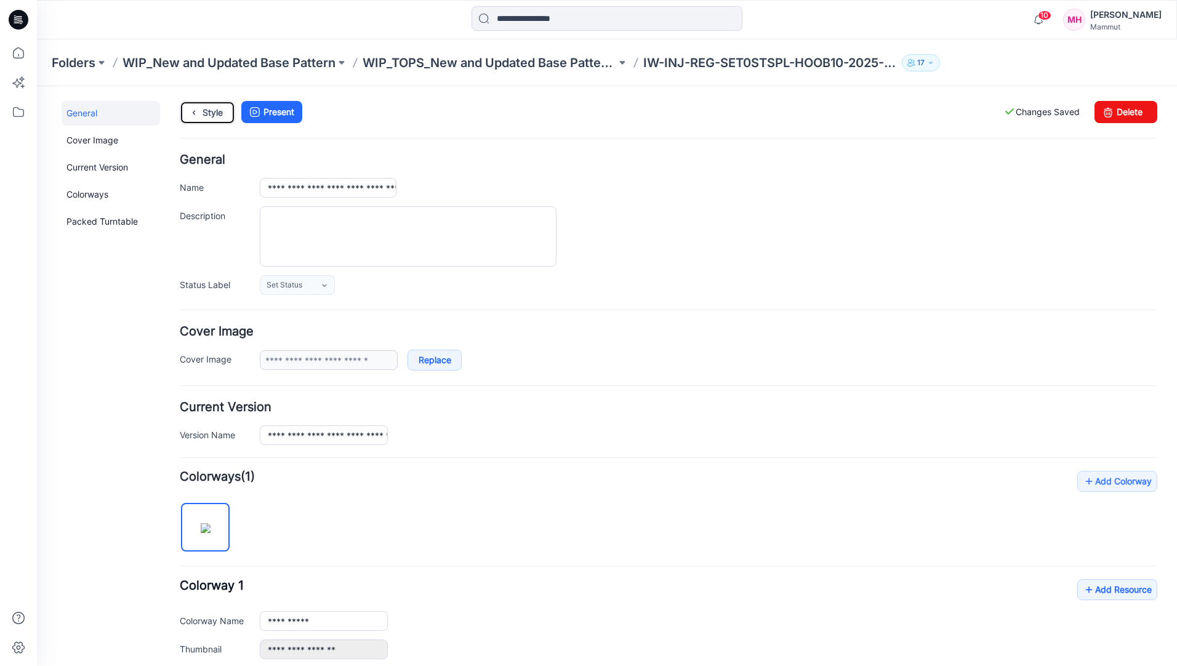
drag, startPoint x: 204, startPoint y: 107, endPoint x: 284, endPoint y: 136, distance: 85.3
click at [204, 107] on link "Style" at bounding box center [207, 112] width 55 height 23
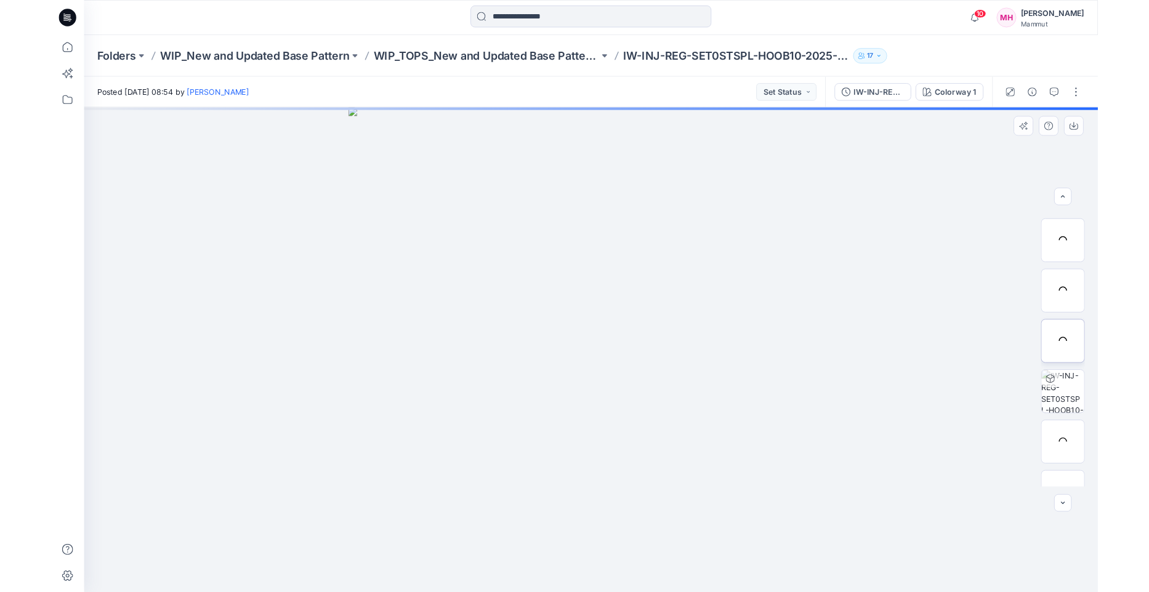
scroll to position [81, 0]
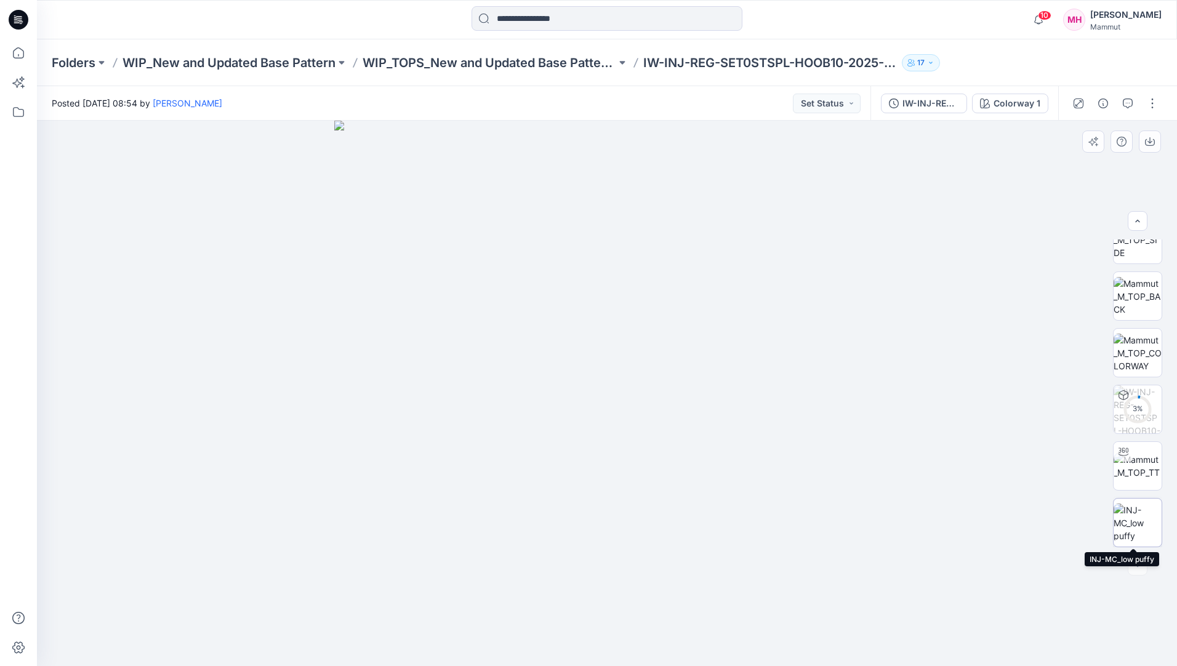
click at [1146, 518] on img at bounding box center [1138, 523] width 48 height 39
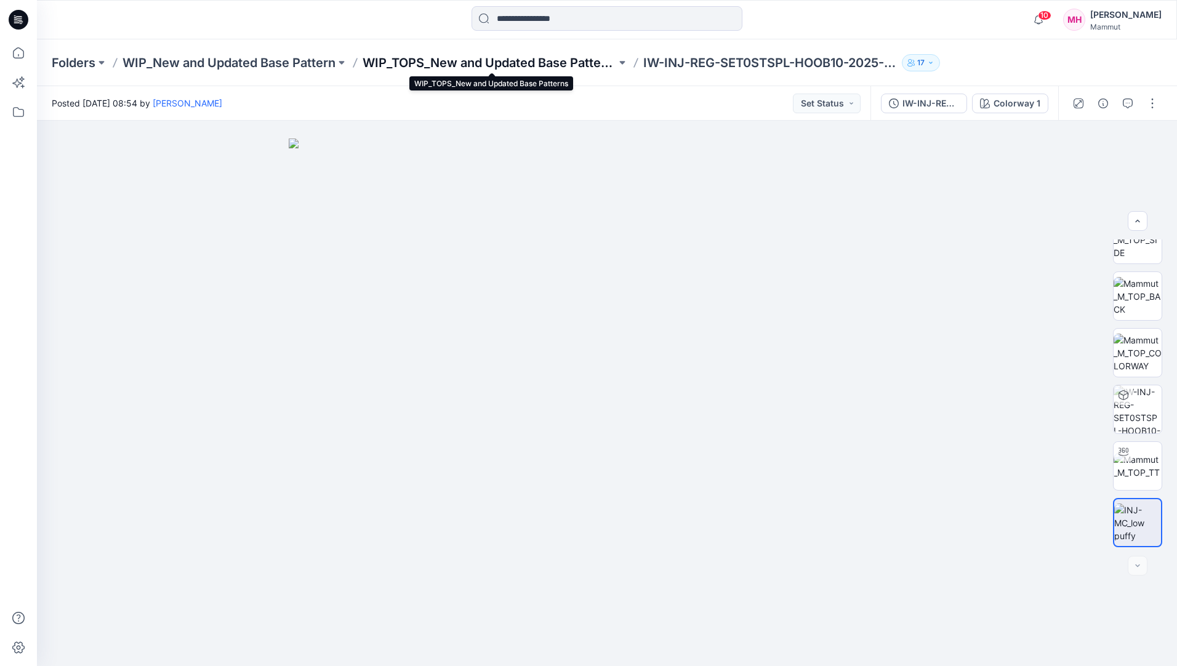
click at [440, 62] on p "WIP_TOPS_New and Updated Base Patterns" at bounding box center [490, 62] width 254 height 17
